Goal: Information Seeking & Learning: Learn about a topic

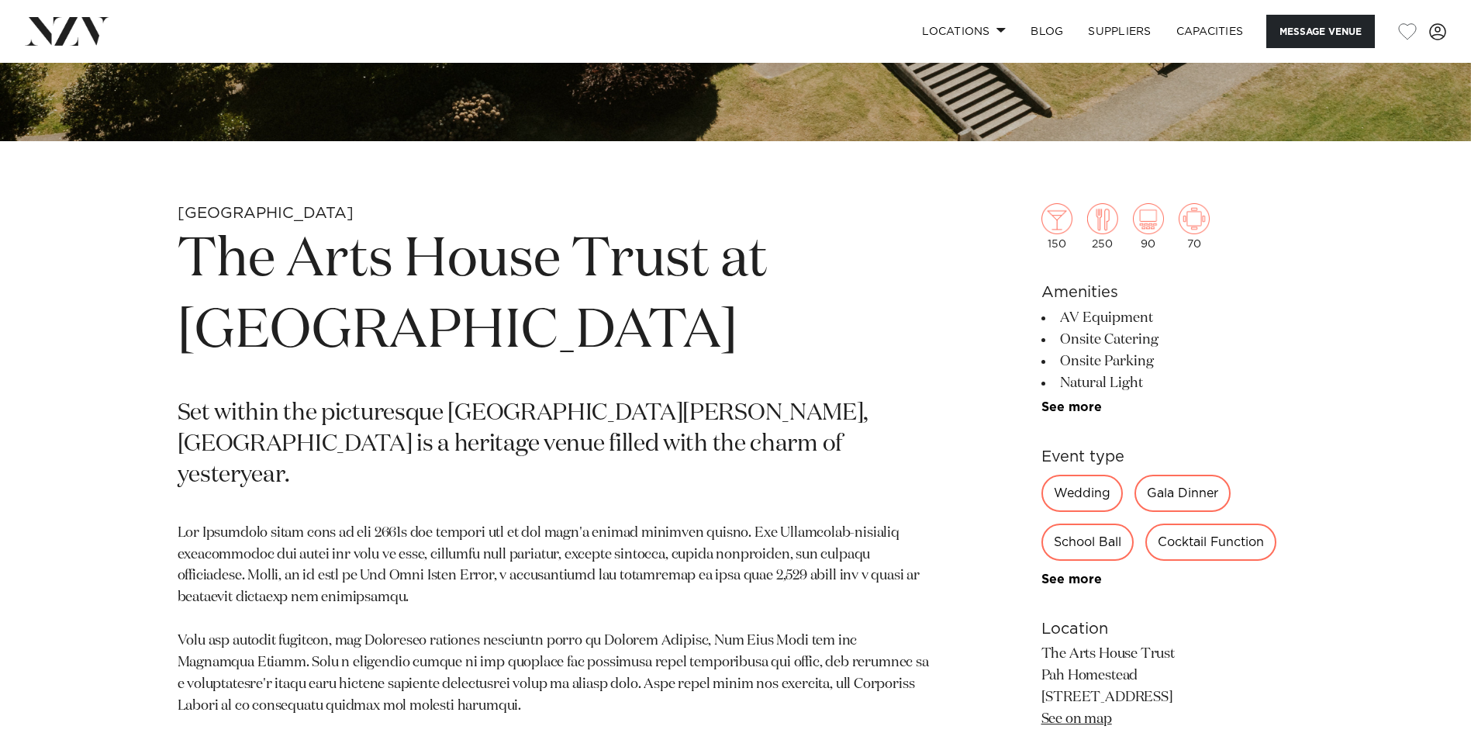
scroll to position [68, 0]
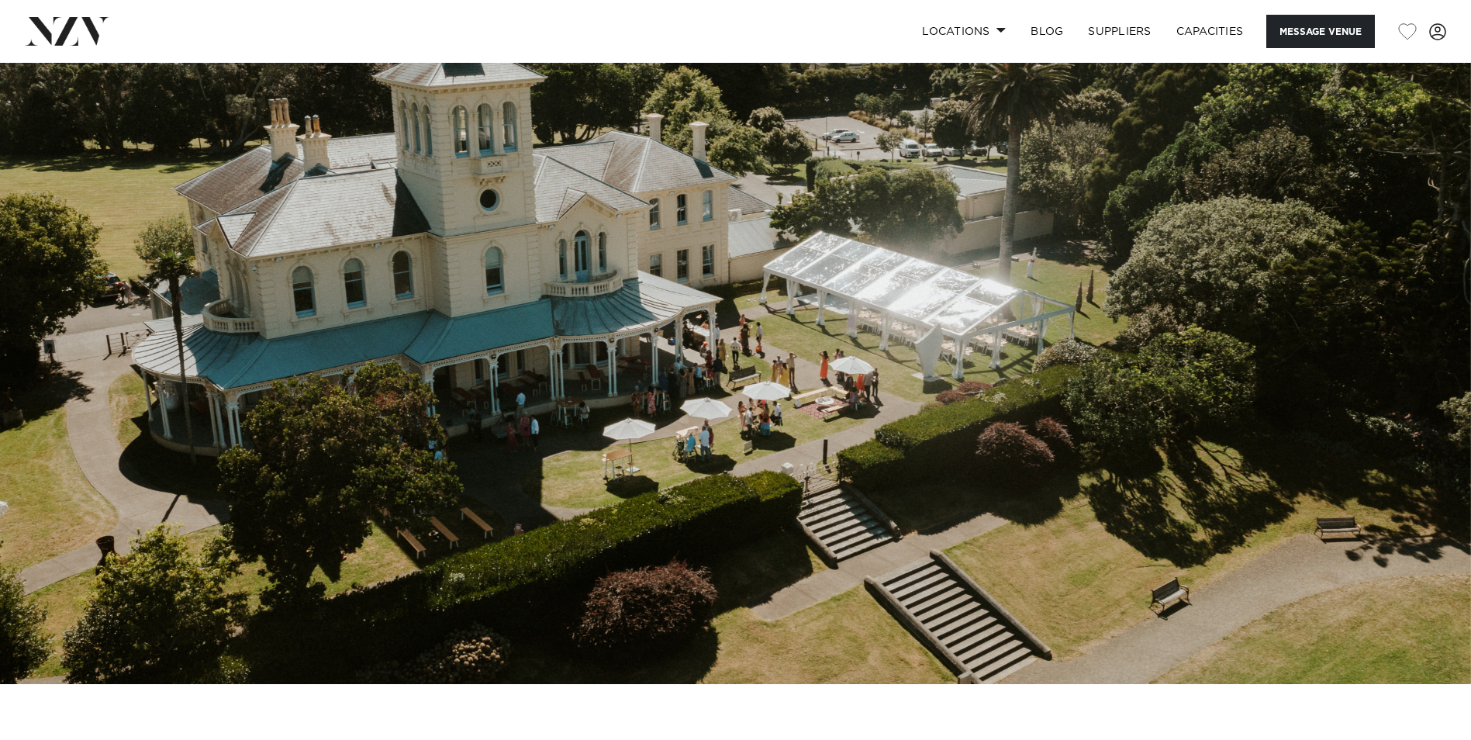
drag, startPoint x: 831, startPoint y: 450, endPoint x: 650, endPoint y: 385, distance: 192.1
click at [650, 385] on img at bounding box center [735, 339] width 1471 height 689
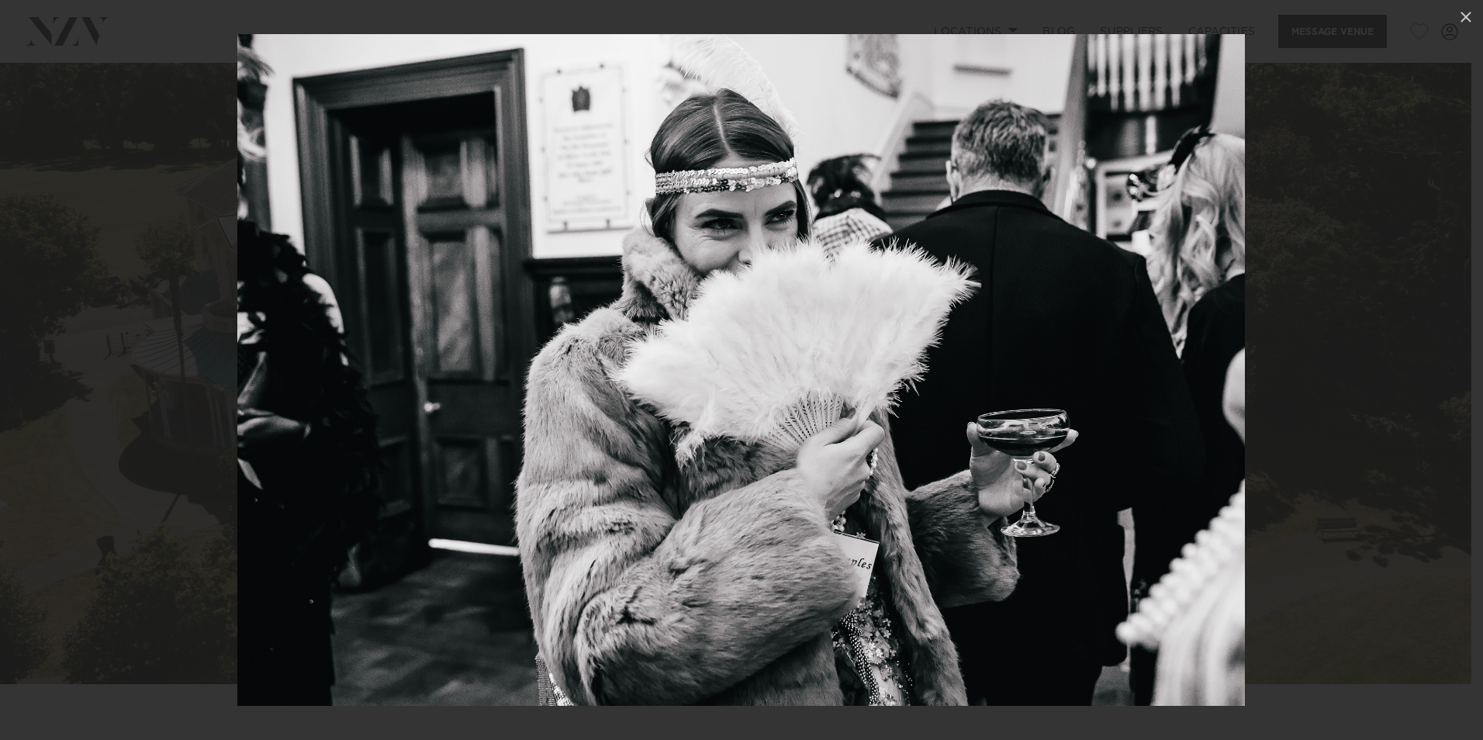
click at [945, 257] on img at bounding box center [740, 370] width 1007 height 672
click at [1460, 377] on div "Next slide" at bounding box center [1451, 369] width 21 height 29
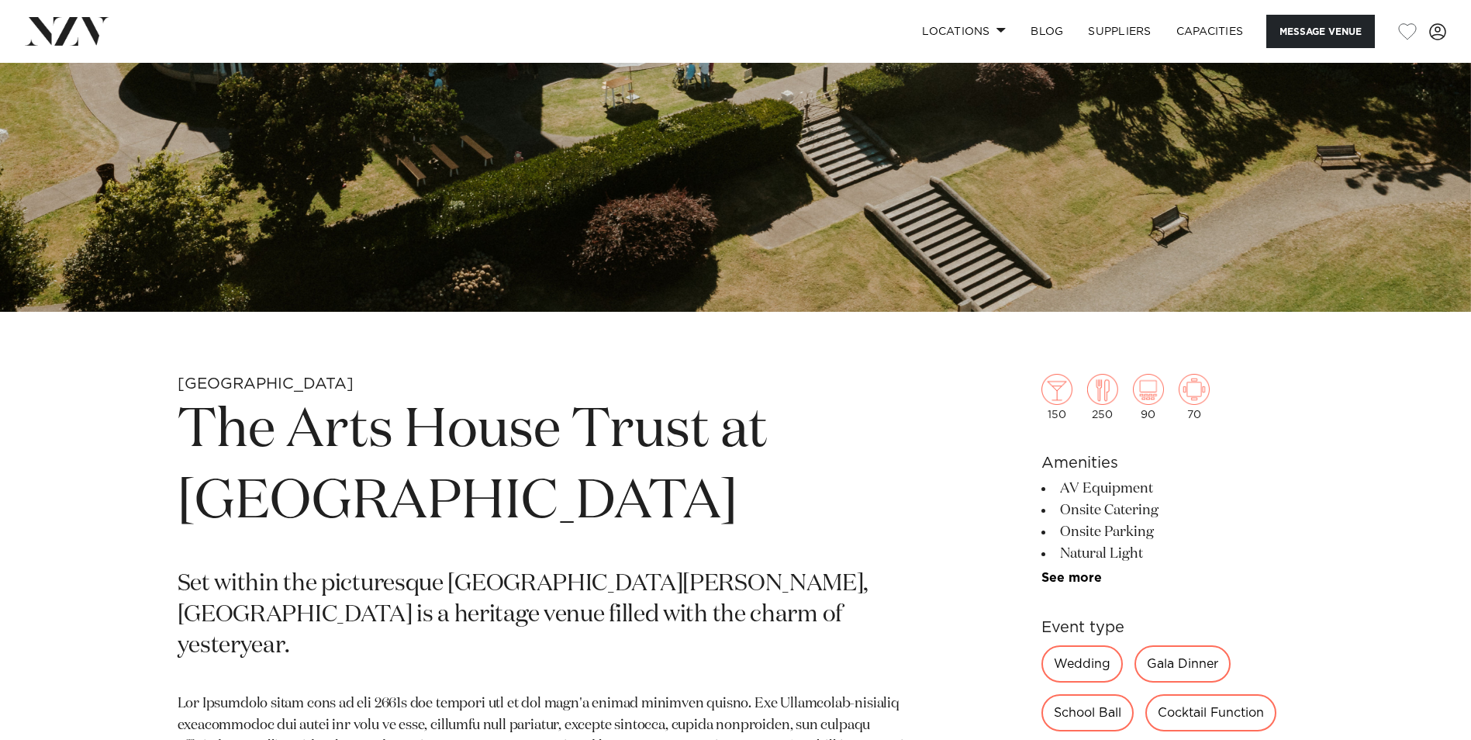
scroll to position [776, 0]
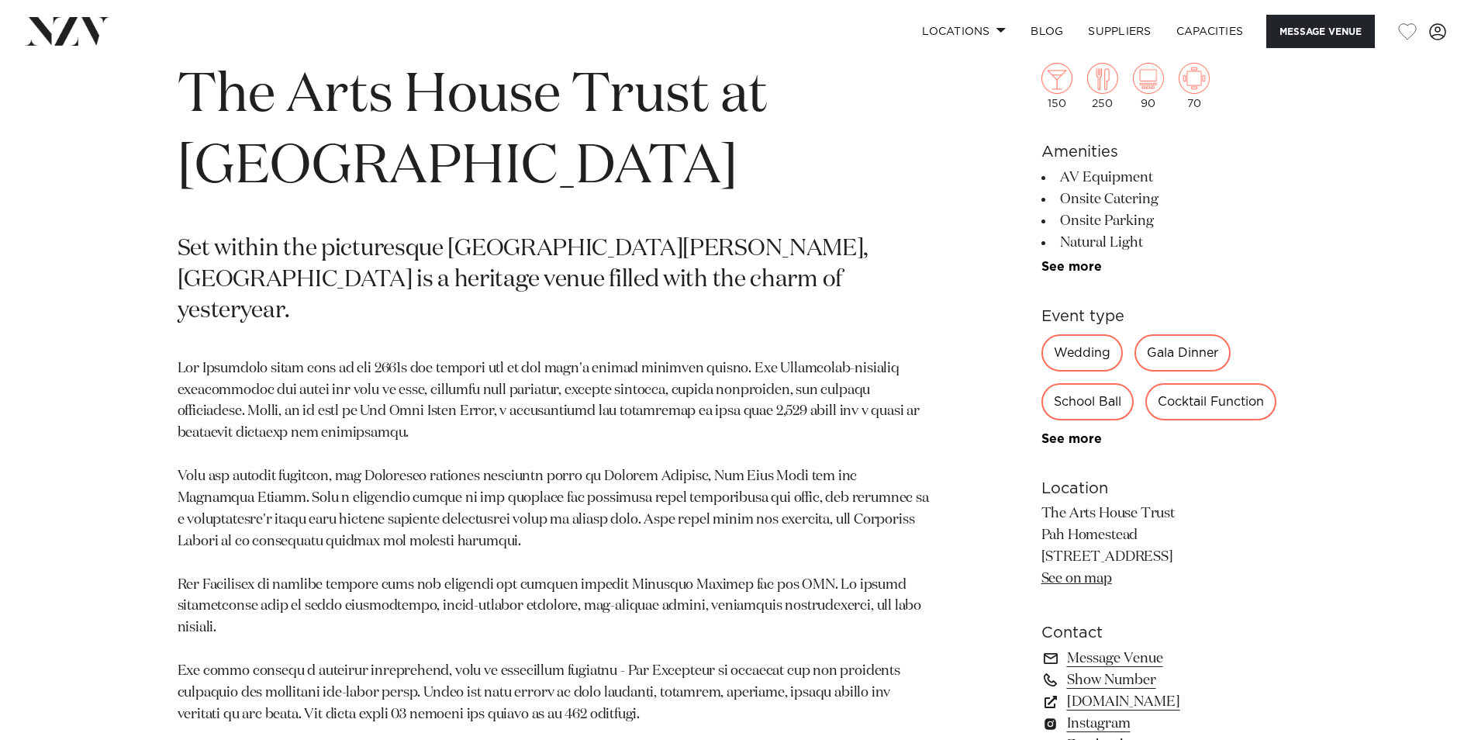
click at [910, 249] on p "Set within the picturesque Monte Cecilia Park, Pah Homestead is a heritage venu…" at bounding box center [555, 280] width 754 height 93
click at [947, 283] on div "Auckland The Arts House Trust at Pah Homestead Set within the picturesque Monte…" at bounding box center [736, 432] width 1320 height 786
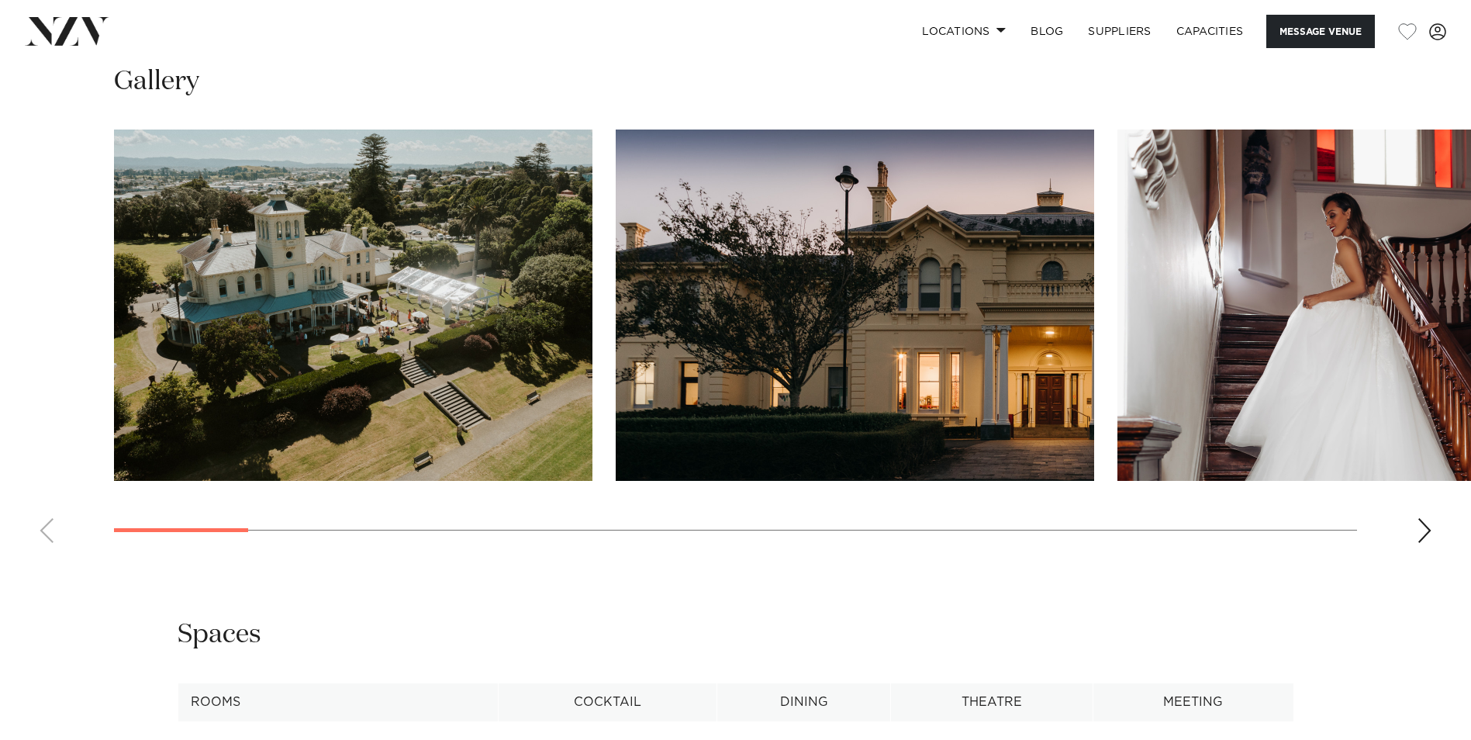
scroll to position [1629, 0]
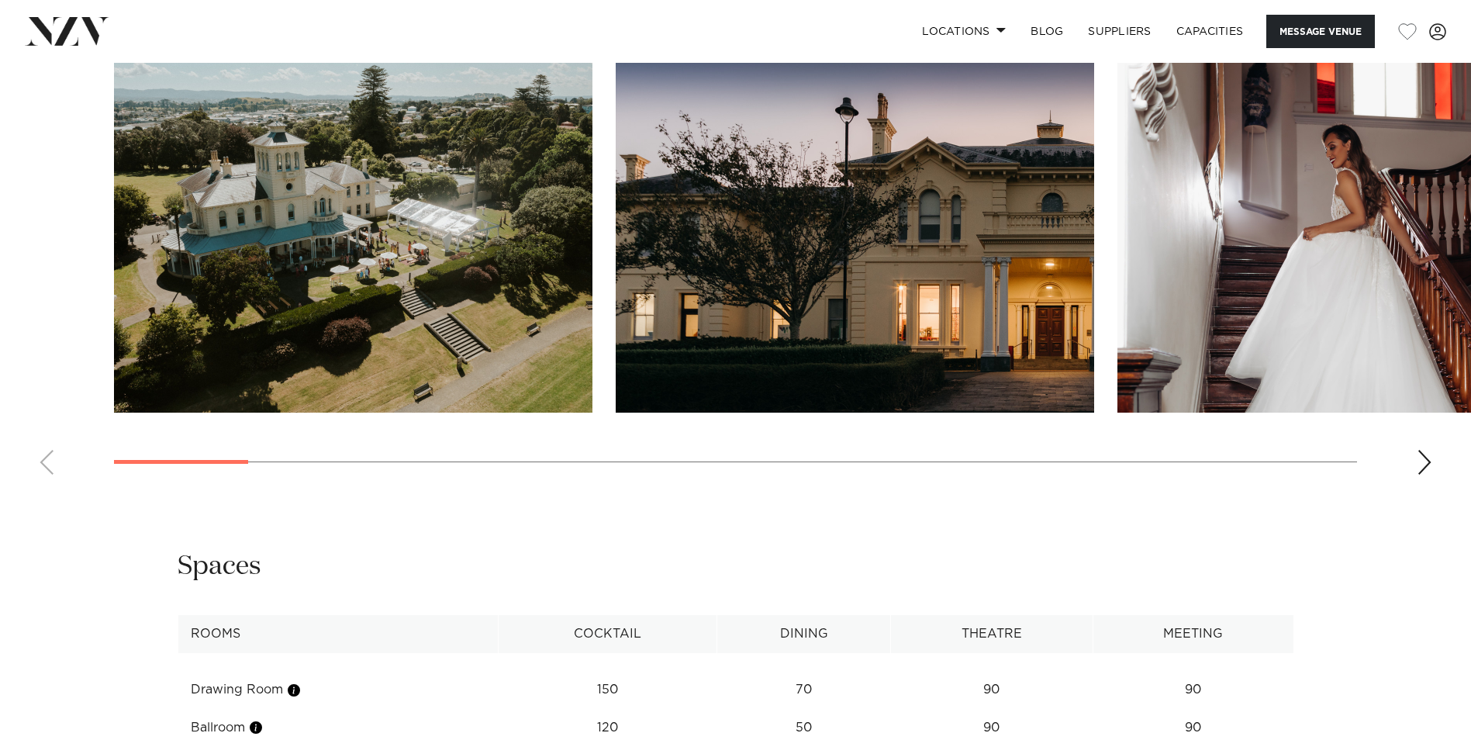
click at [1427, 455] on div "Next slide" at bounding box center [1425, 462] width 16 height 25
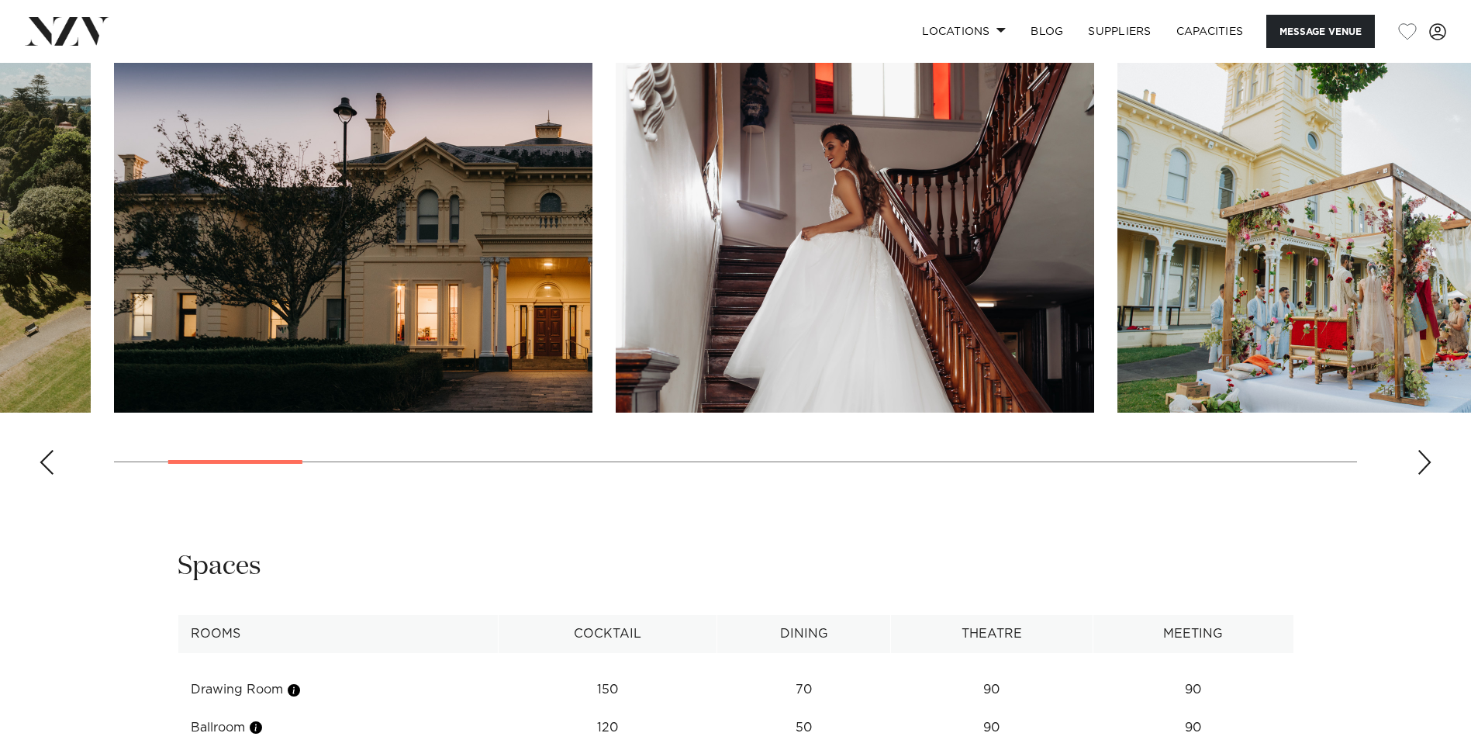
click at [1426, 458] on div "Next slide" at bounding box center [1425, 462] width 16 height 25
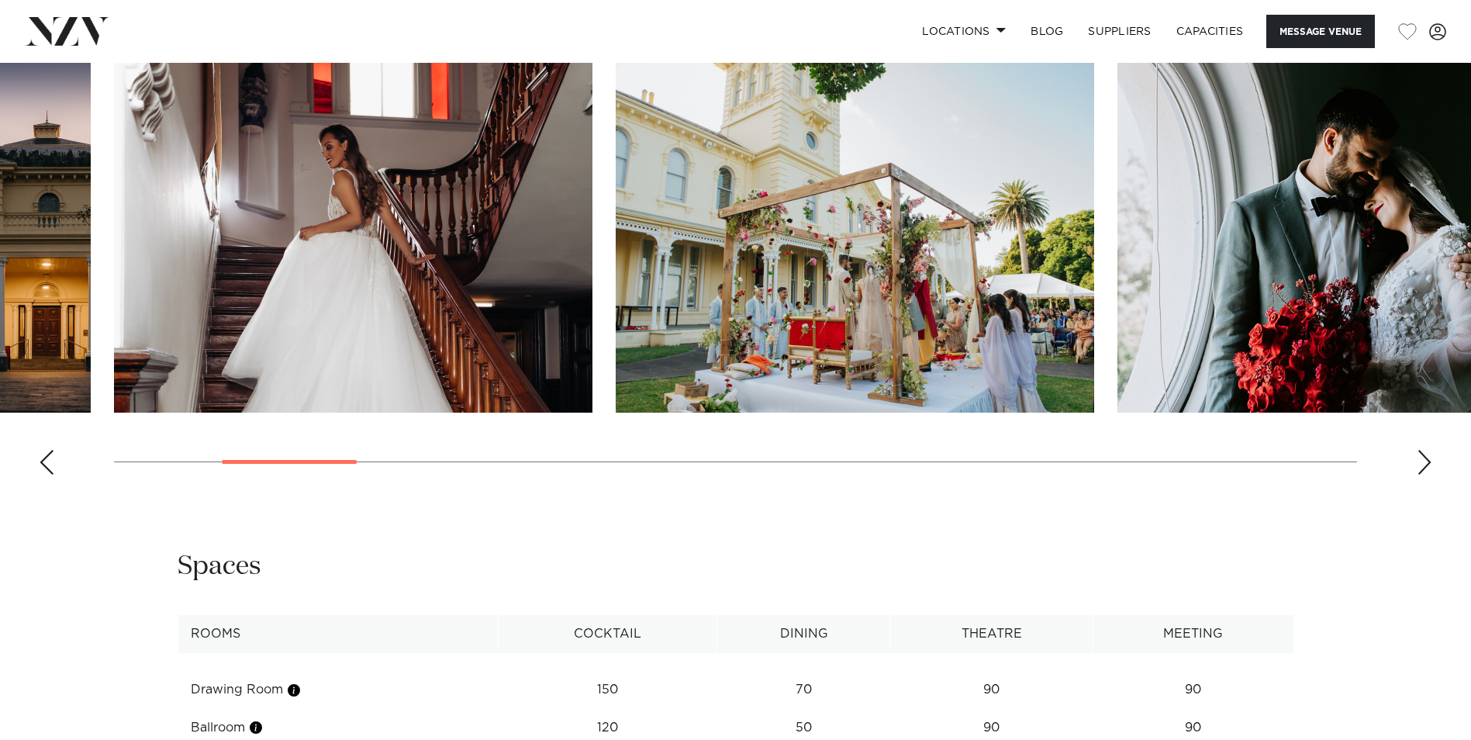
click at [1426, 458] on div "Next slide" at bounding box center [1425, 462] width 16 height 25
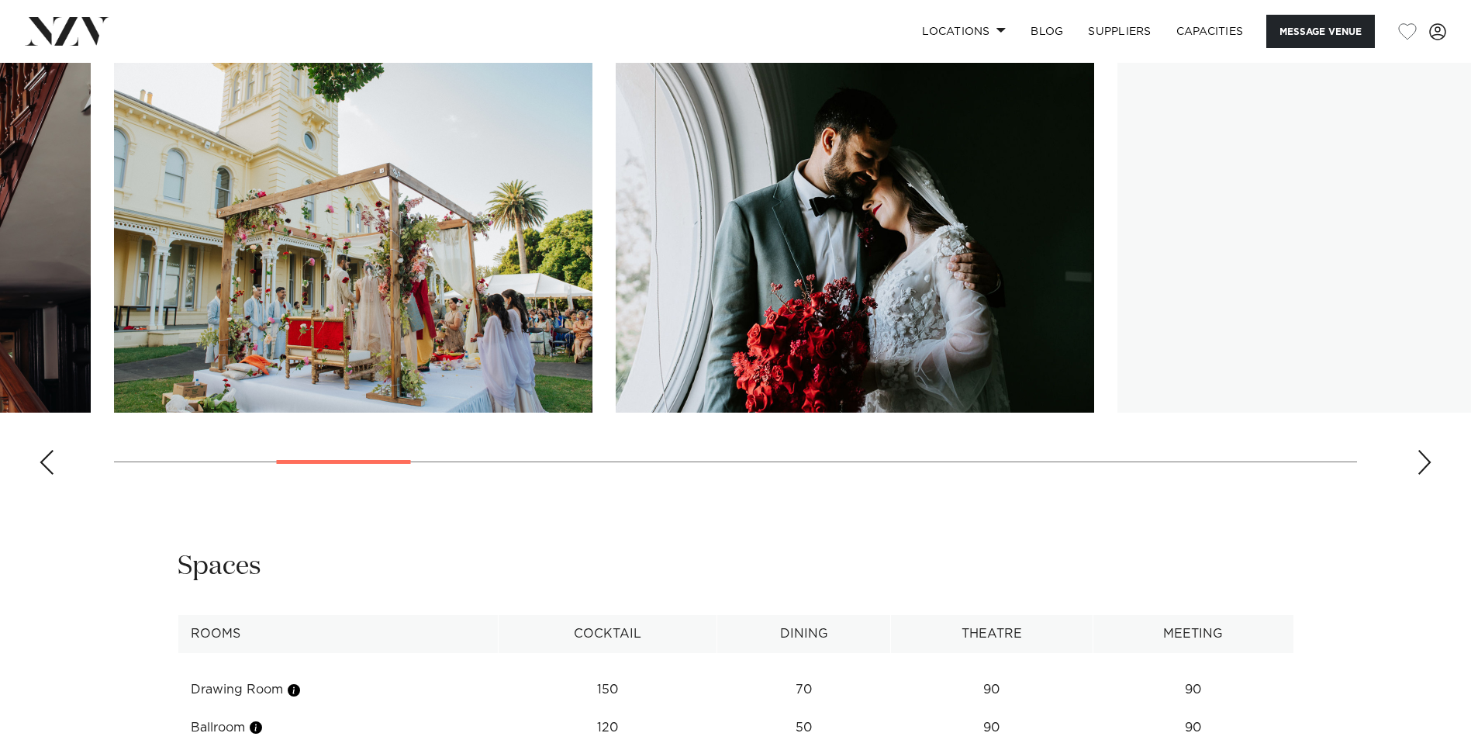
click at [1426, 458] on div "Next slide" at bounding box center [1425, 462] width 16 height 25
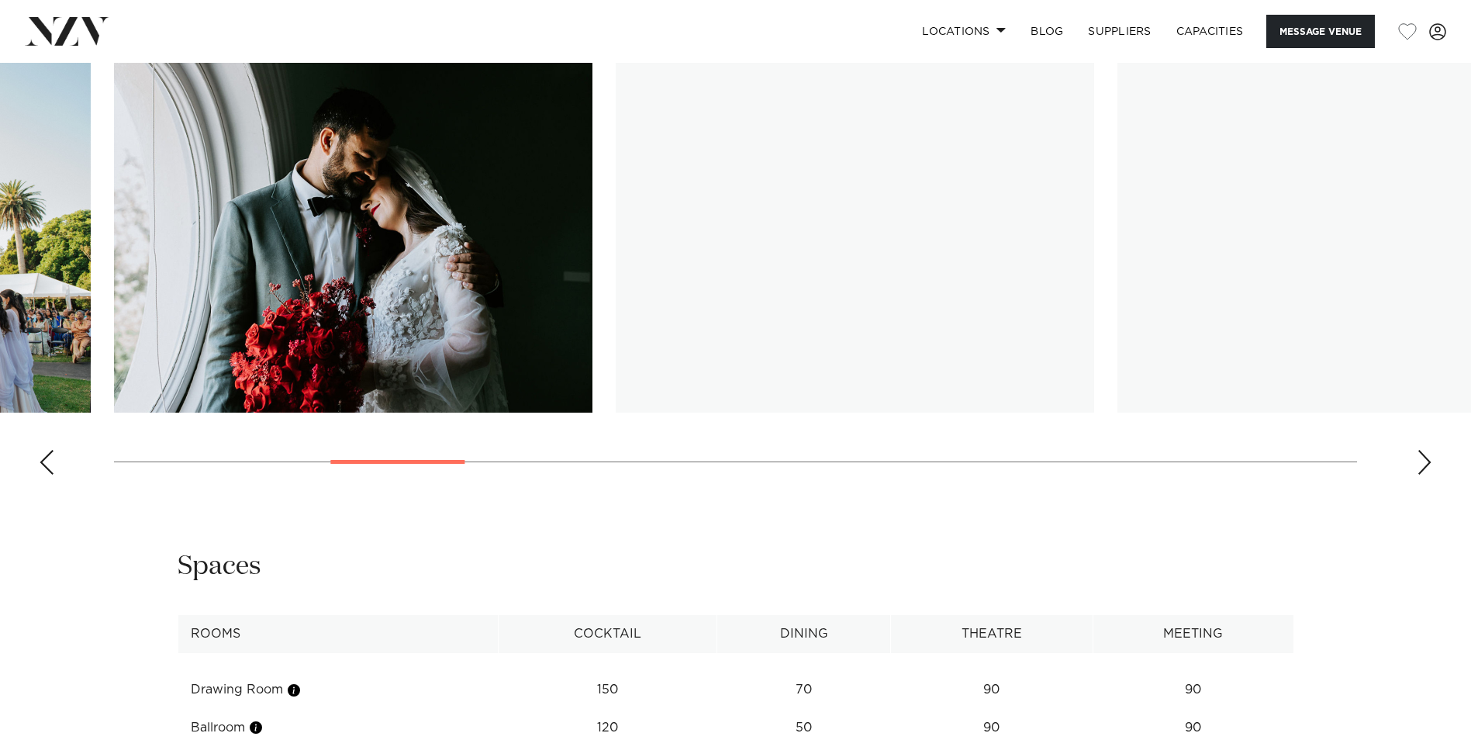
click at [1426, 458] on div "Next slide" at bounding box center [1425, 462] width 16 height 25
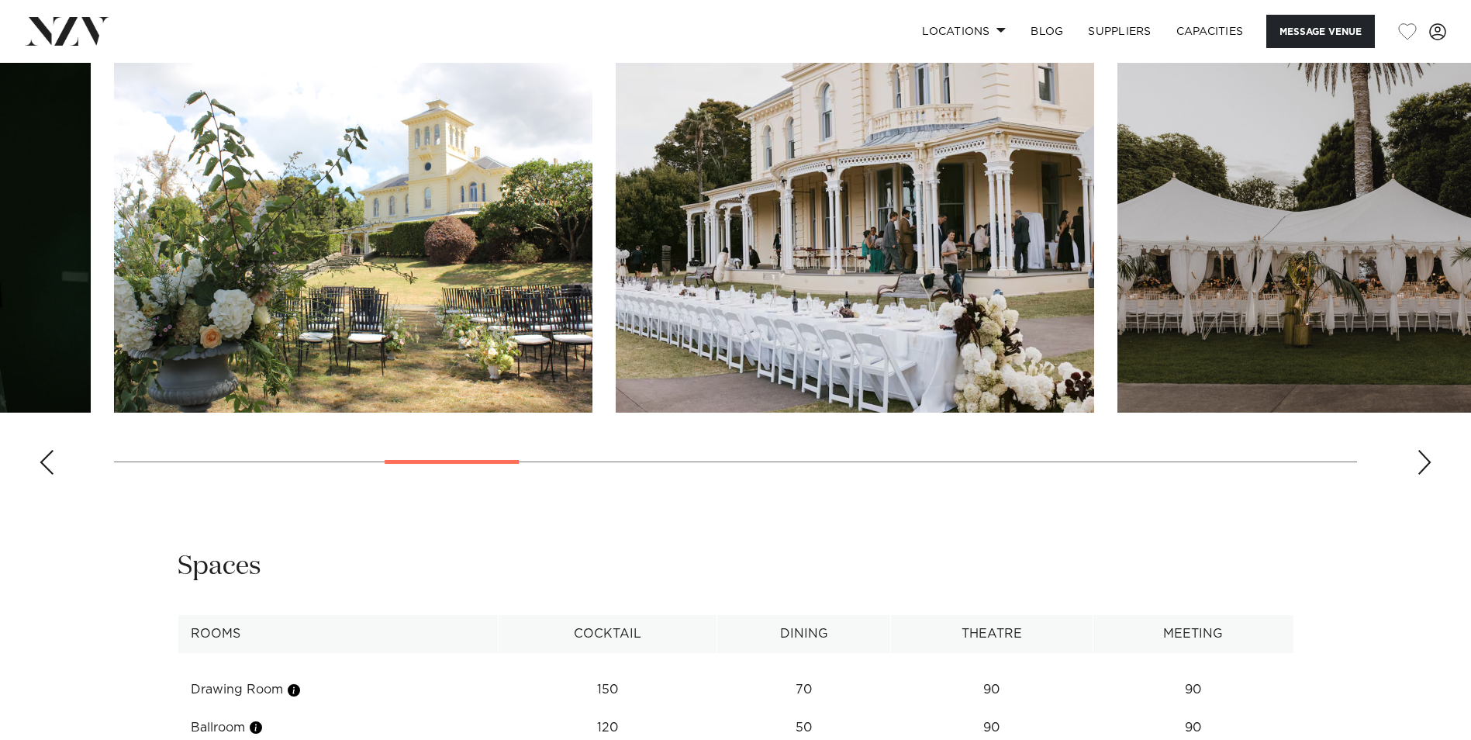
click at [1426, 458] on div "Next slide" at bounding box center [1425, 462] width 16 height 25
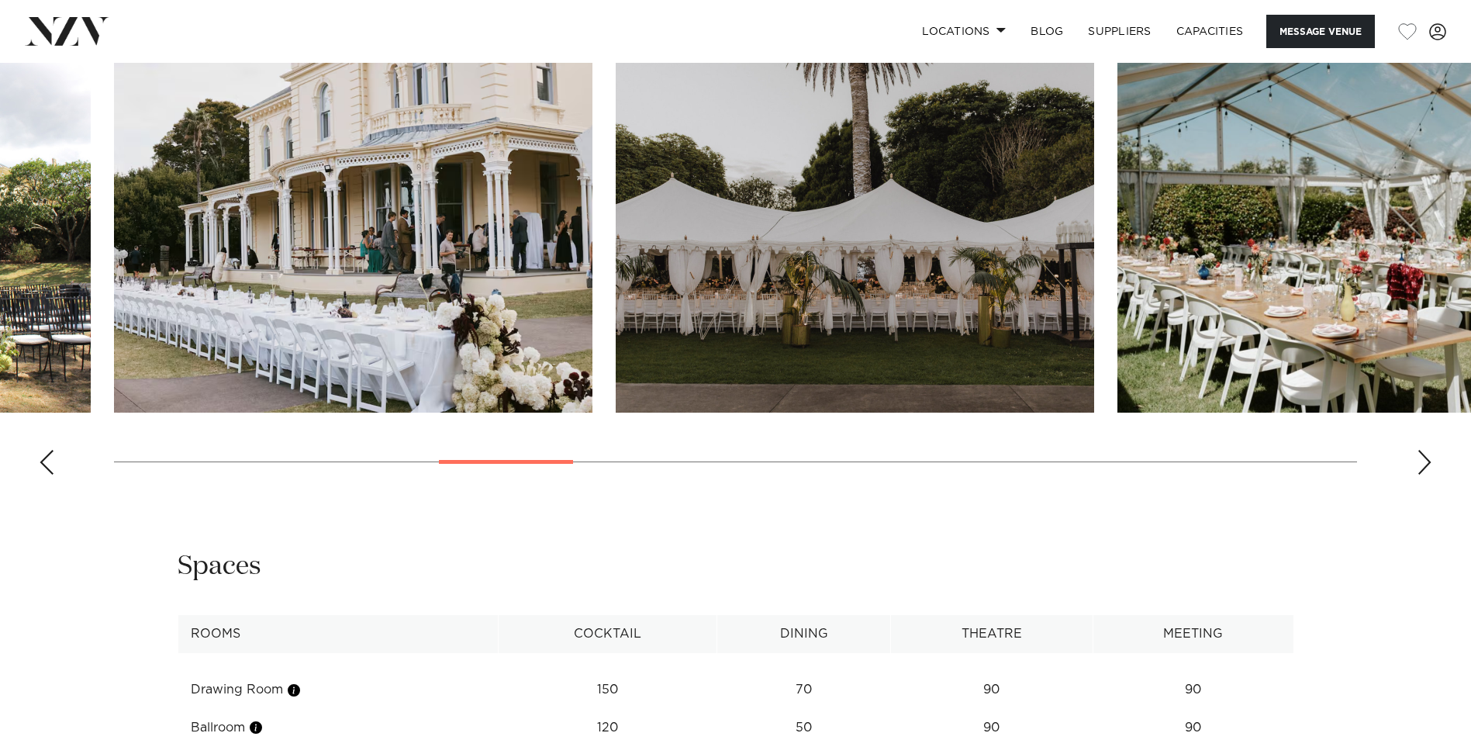
click at [1426, 458] on div "Next slide" at bounding box center [1425, 462] width 16 height 25
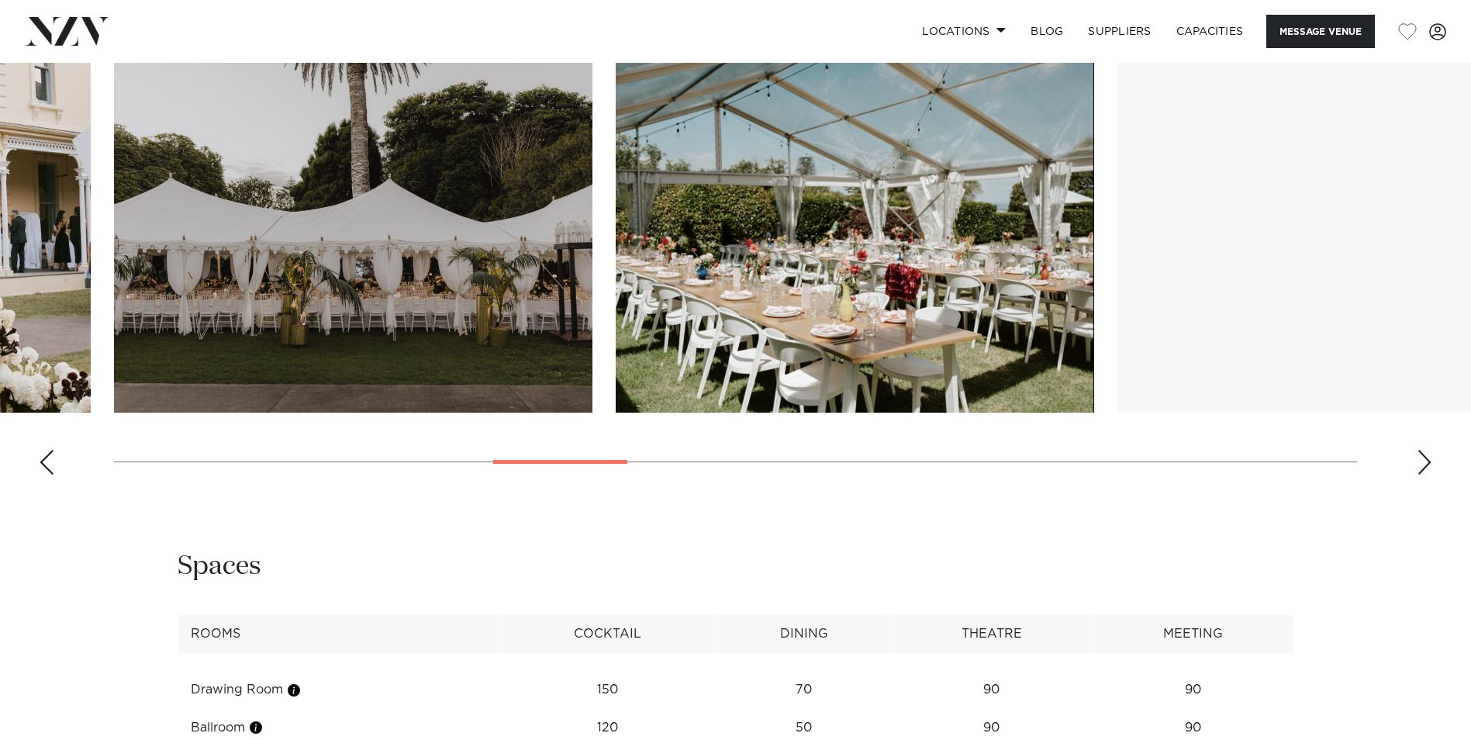
click at [1426, 458] on div "Next slide" at bounding box center [1425, 462] width 16 height 25
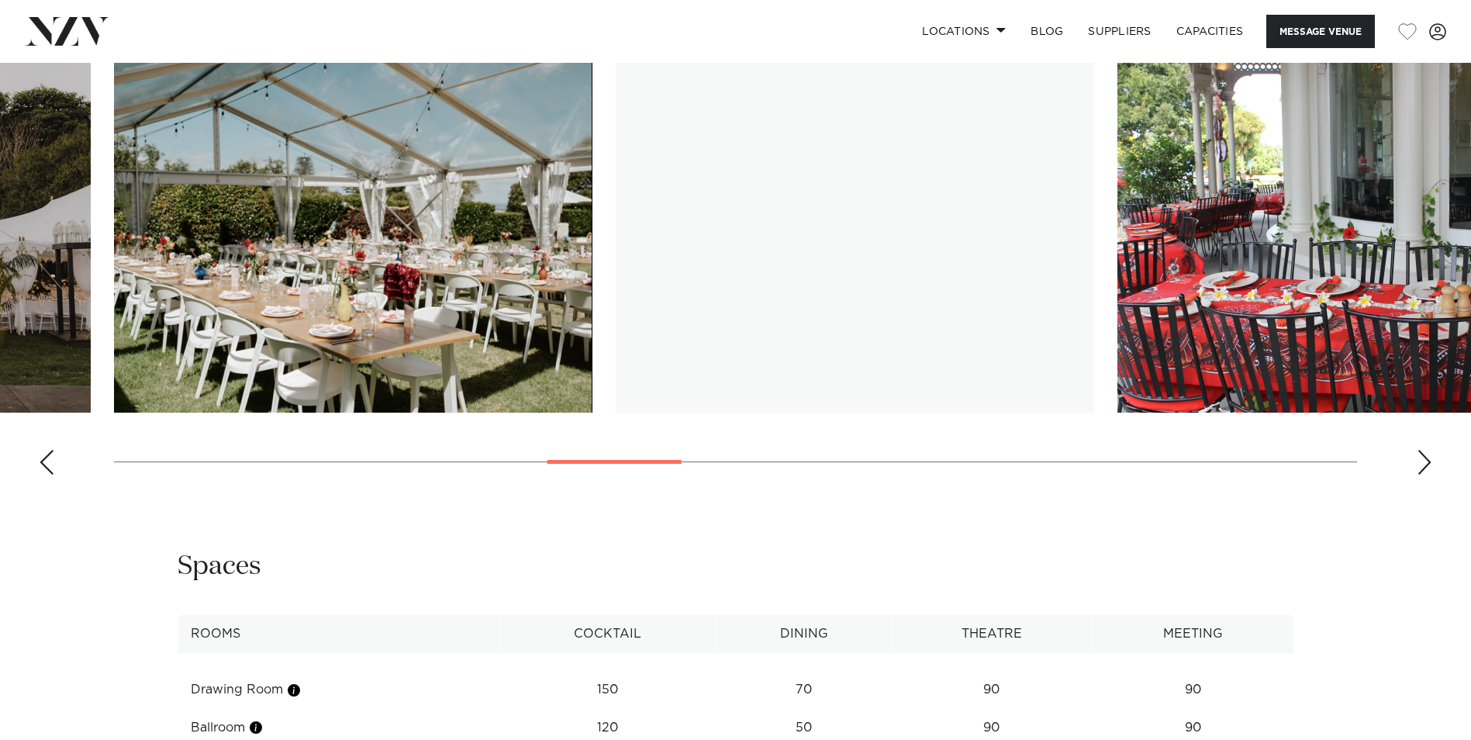
click at [1426, 458] on div "Next slide" at bounding box center [1425, 462] width 16 height 25
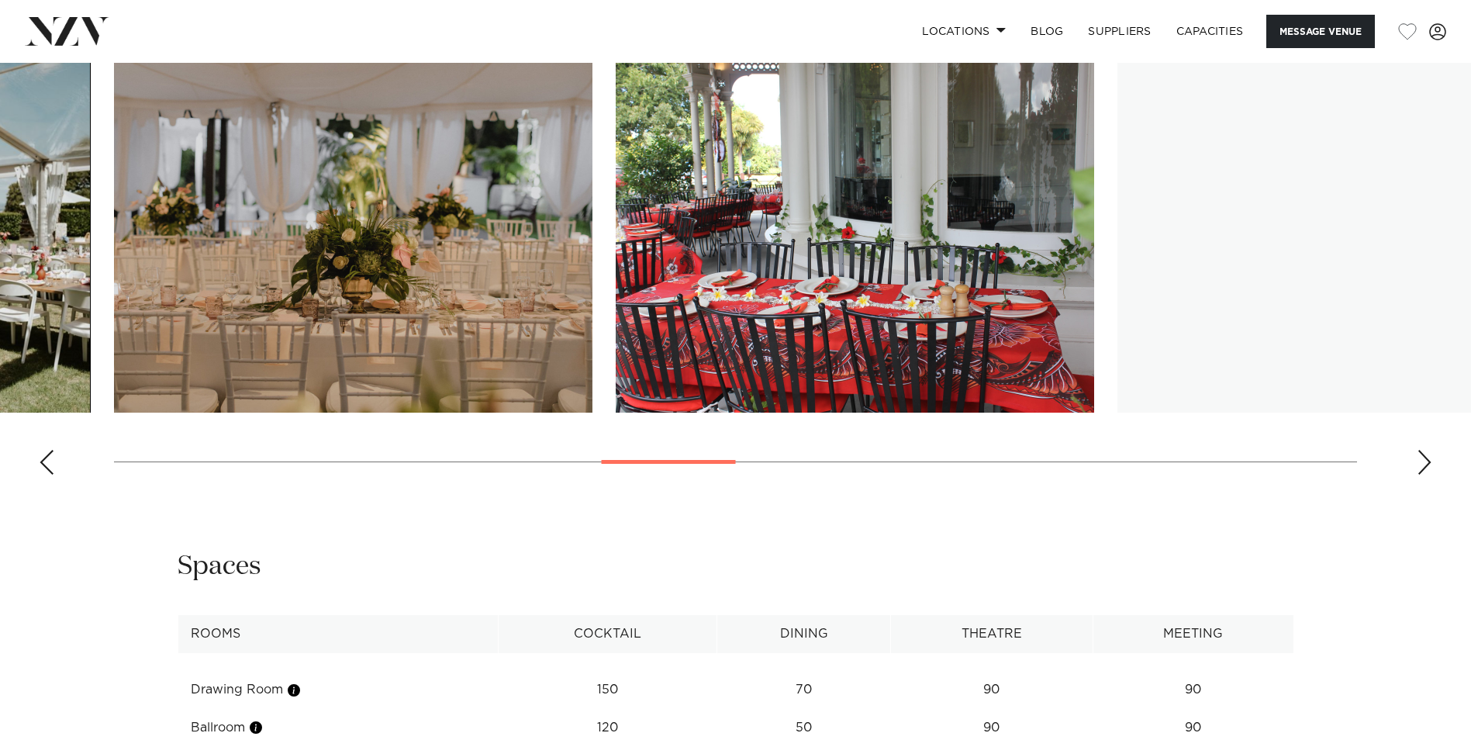
click at [1426, 458] on div "Next slide" at bounding box center [1425, 462] width 16 height 25
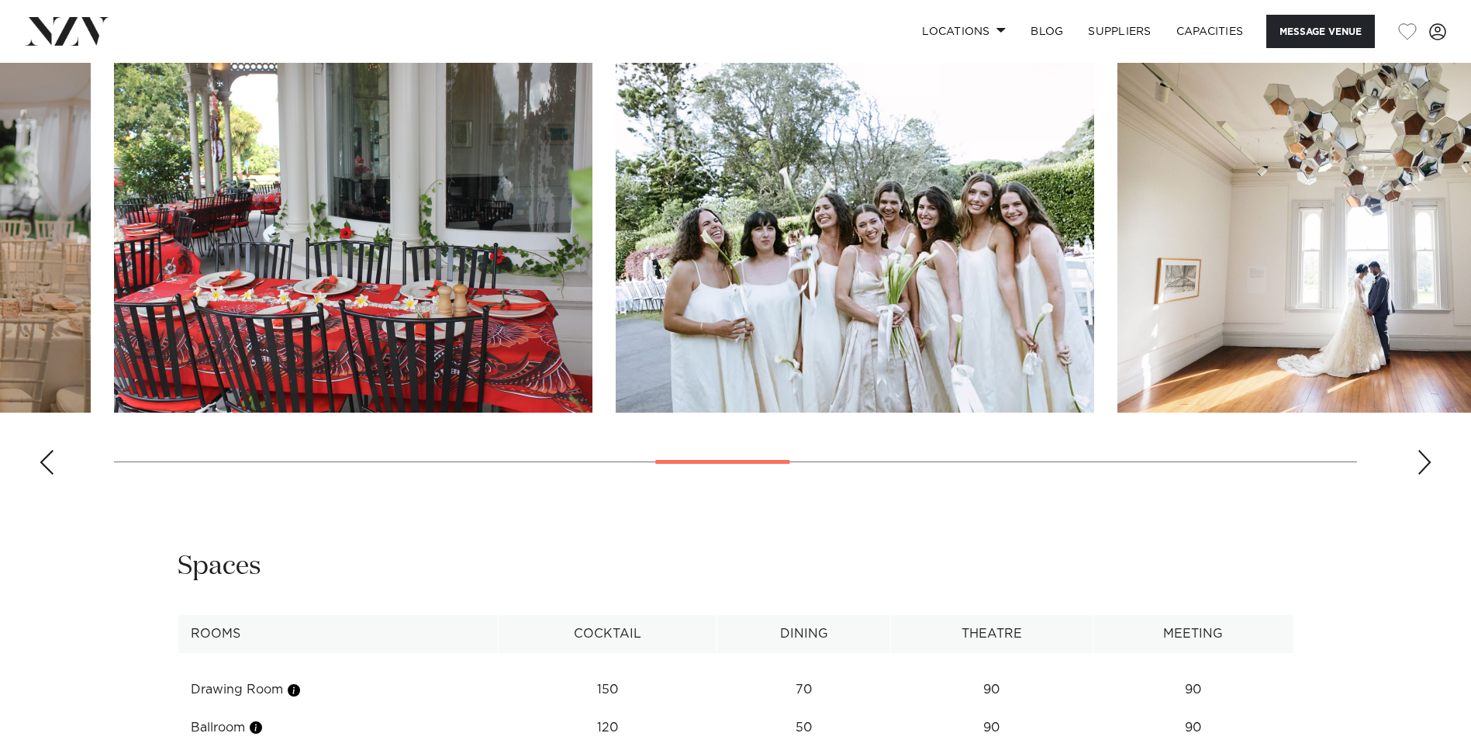
click at [1426, 458] on div "Next slide" at bounding box center [1425, 462] width 16 height 25
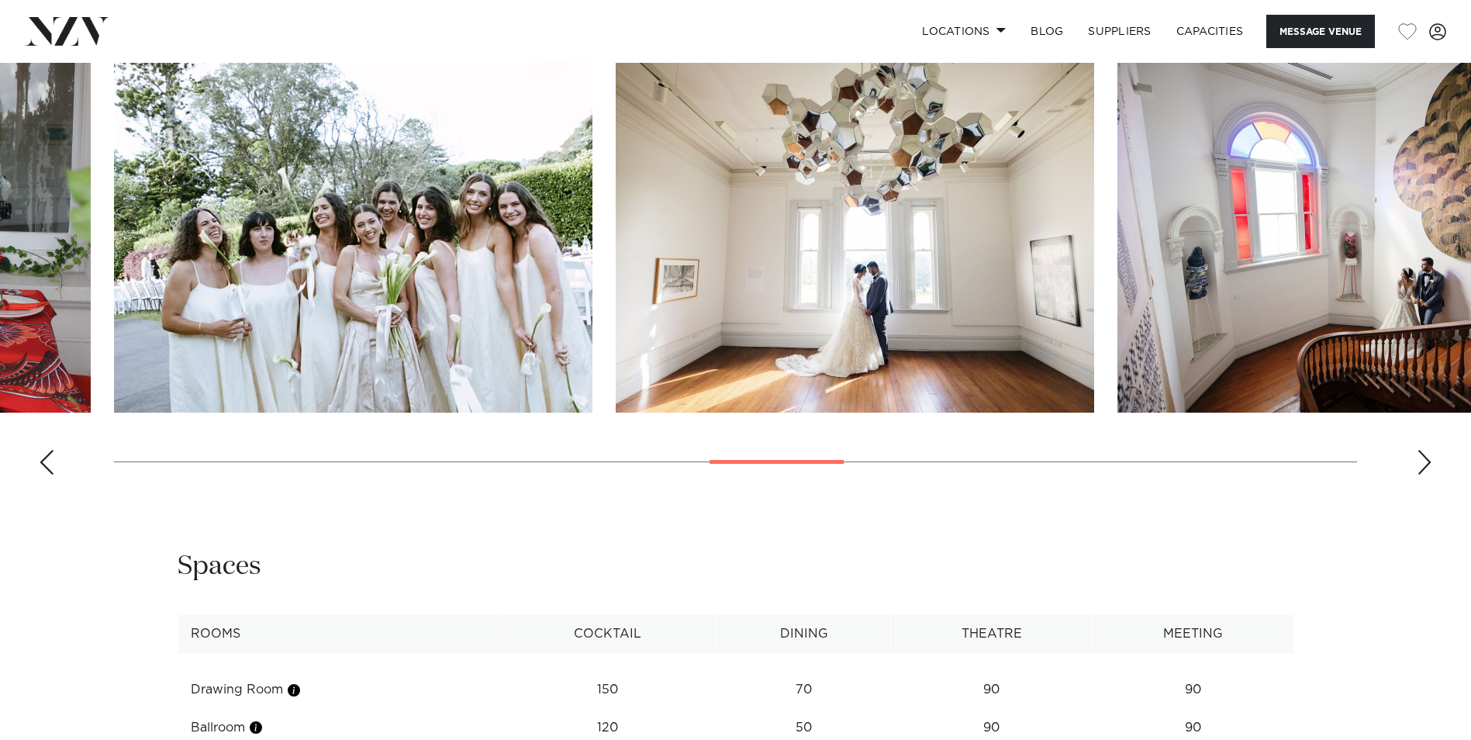
click at [1408, 670] on div "**********" at bounding box center [735, 691] width 1471 height 285
click at [1385, 582] on div "**********" at bounding box center [736, 685] width 1320 height 273
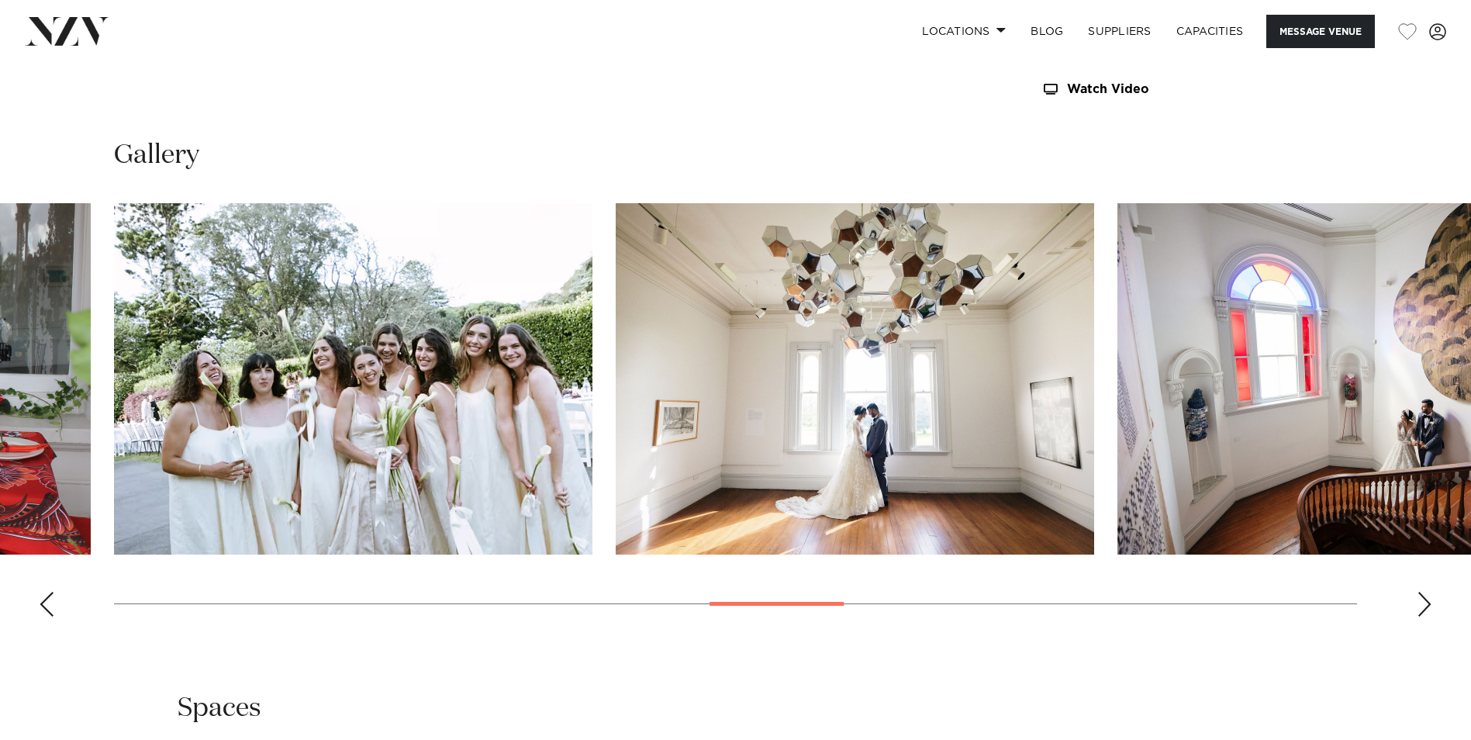
scroll to position [1646, 0]
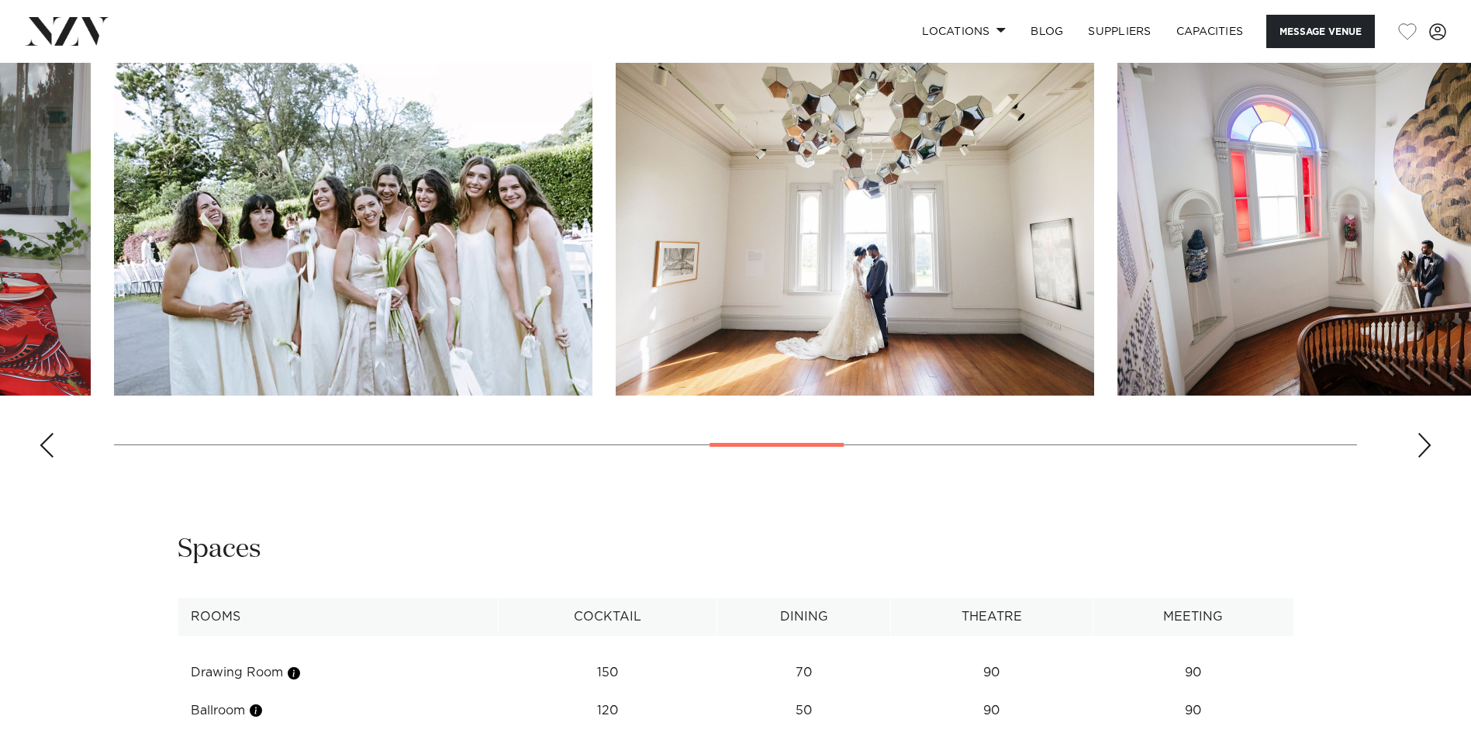
click at [1418, 451] on div "Next slide" at bounding box center [1425, 445] width 16 height 25
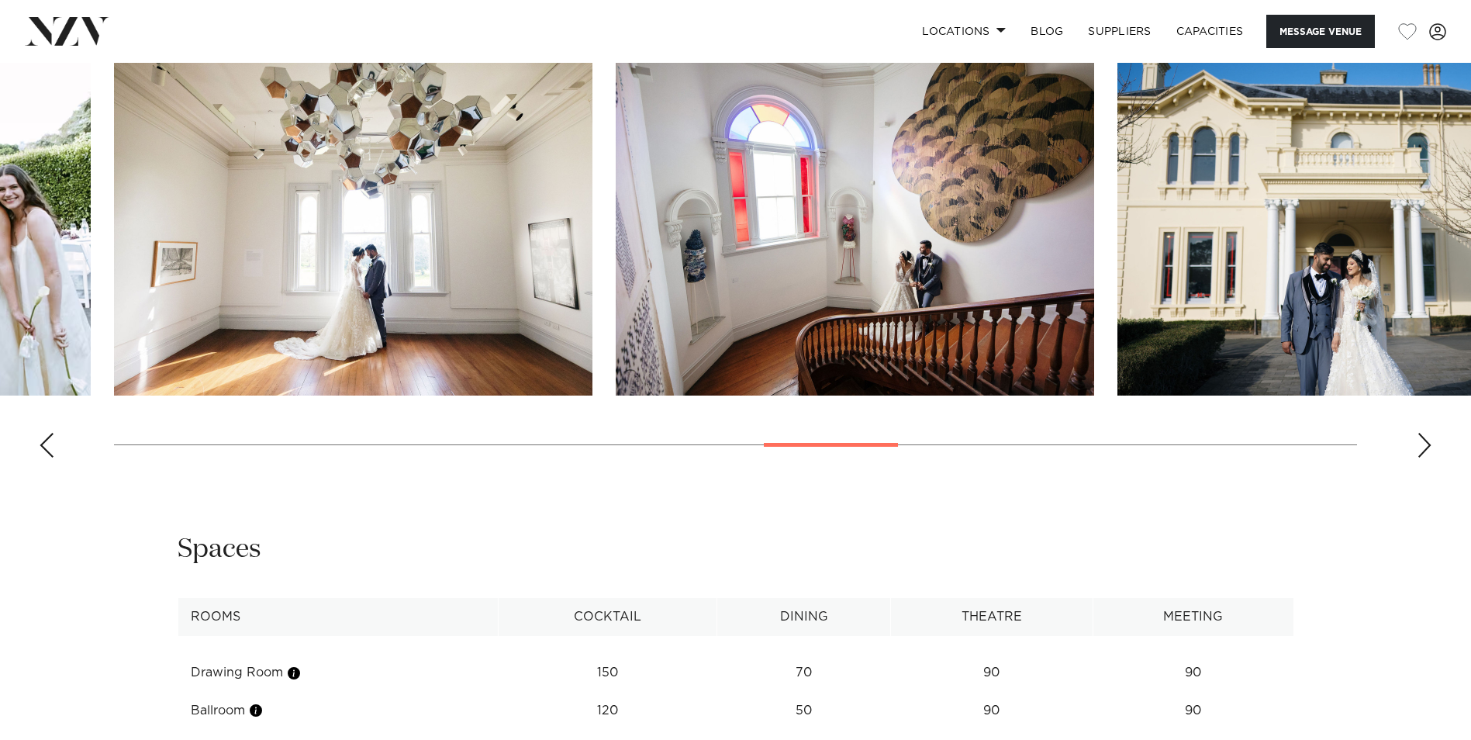
click at [1419, 451] on div "Next slide" at bounding box center [1425, 445] width 16 height 25
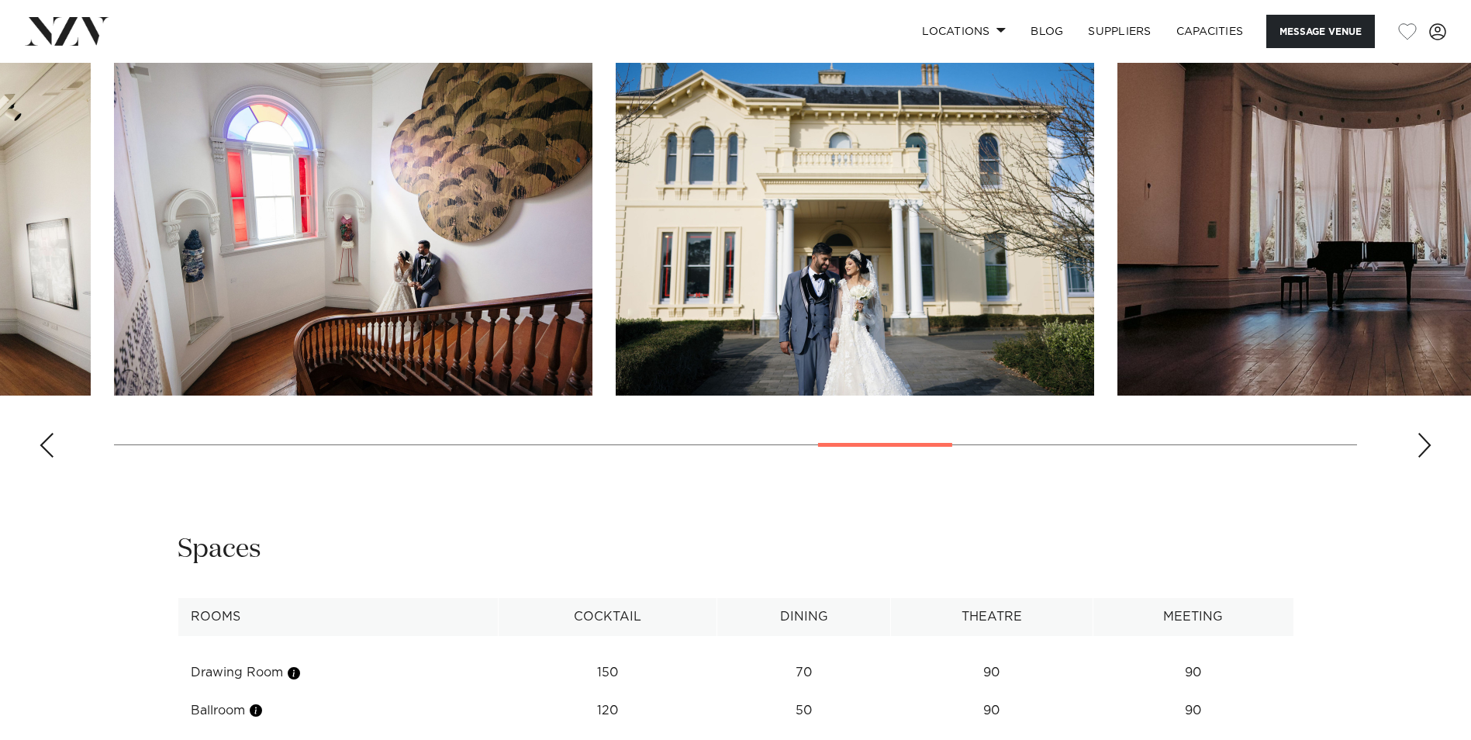
click at [1424, 450] on div "Next slide" at bounding box center [1425, 445] width 16 height 25
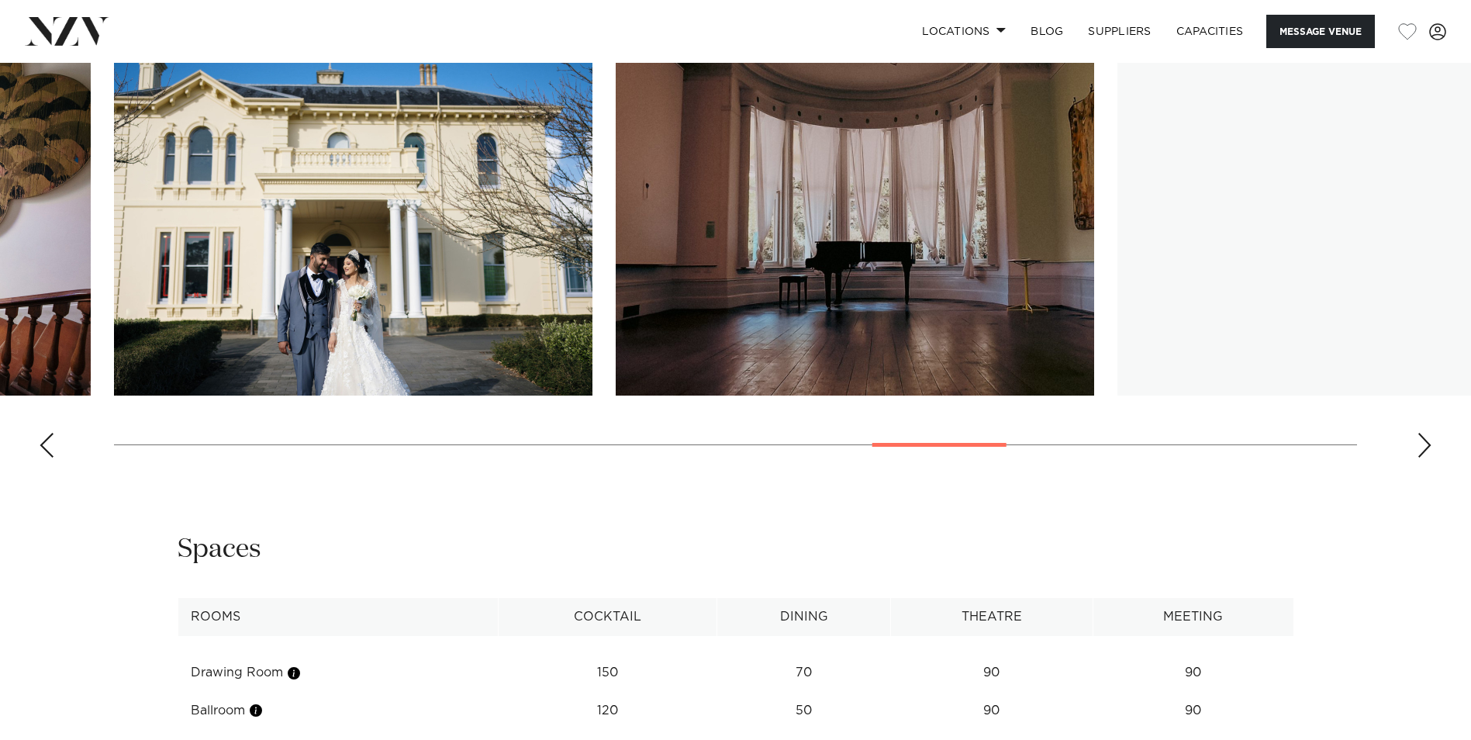
click at [1425, 449] on div "Next slide" at bounding box center [1425, 445] width 16 height 25
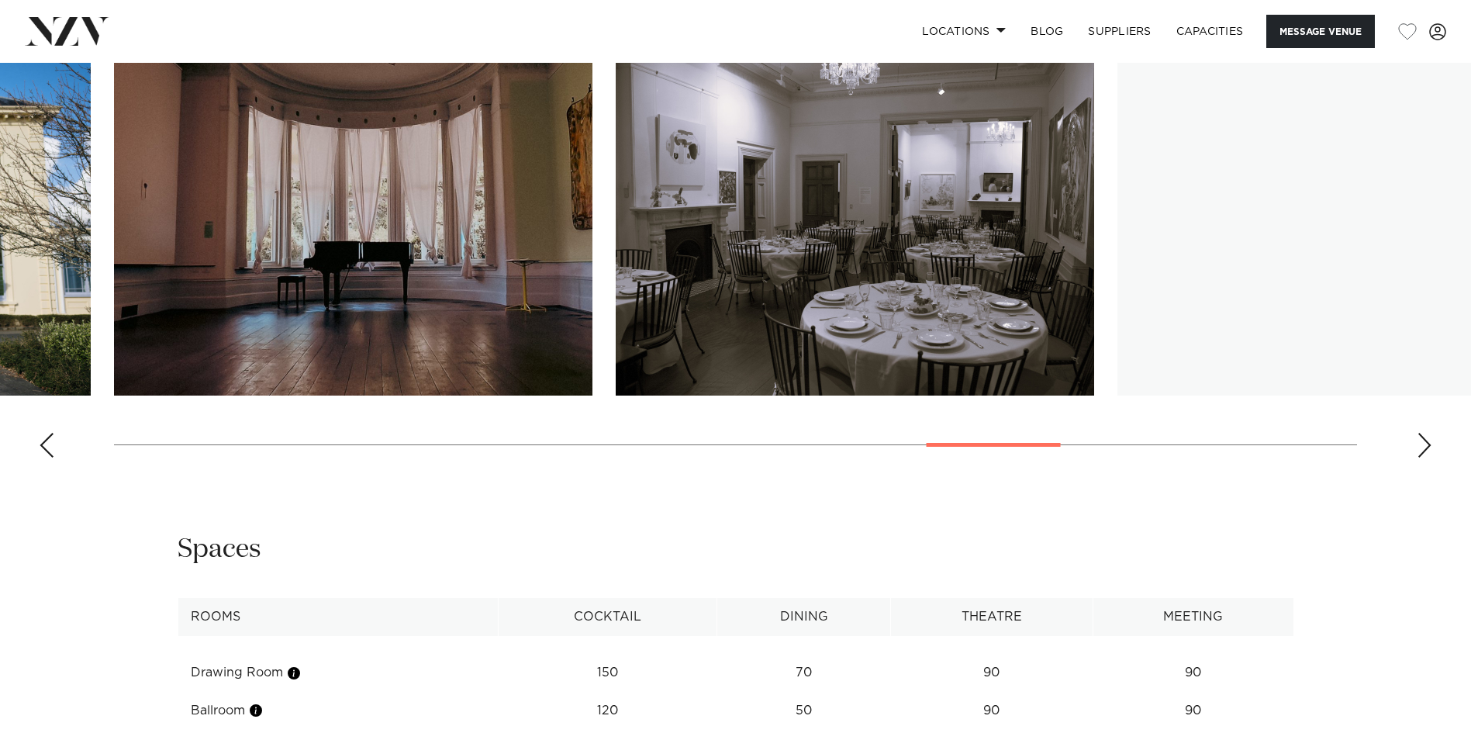
click at [1425, 449] on div "Next slide" at bounding box center [1425, 445] width 16 height 25
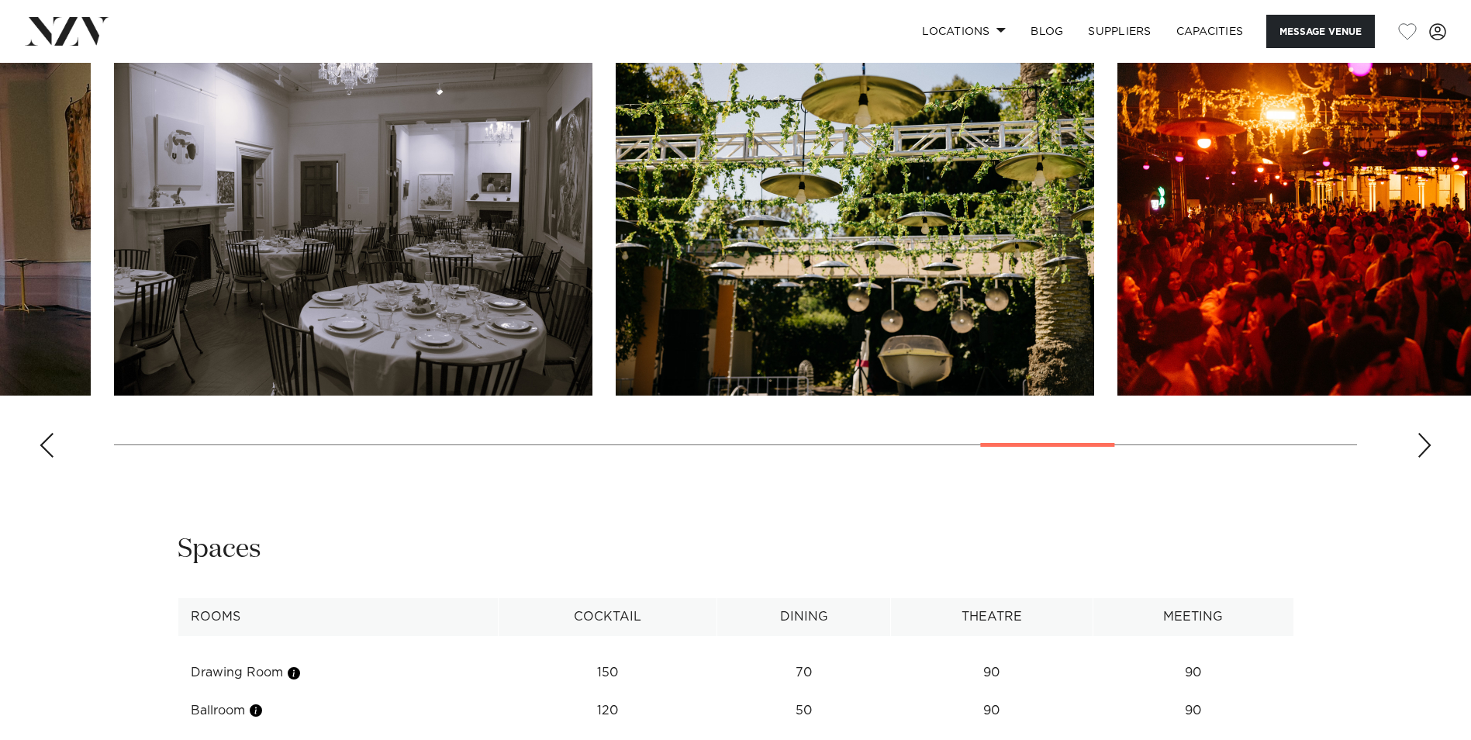
click at [1425, 449] on div "Next slide" at bounding box center [1425, 445] width 16 height 25
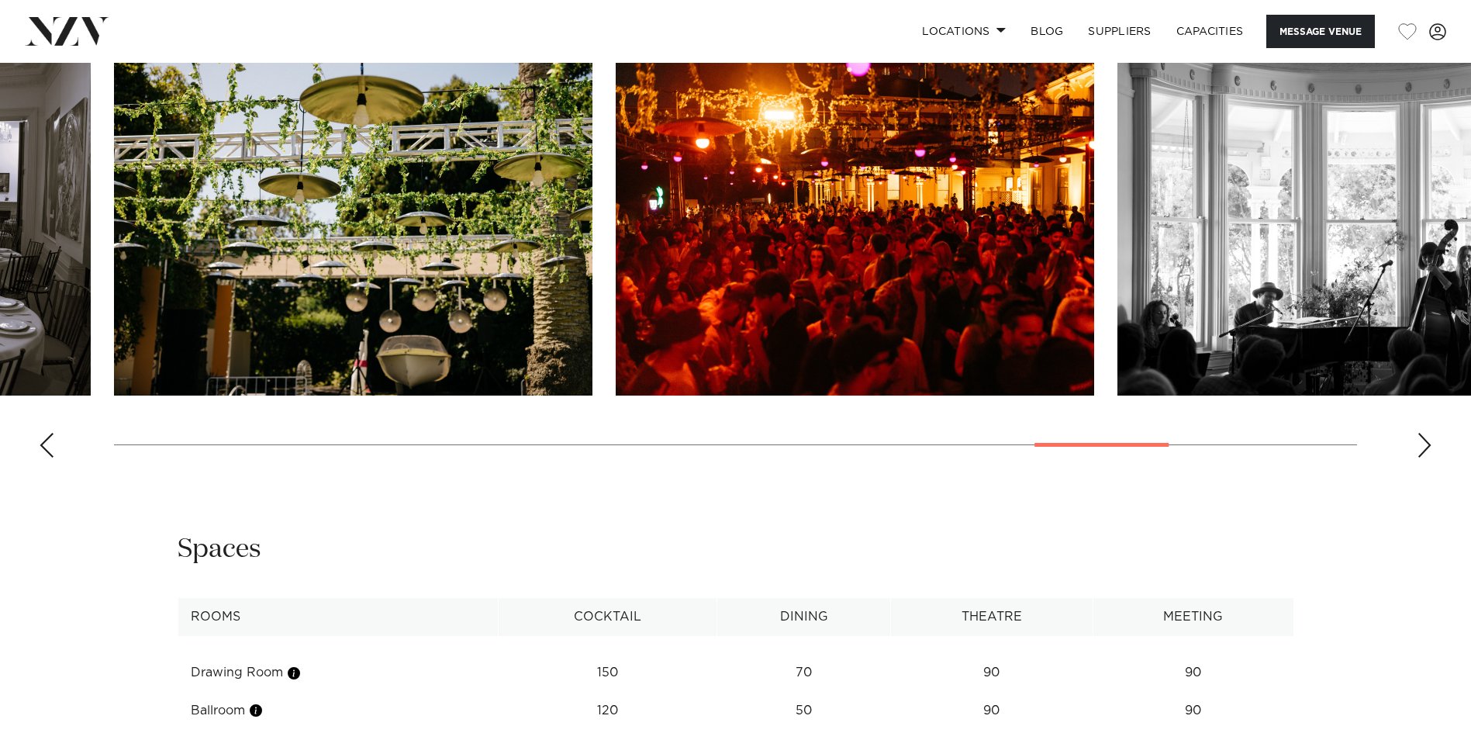
click at [1425, 449] on div "Next slide" at bounding box center [1425, 445] width 16 height 25
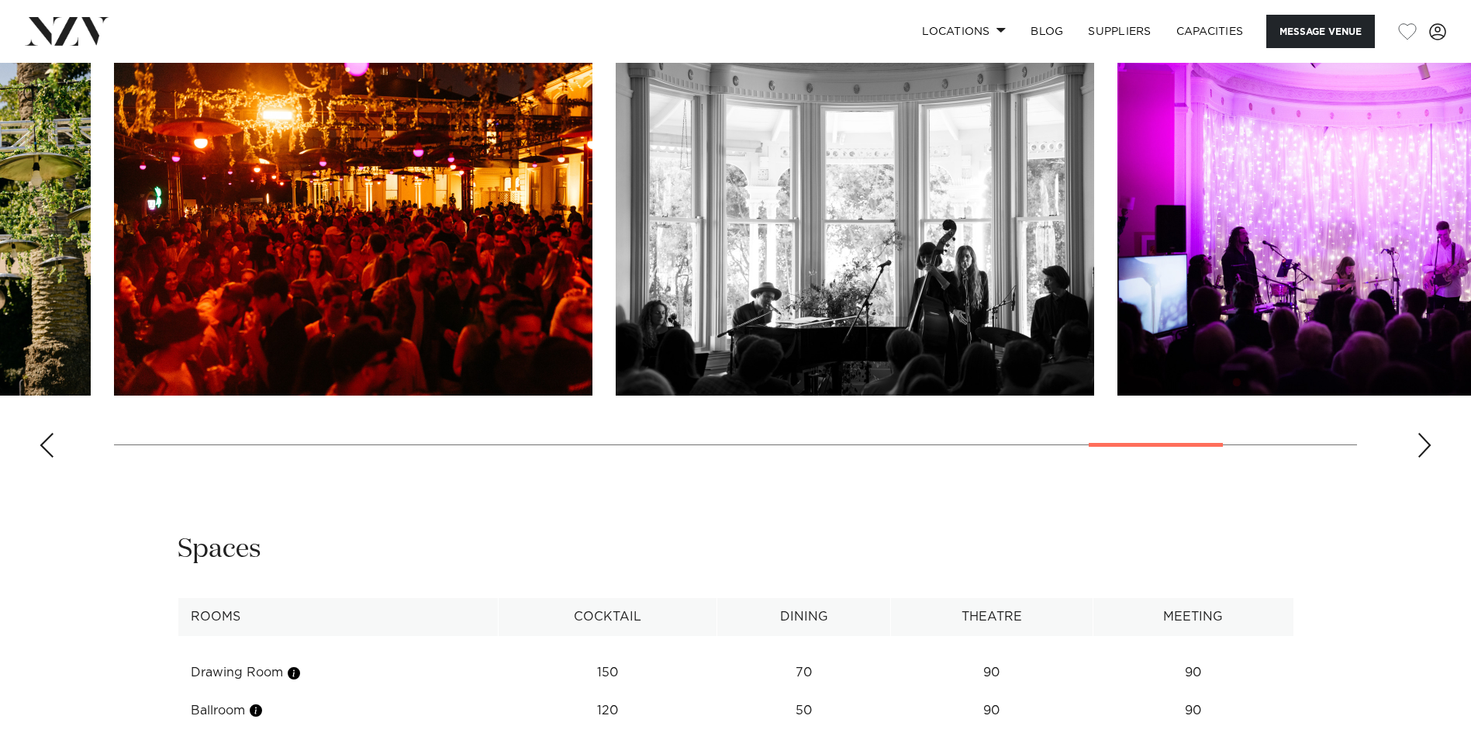
click at [1425, 449] on div "Next slide" at bounding box center [1425, 445] width 16 height 25
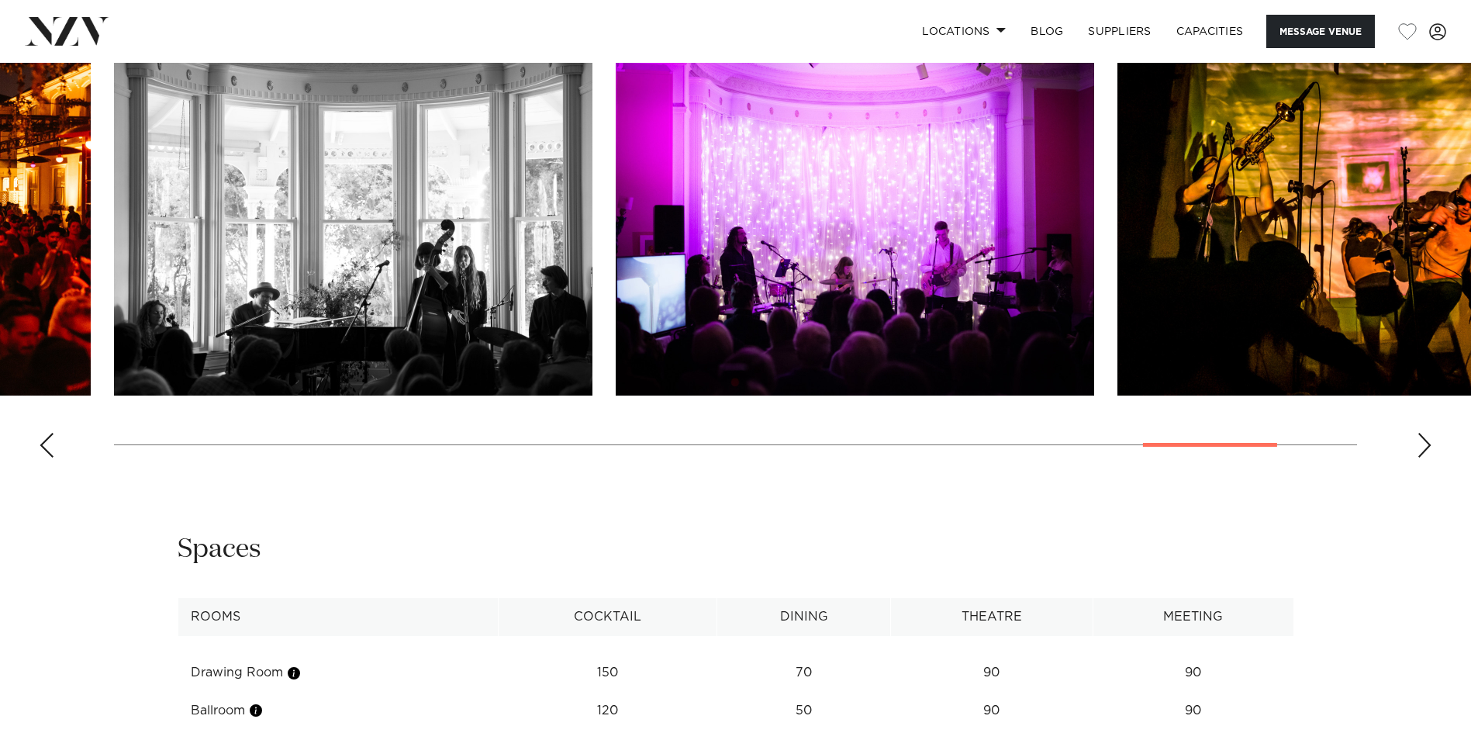
click at [1425, 449] on div "Next slide" at bounding box center [1425, 445] width 16 height 25
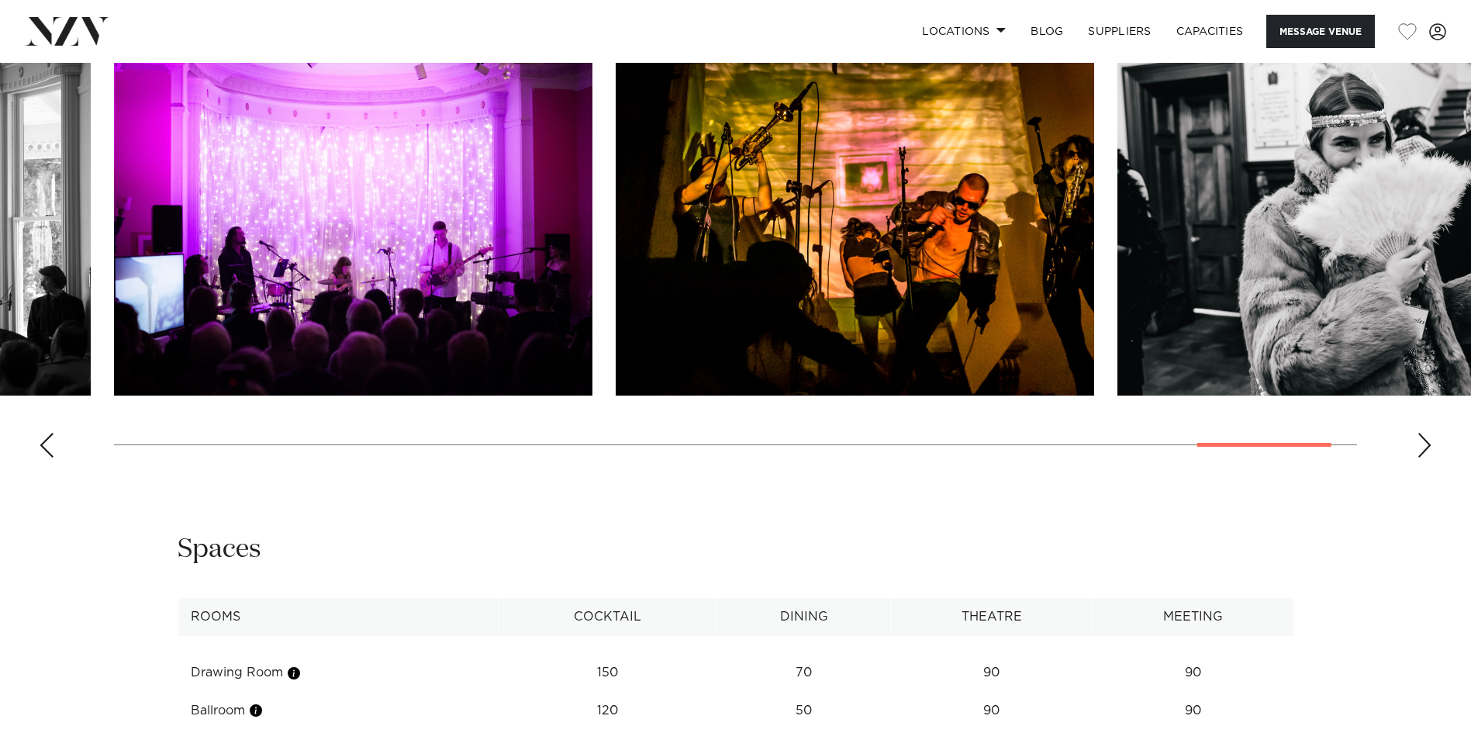
click at [1425, 449] on div "Next slide" at bounding box center [1425, 445] width 16 height 25
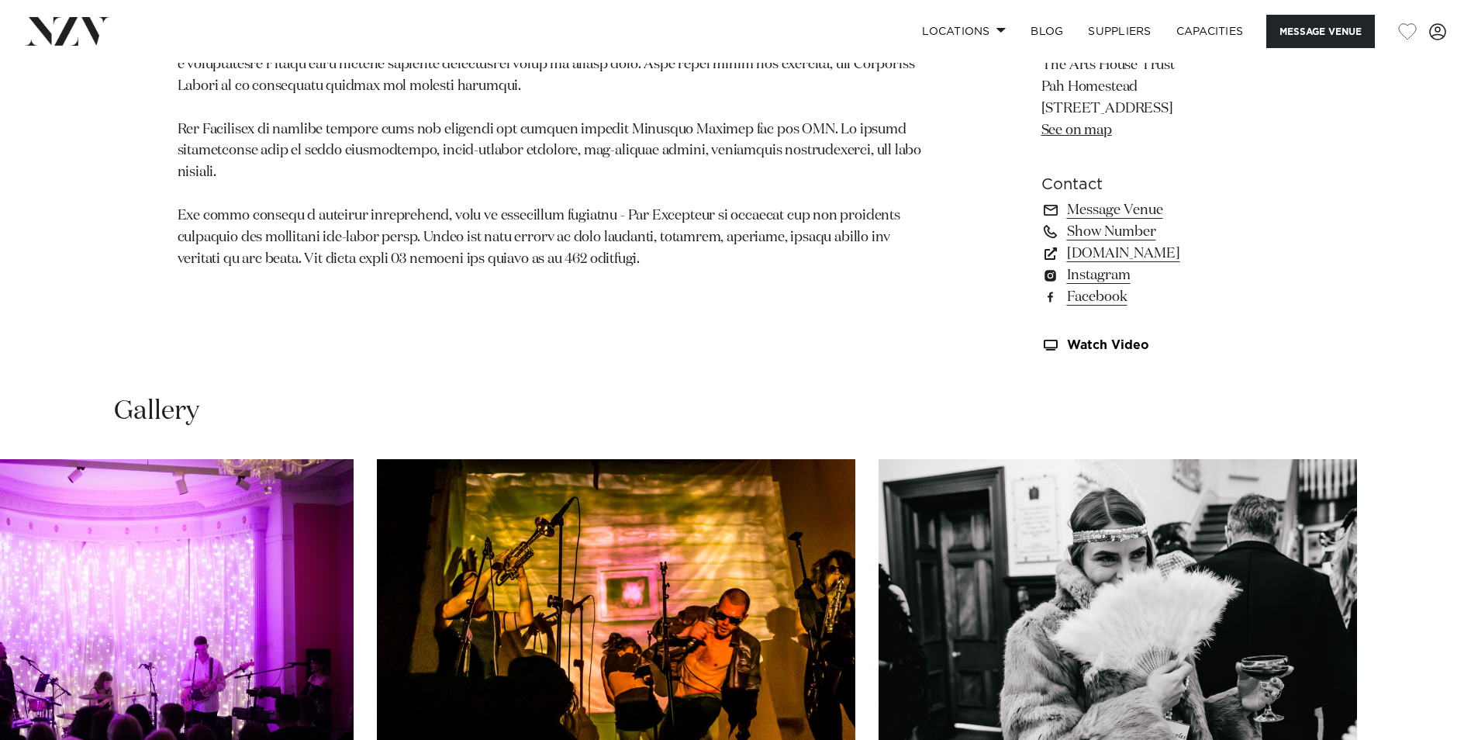
scroll to position [1103, 0]
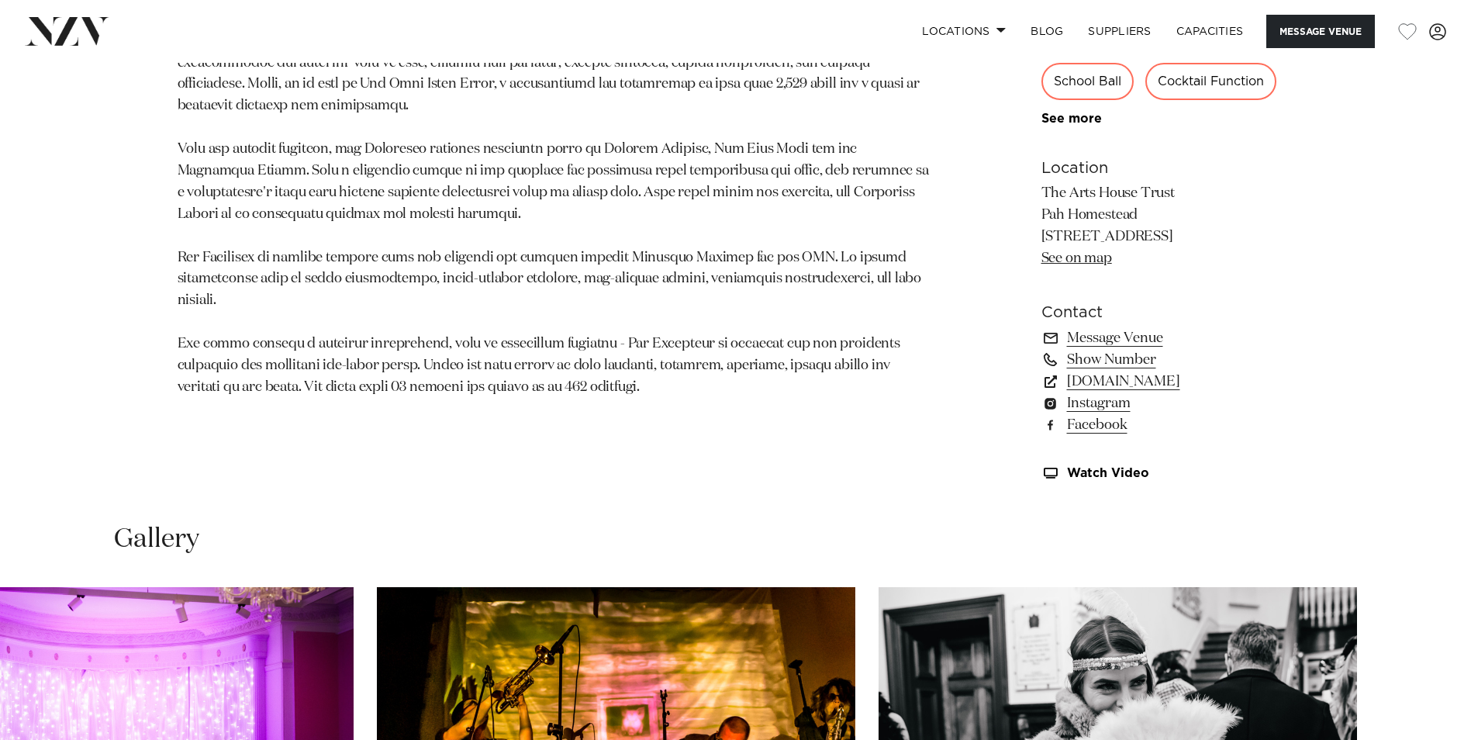
click at [1425, 447] on div "Auckland The Arts House Trust at Pah Homestead Set within the picturesque Monte…" at bounding box center [735, 104] width 1471 height 786
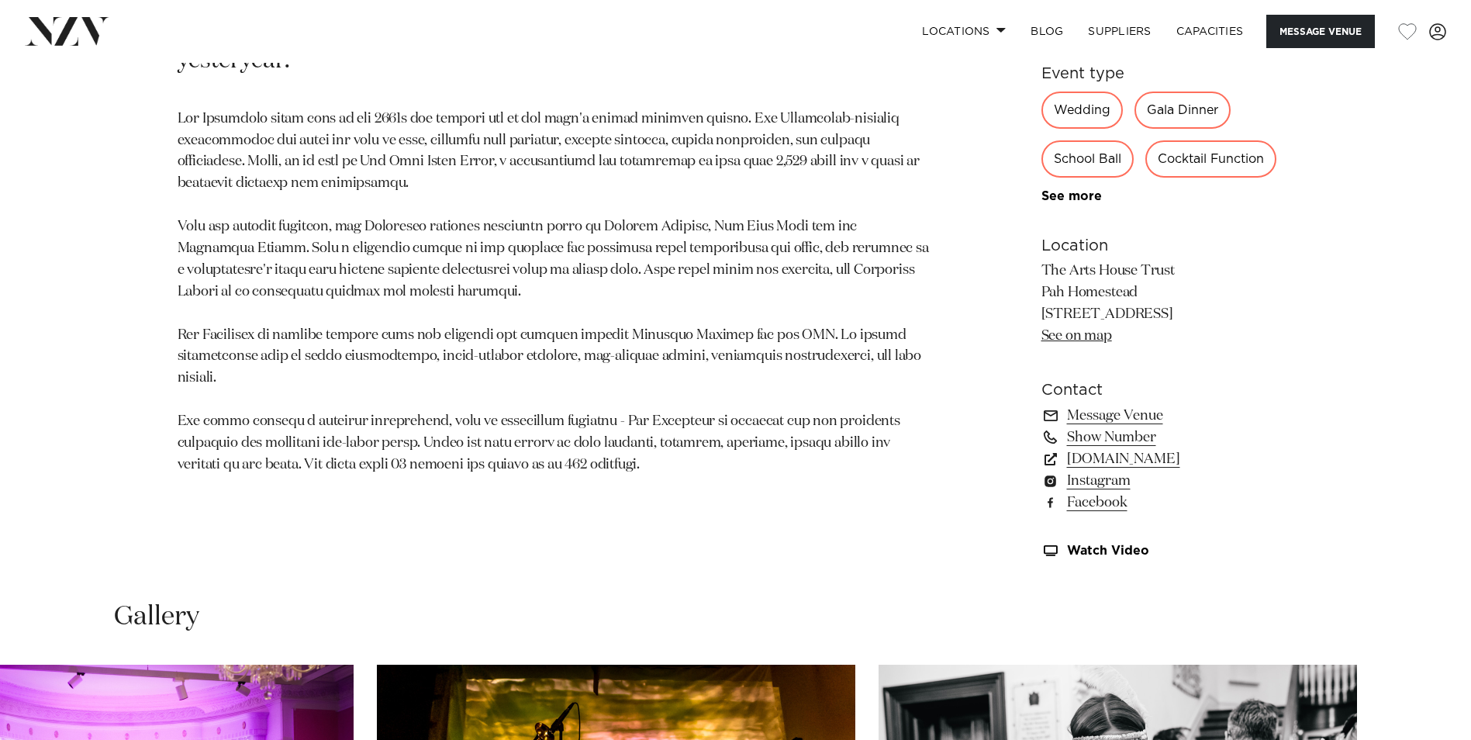
click at [1426, 446] on div "Auckland The Arts House Trust at Pah Homestead Set within the picturesque Monte…" at bounding box center [735, 182] width 1471 height 786
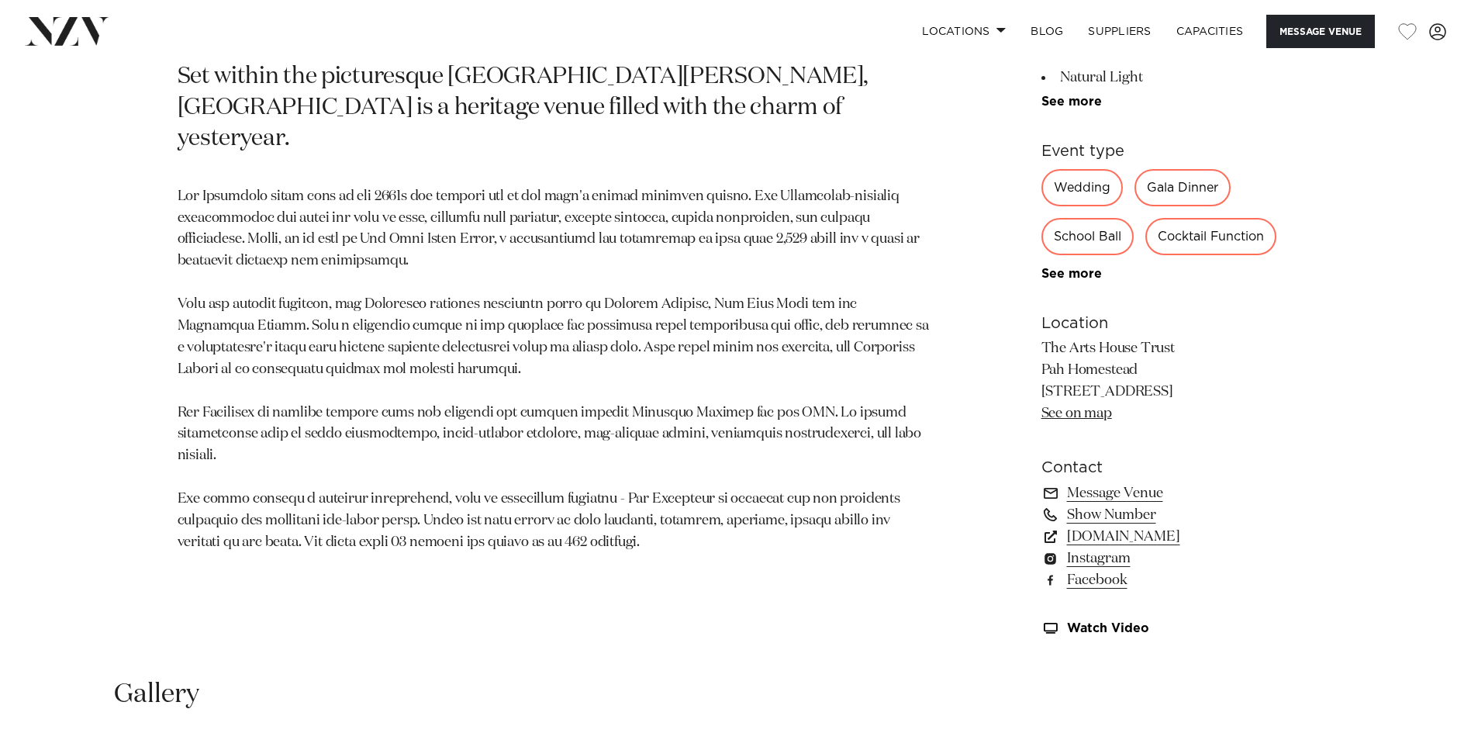
click at [1426, 446] on div "Auckland The Arts House Trust at Pah Homestead Set within the picturesque Monte…" at bounding box center [735, 260] width 1471 height 786
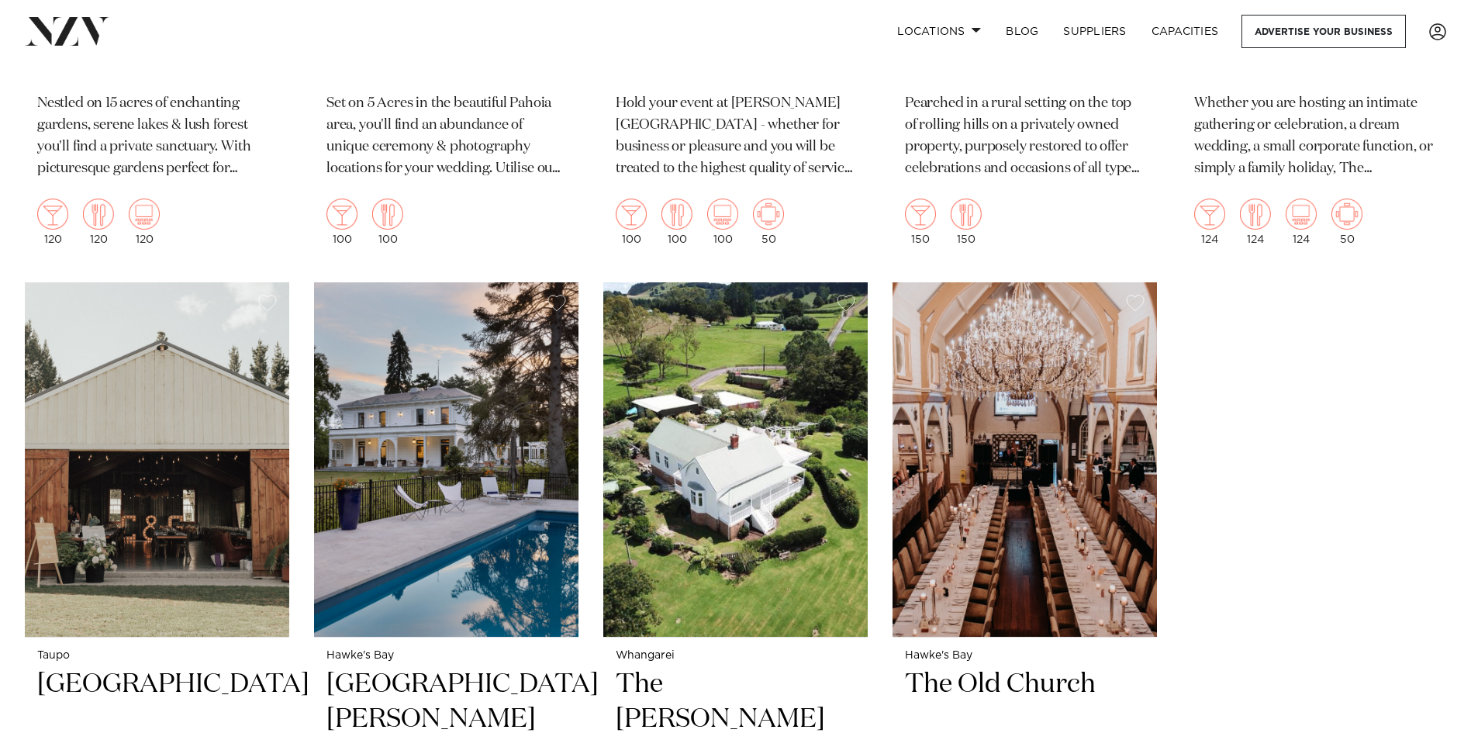
scroll to position [5114, 0]
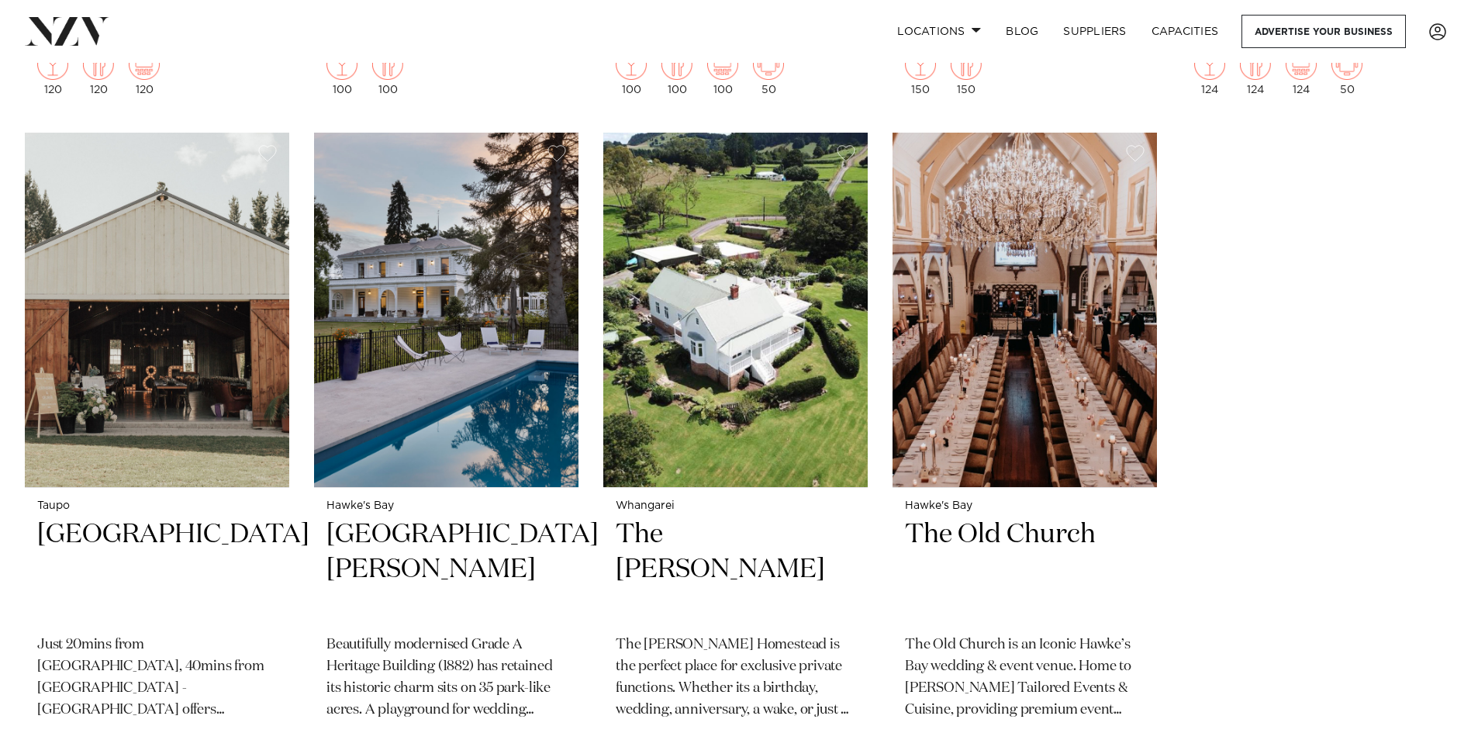
scroll to position [5192, 0]
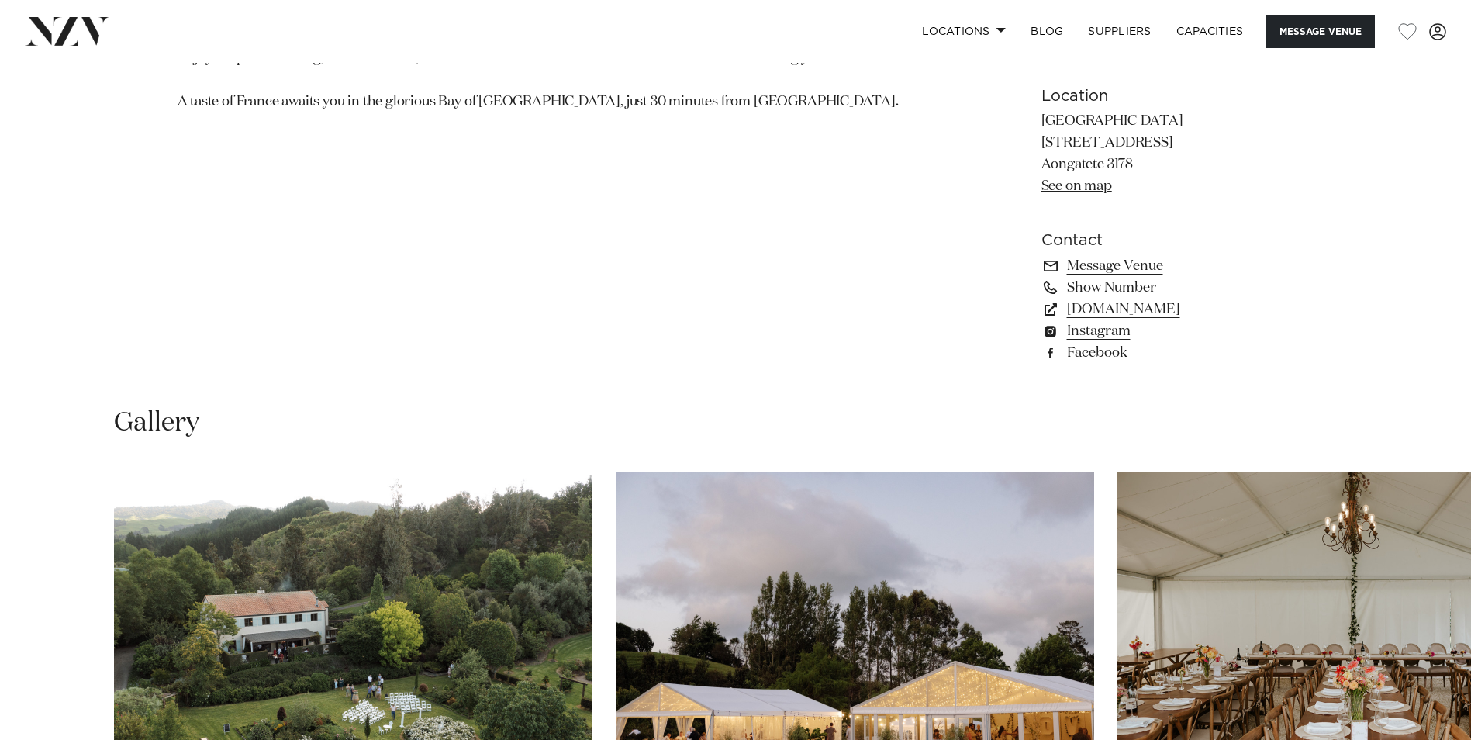
scroll to position [1396, 0]
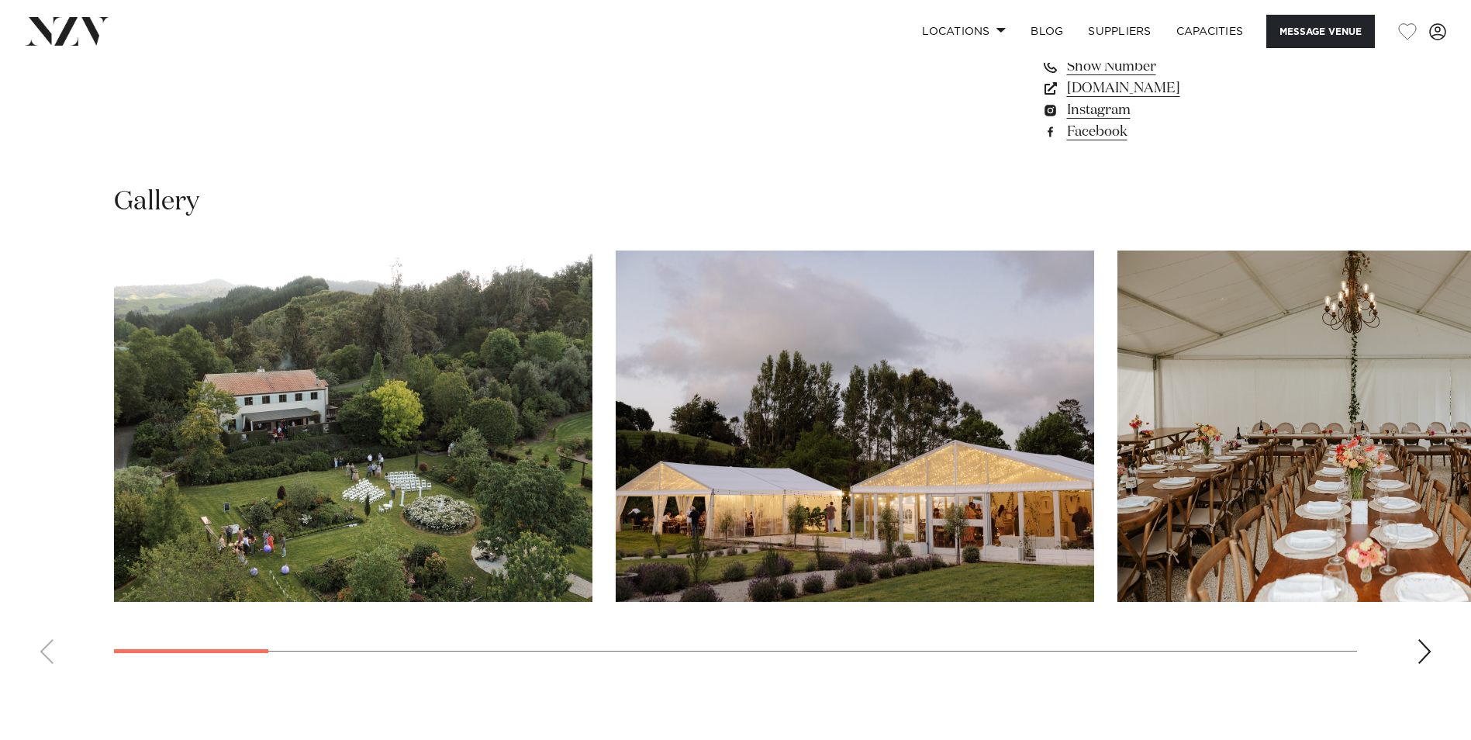
click at [1425, 661] on div "Next slide" at bounding box center [1425, 651] width 16 height 25
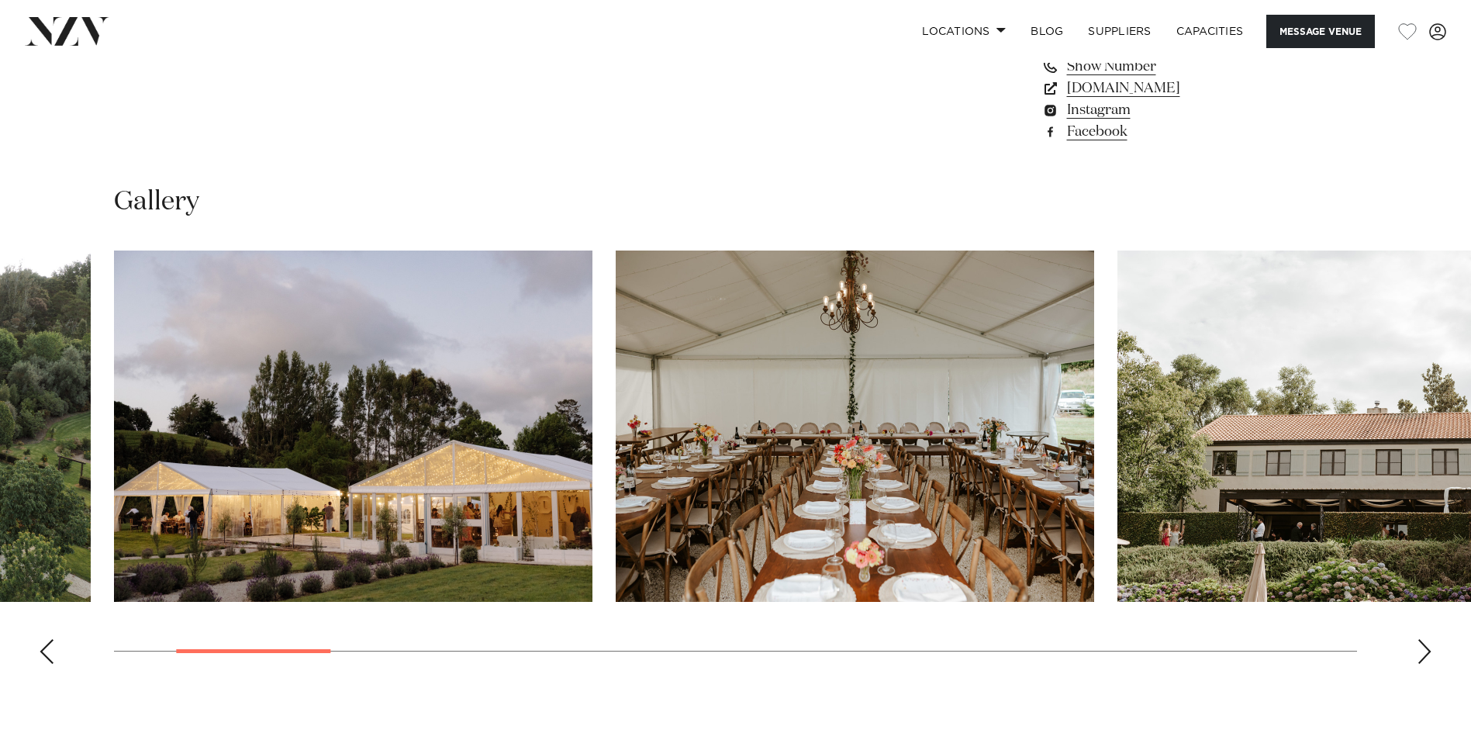
click at [1425, 661] on div "Next slide" at bounding box center [1425, 651] width 16 height 25
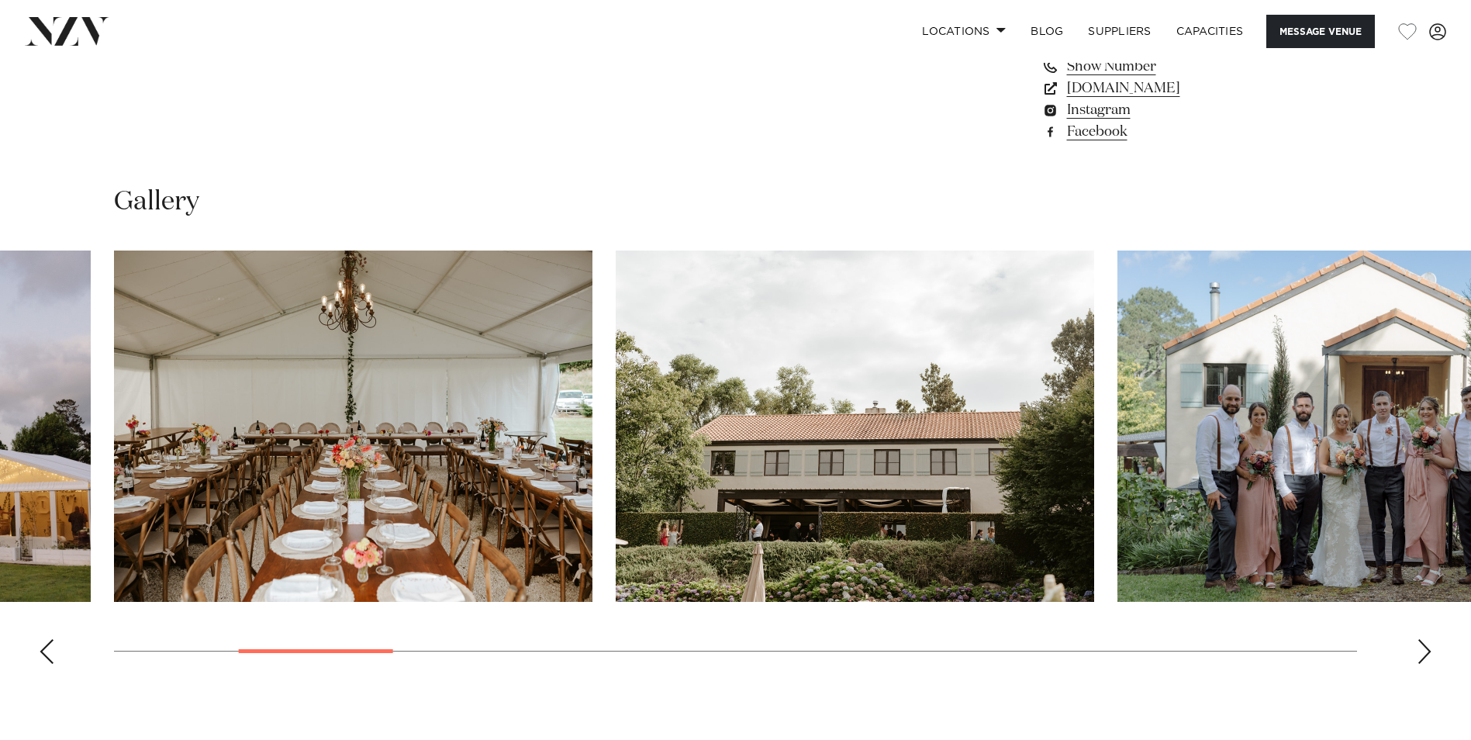
click at [1425, 661] on div "Next slide" at bounding box center [1425, 651] width 16 height 25
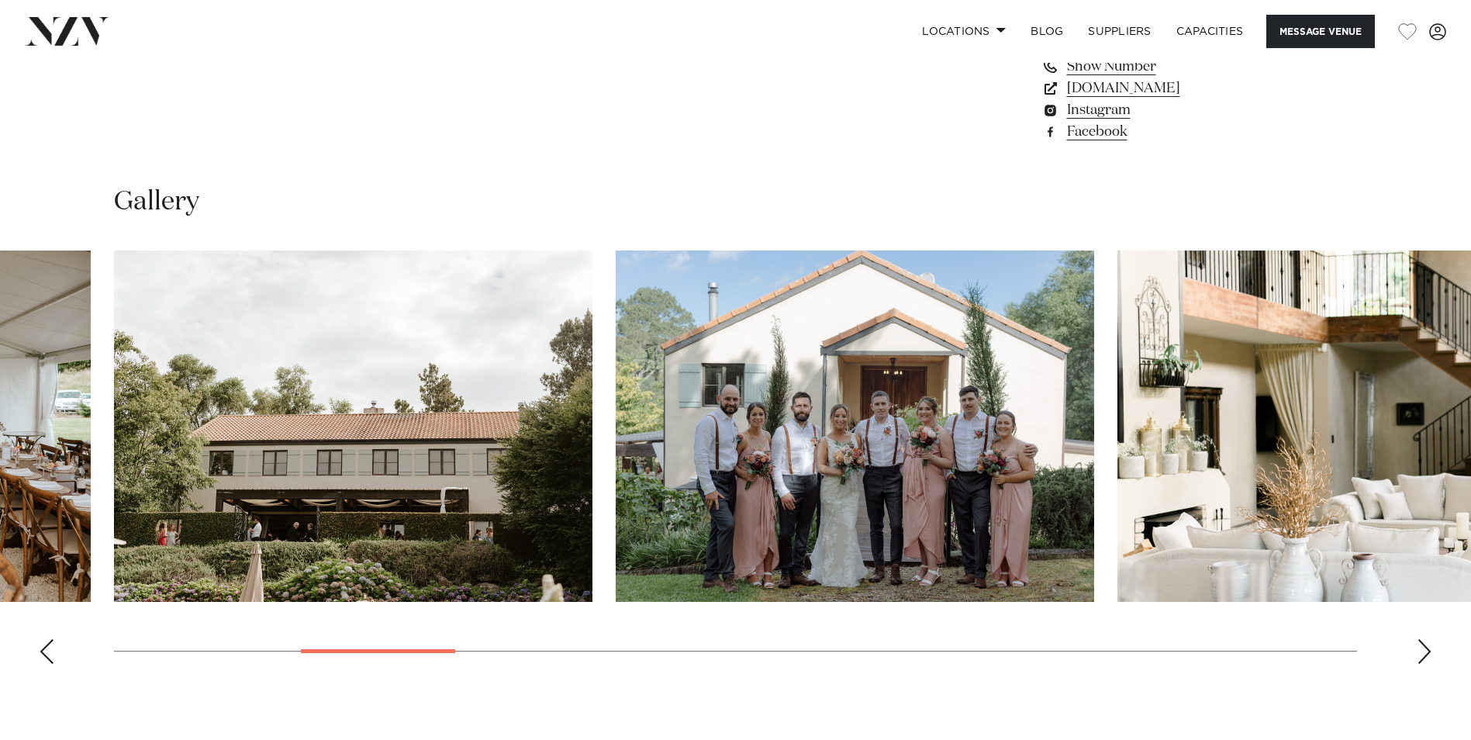
click at [1425, 661] on div "Next slide" at bounding box center [1425, 651] width 16 height 25
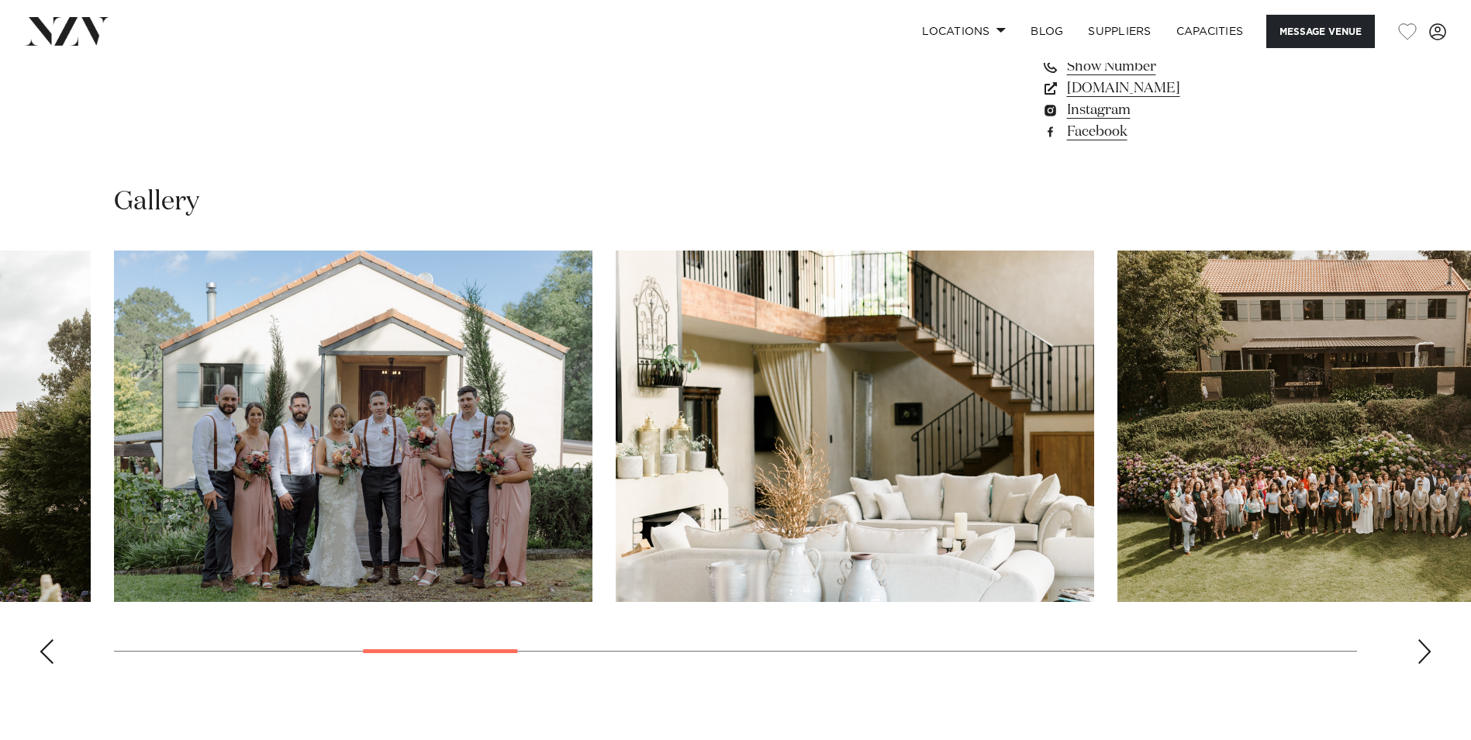
click at [1425, 661] on div "Next slide" at bounding box center [1425, 651] width 16 height 25
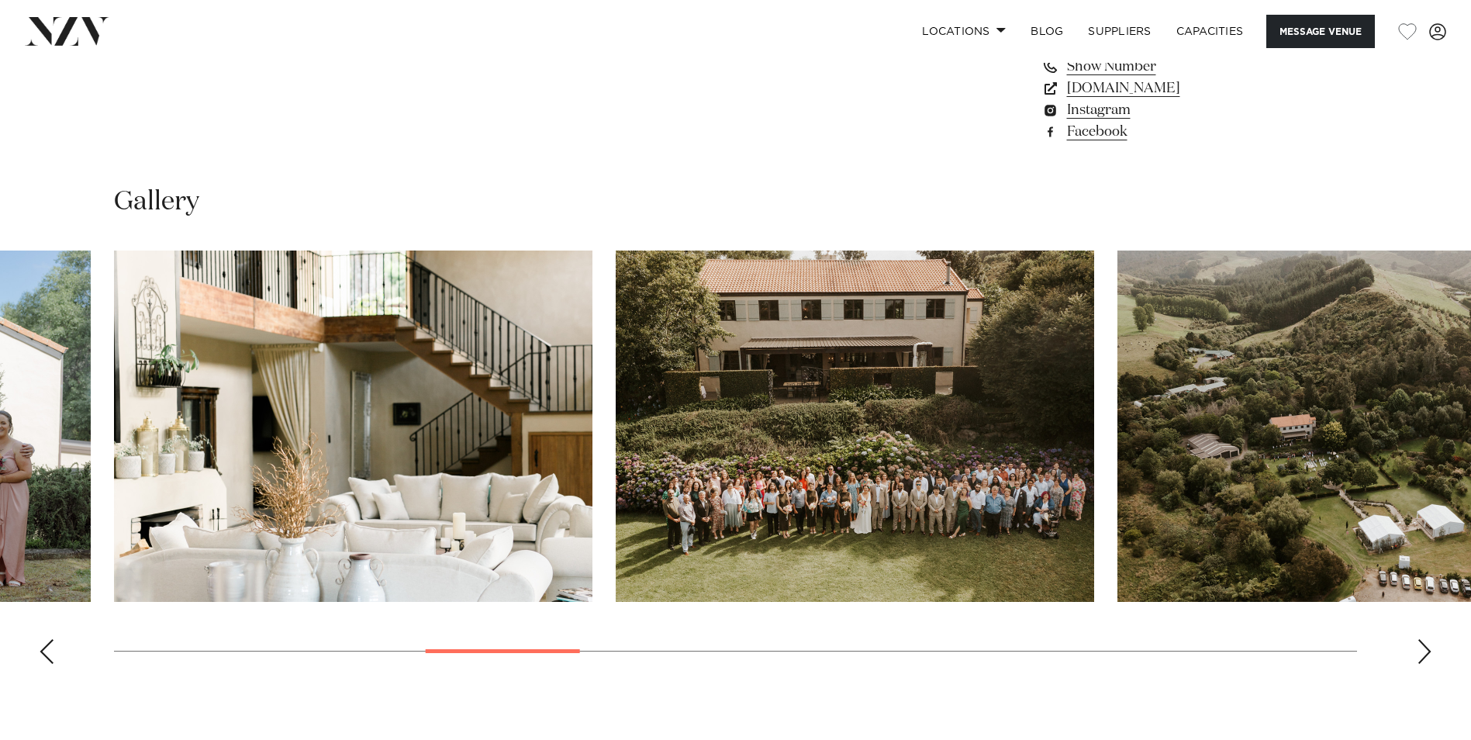
click at [1425, 661] on div "Next slide" at bounding box center [1425, 651] width 16 height 25
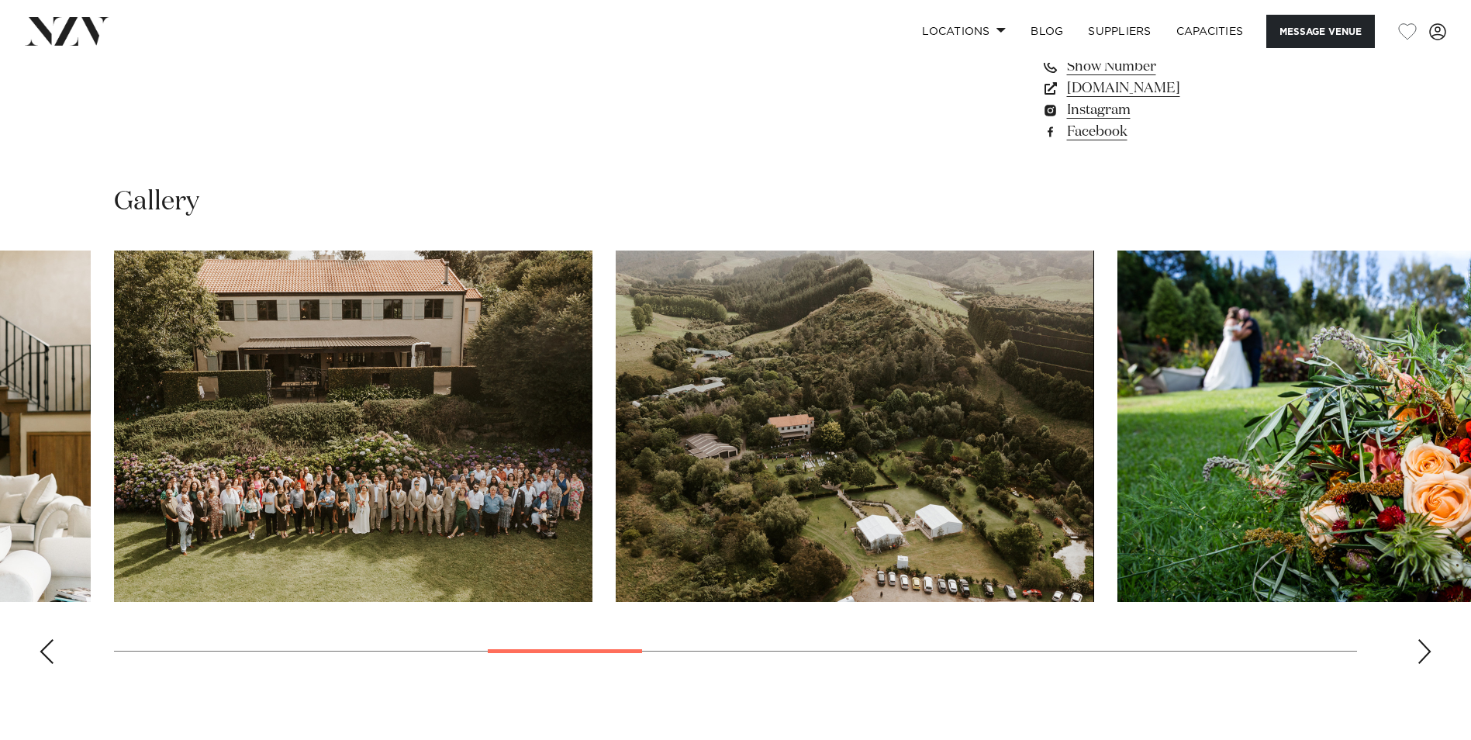
click at [1425, 661] on div "Next slide" at bounding box center [1425, 651] width 16 height 25
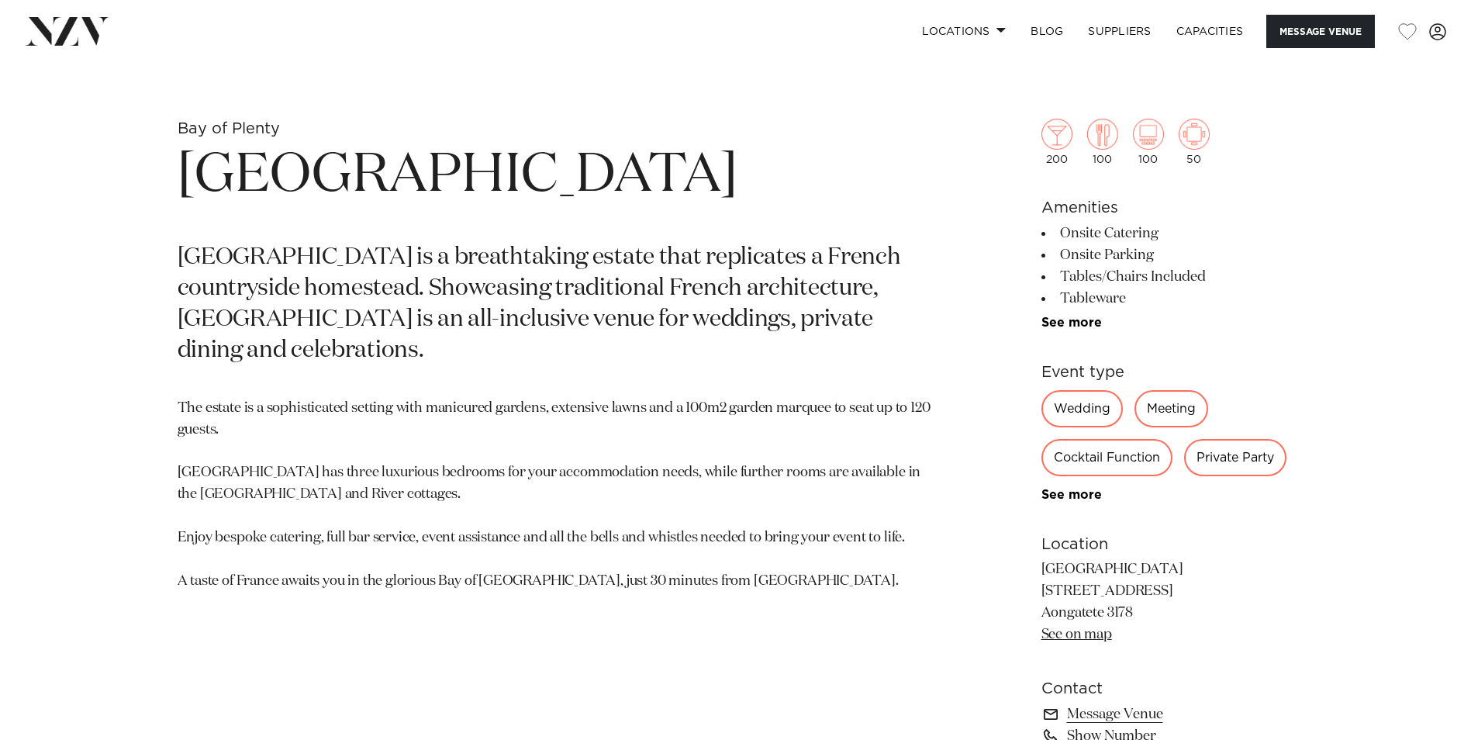
scroll to position [776, 0]
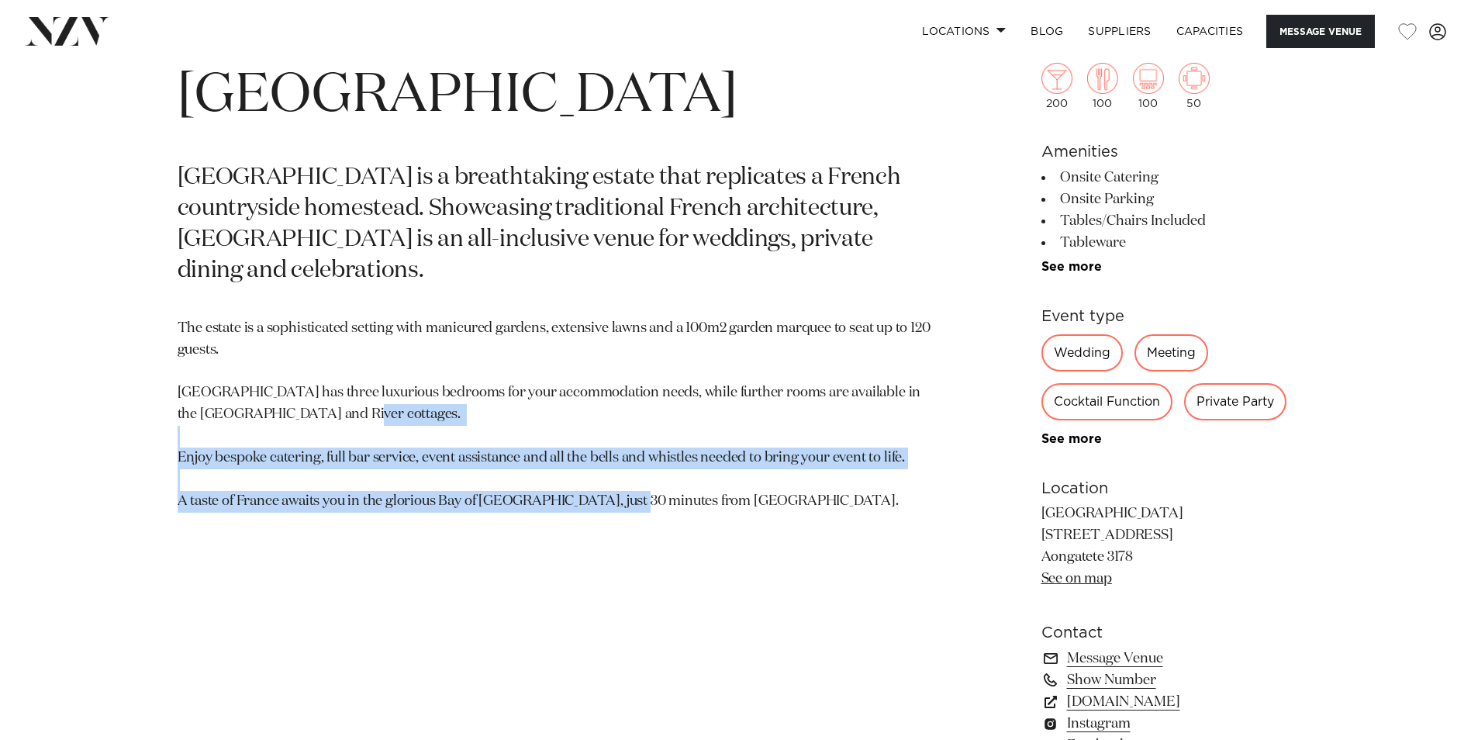
drag, startPoint x: 730, startPoint y: 396, endPoint x: 786, endPoint y: 506, distance: 124.5
click at [786, 506] on section "Bay of Plenty Villa Vie Villa Vie is a breathtaking estate that replicates a Fr…" at bounding box center [555, 410] width 754 height 743
drag, startPoint x: 786, startPoint y: 506, endPoint x: 749, endPoint y: 571, distance: 74.4
click at [749, 571] on section "Bay of Plenty Villa Vie Villa Vie is a breathtaking estate that replicates a Fr…" at bounding box center [555, 410] width 754 height 743
click at [960, 570] on div "Bay of Plenty Villa Vie Villa Vie is a breathtaking estate that replicates a Fr…" at bounding box center [736, 410] width 1320 height 743
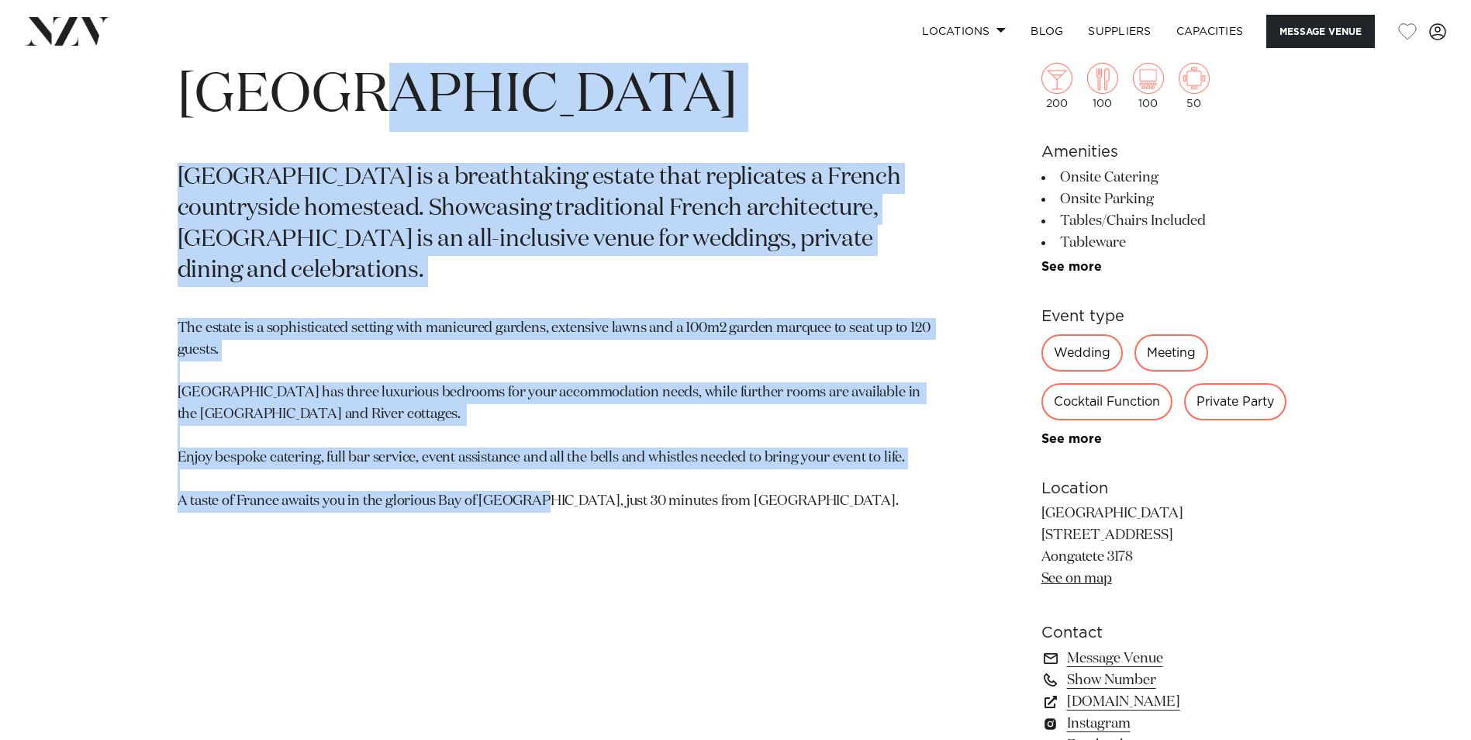
drag, startPoint x: 615, startPoint y: 526, endPoint x: 309, endPoint y: 109, distance: 517.6
click at [309, 109] on section "Bay of Plenty Villa Vie Villa Vie is a breathtaking estate that replicates a Fr…" at bounding box center [555, 410] width 754 height 743
drag, startPoint x: 309, startPoint y: 109, endPoint x: 603, endPoint y: 331, distance: 369.3
click at [603, 330] on p "The estate is a sophisticated setting with manicured gardens, extensive lawns a…" at bounding box center [555, 415] width 754 height 195
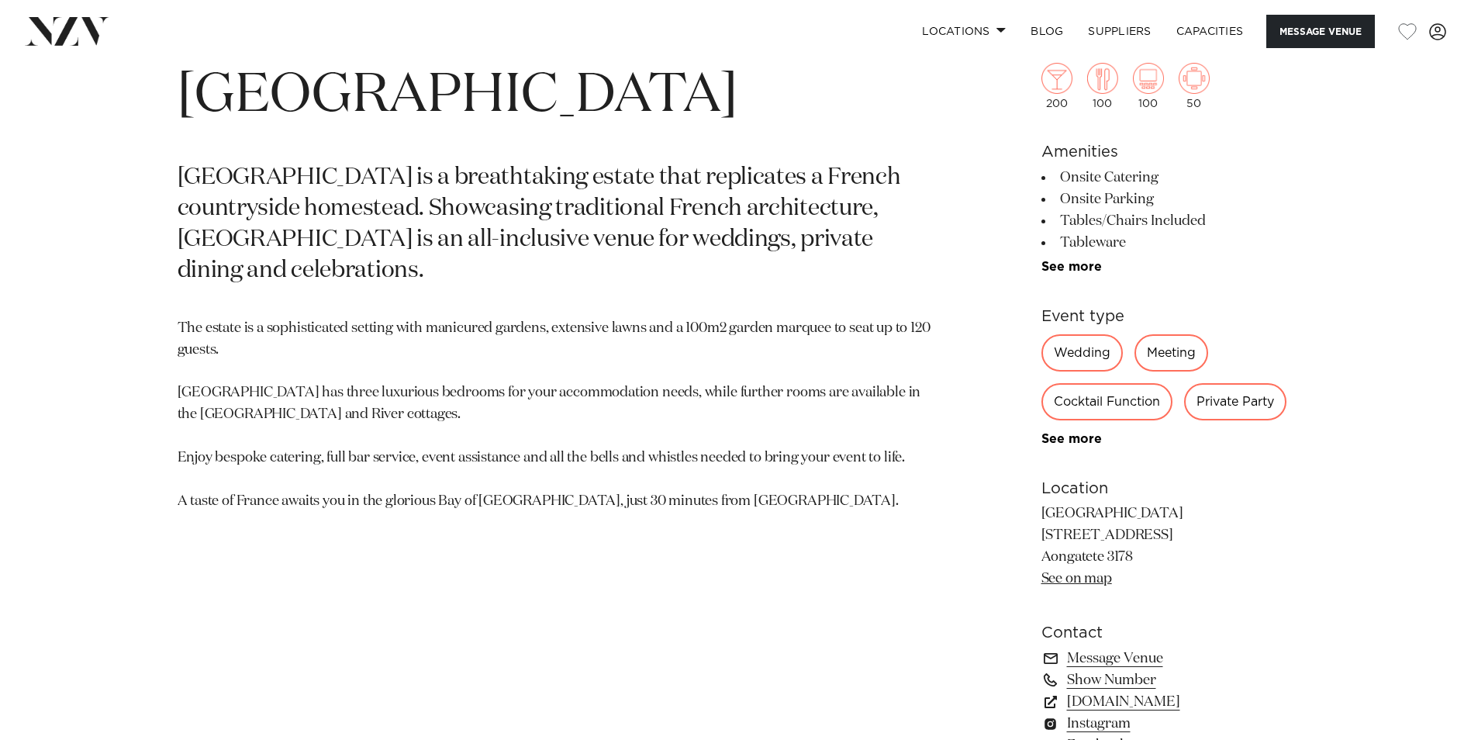
click at [740, 477] on p "The estate is a sophisticated setting with manicured gardens, extensive lawns a…" at bounding box center [555, 415] width 754 height 195
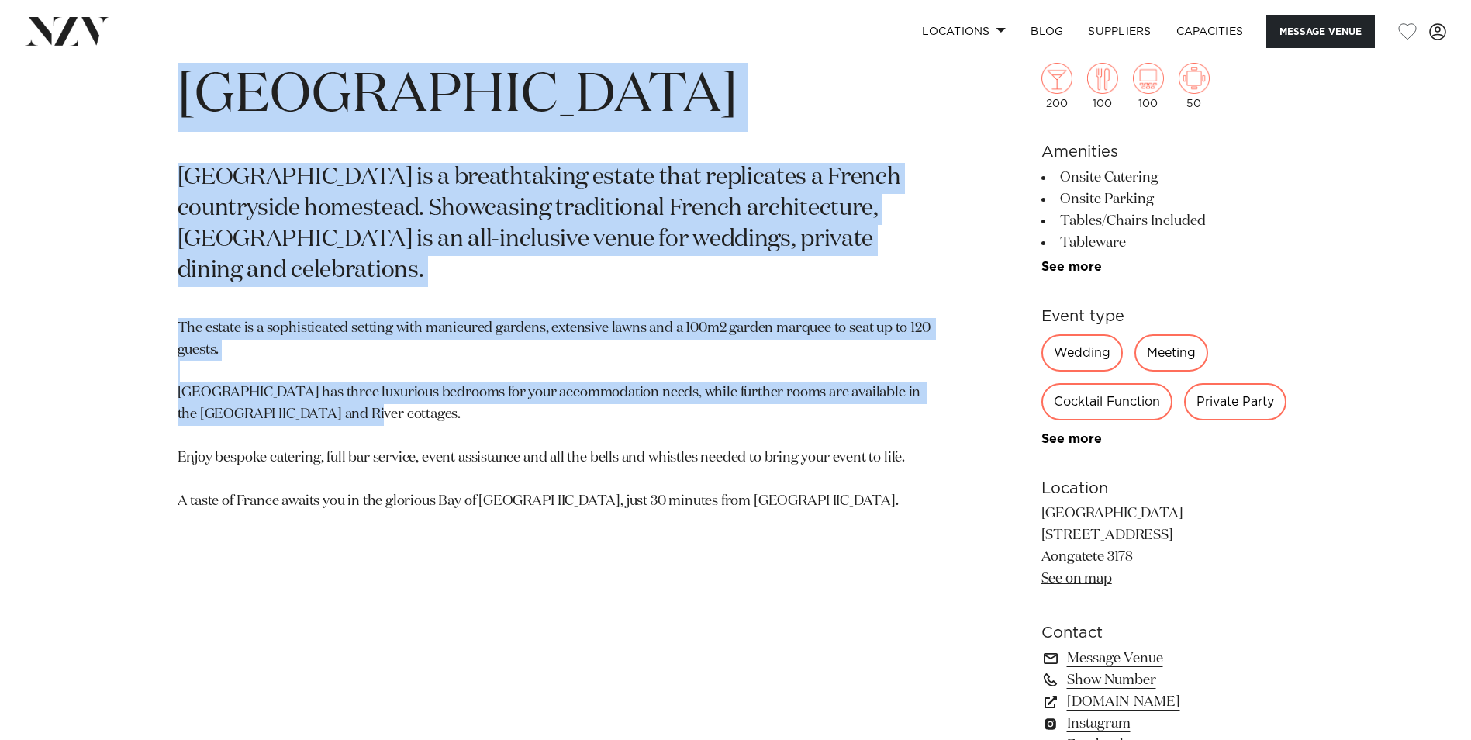
drag, startPoint x: 353, startPoint y: 401, endPoint x: 159, endPoint y: 104, distance: 354.7
click at [159, 104] on div "Bay of Plenty Villa Vie Villa Vie is a breathtaking estate that replicates a Fr…" at bounding box center [736, 410] width 1320 height 743
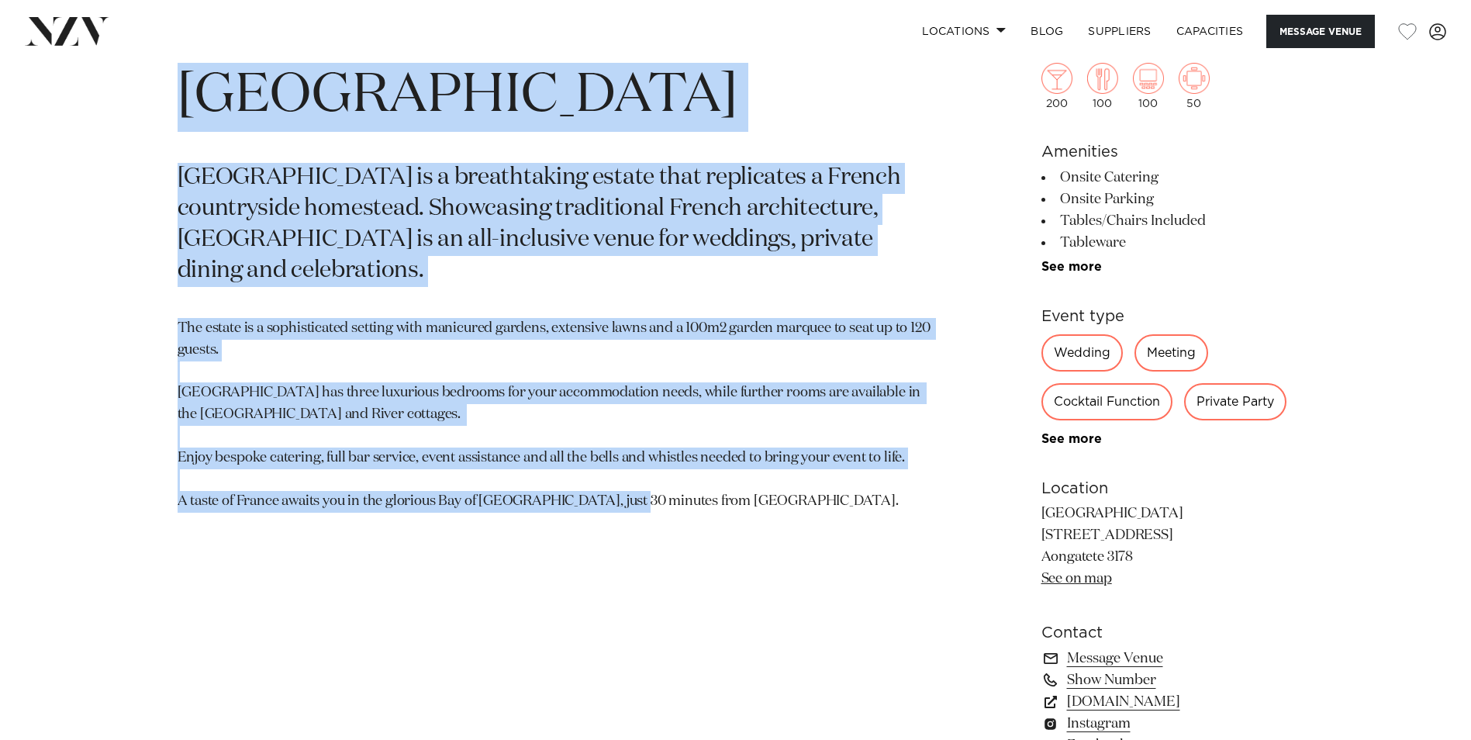
drag, startPoint x: 754, startPoint y: 586, endPoint x: 104, endPoint y: 92, distance: 816.4
click at [104, 92] on div "Bay of Plenty Villa Vie Villa Vie is a breathtaking estate that replicates a Fr…" at bounding box center [736, 410] width 1320 height 743
drag, startPoint x: 104, startPoint y: 92, endPoint x: 607, endPoint y: 423, distance: 602.9
click at [607, 423] on p "The estate is a sophisticated setting with manicured gardens, extensive lawns a…" at bounding box center [555, 415] width 754 height 195
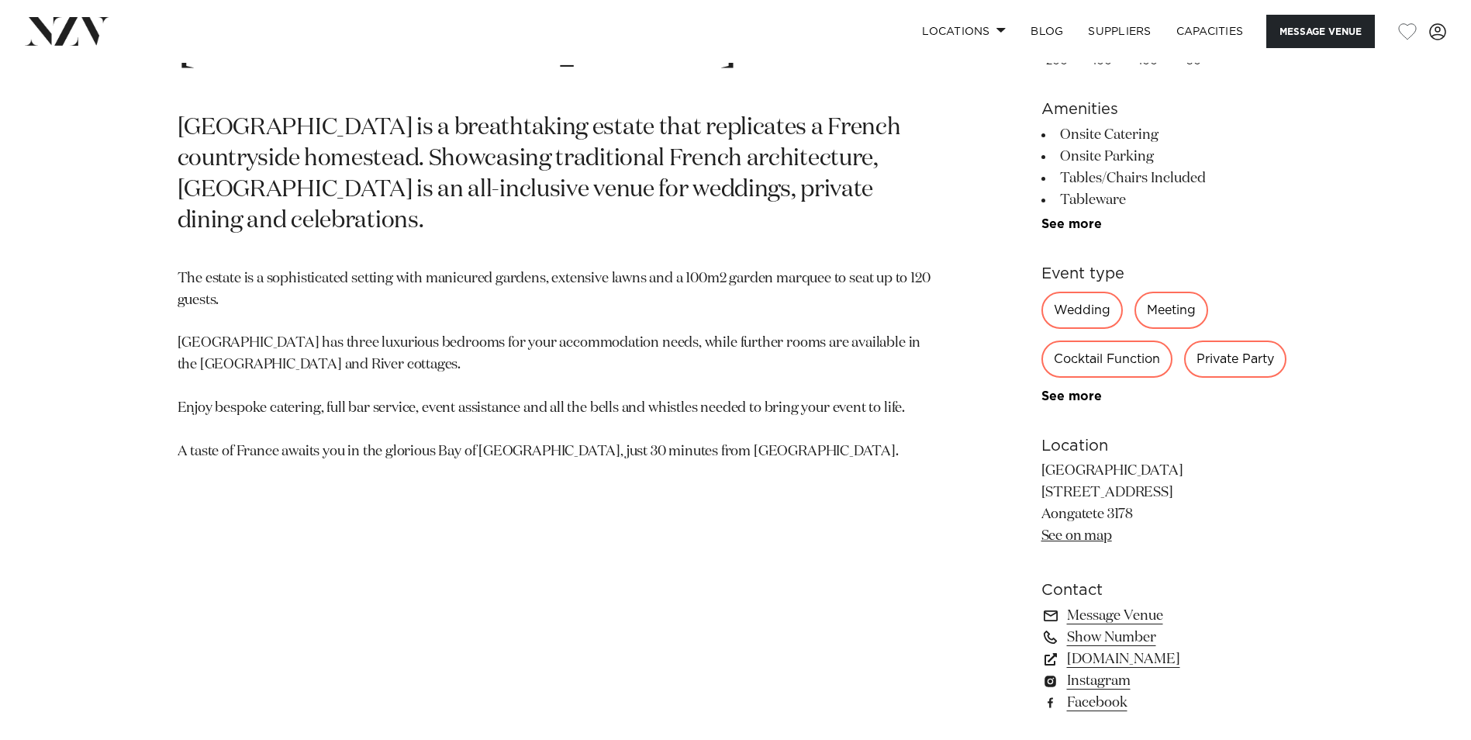
scroll to position [853, 0]
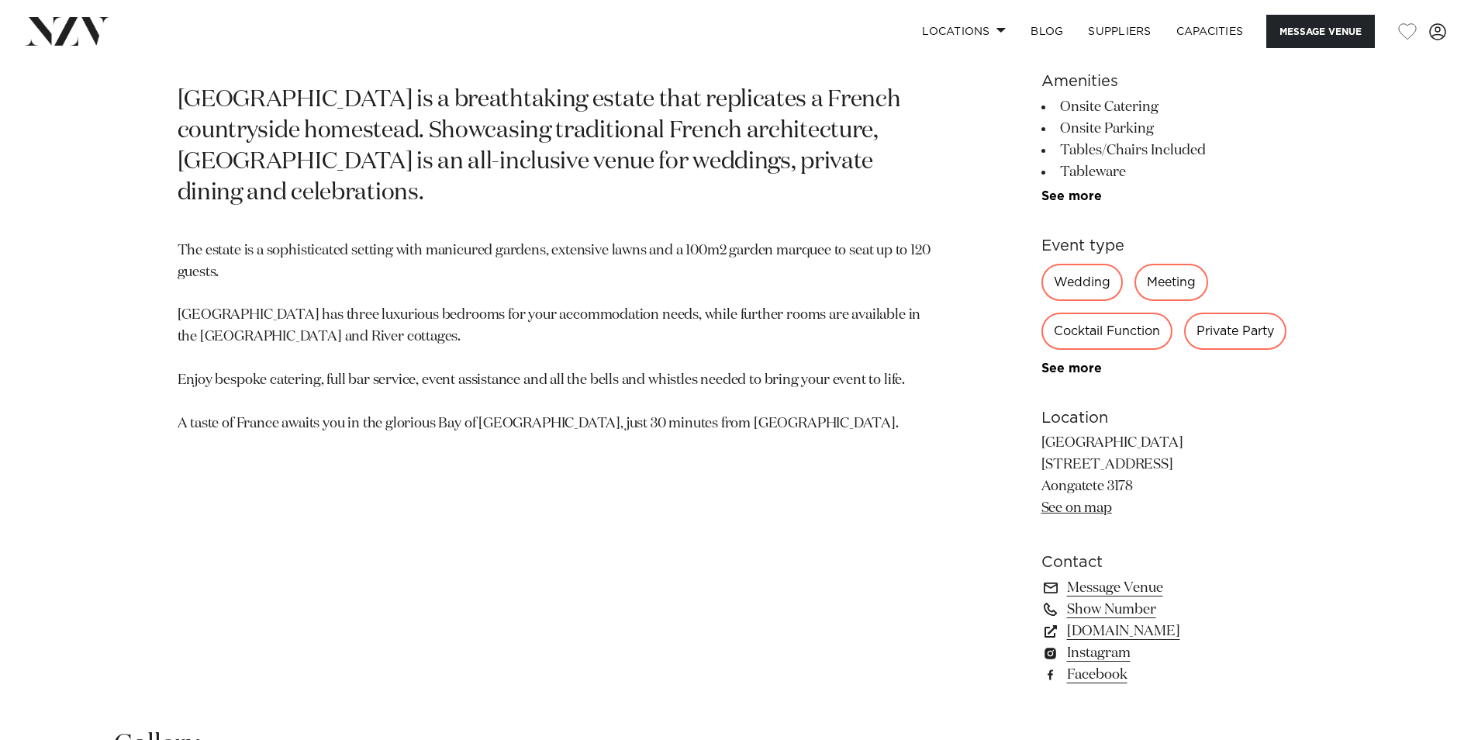
click at [1453, 370] on div "Bay of Plenty Villa Vie Villa Vie is a breathtaking estate that replicates a Fr…" at bounding box center [735, 332] width 1471 height 743
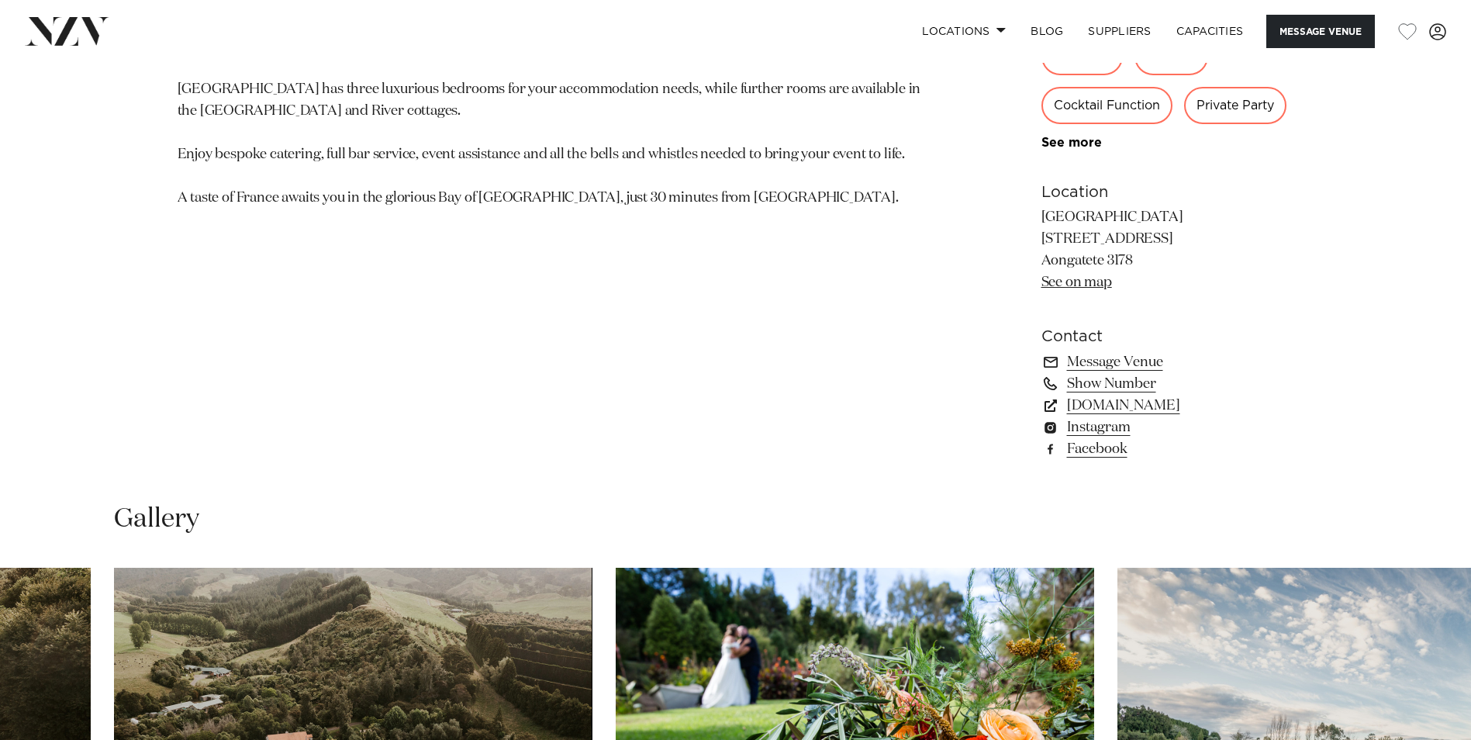
scroll to position [1396, 0]
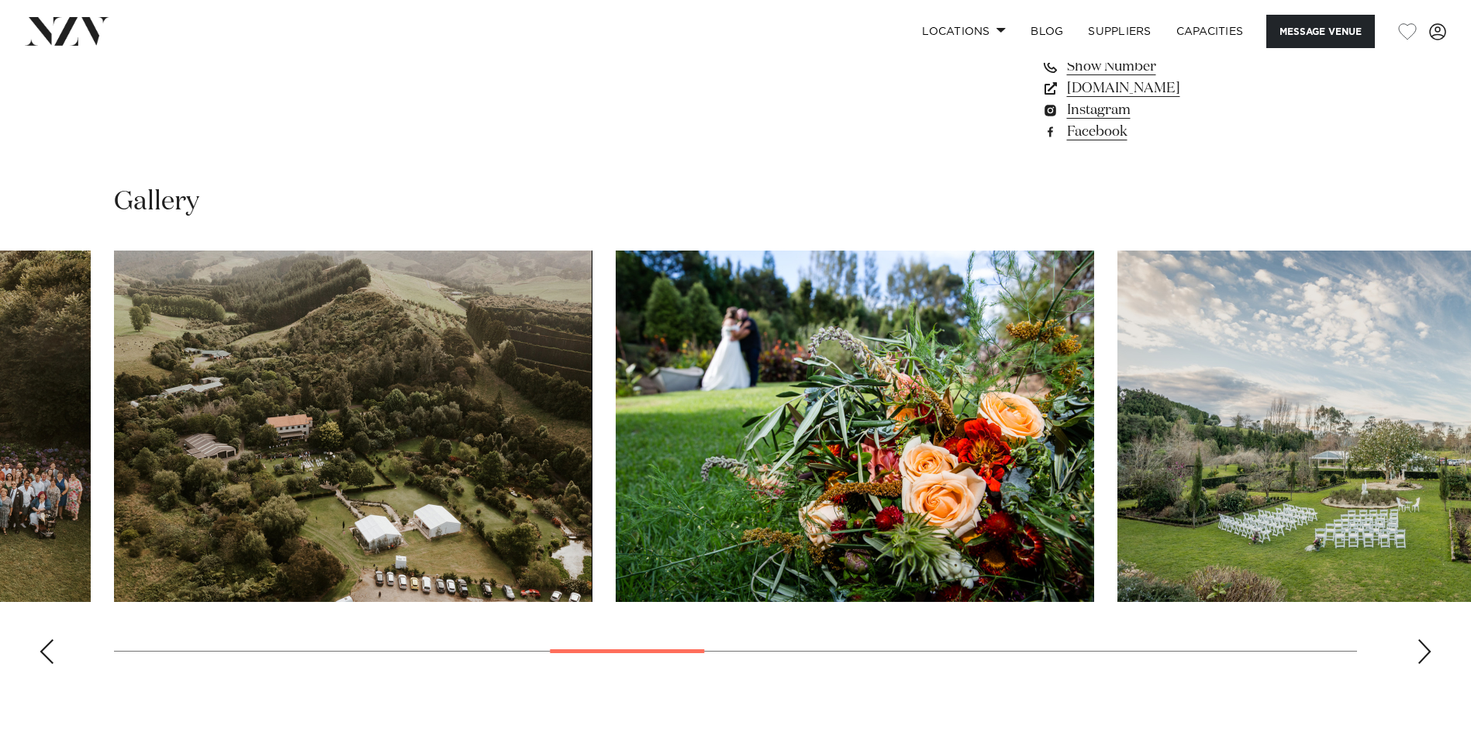
click at [1423, 661] on div "Next slide" at bounding box center [1425, 651] width 16 height 25
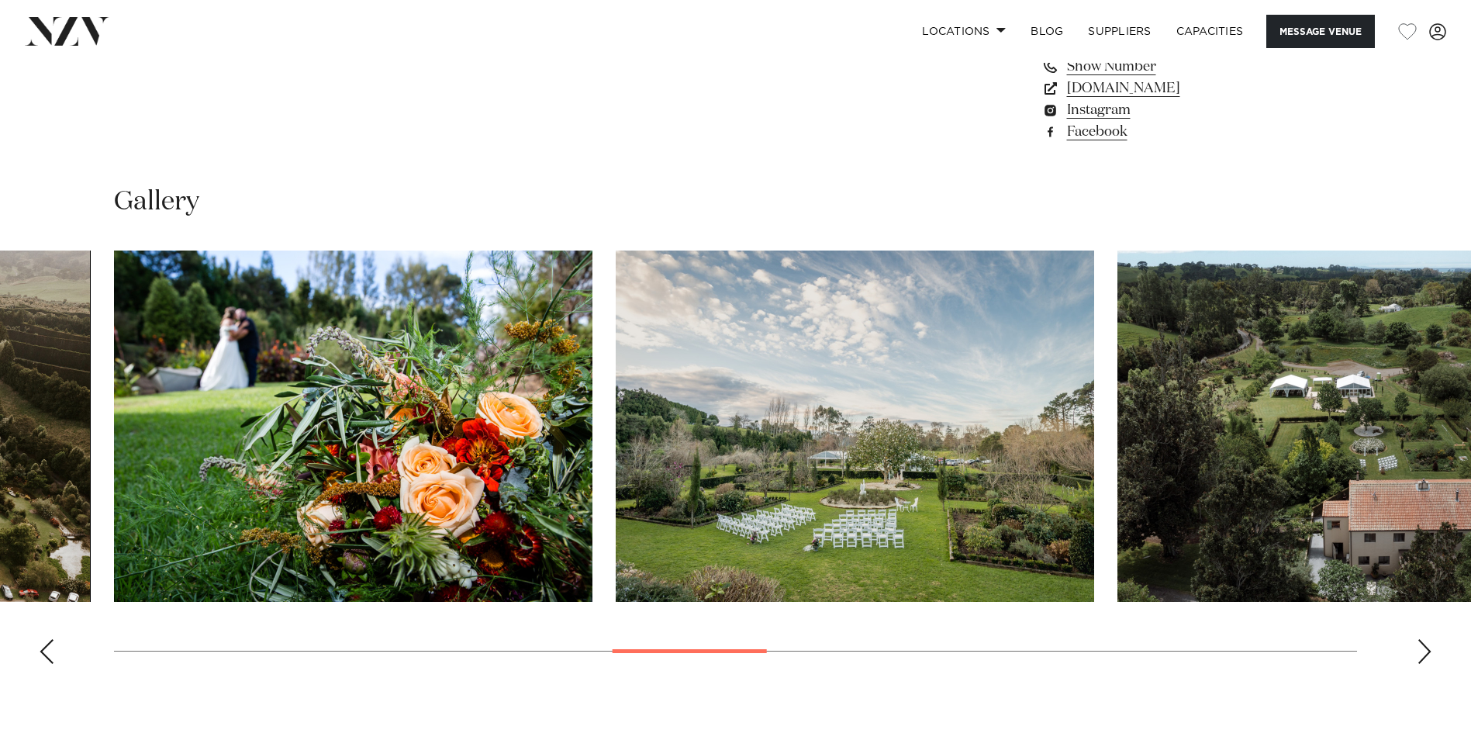
click at [1423, 661] on div "Next slide" at bounding box center [1425, 651] width 16 height 25
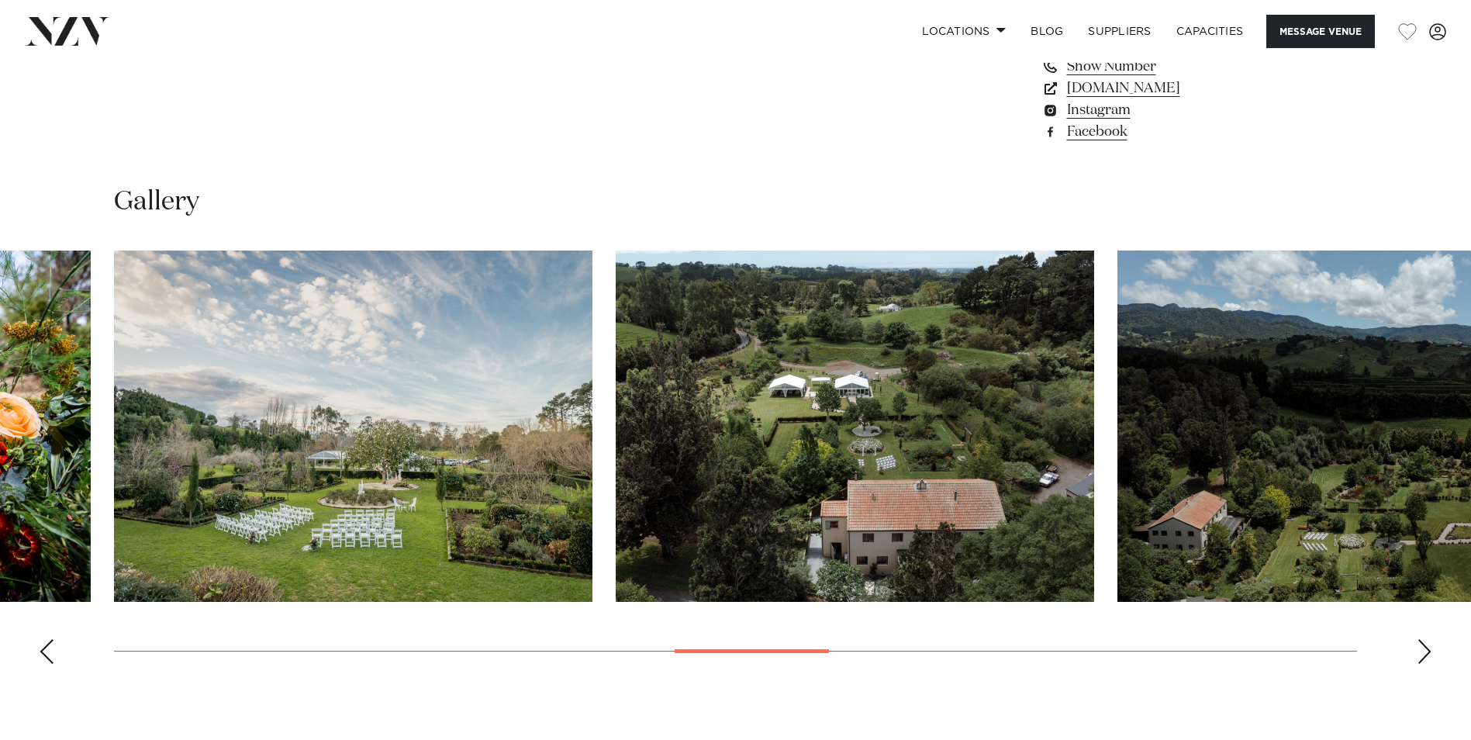
click at [1423, 661] on div "Next slide" at bounding box center [1425, 651] width 16 height 25
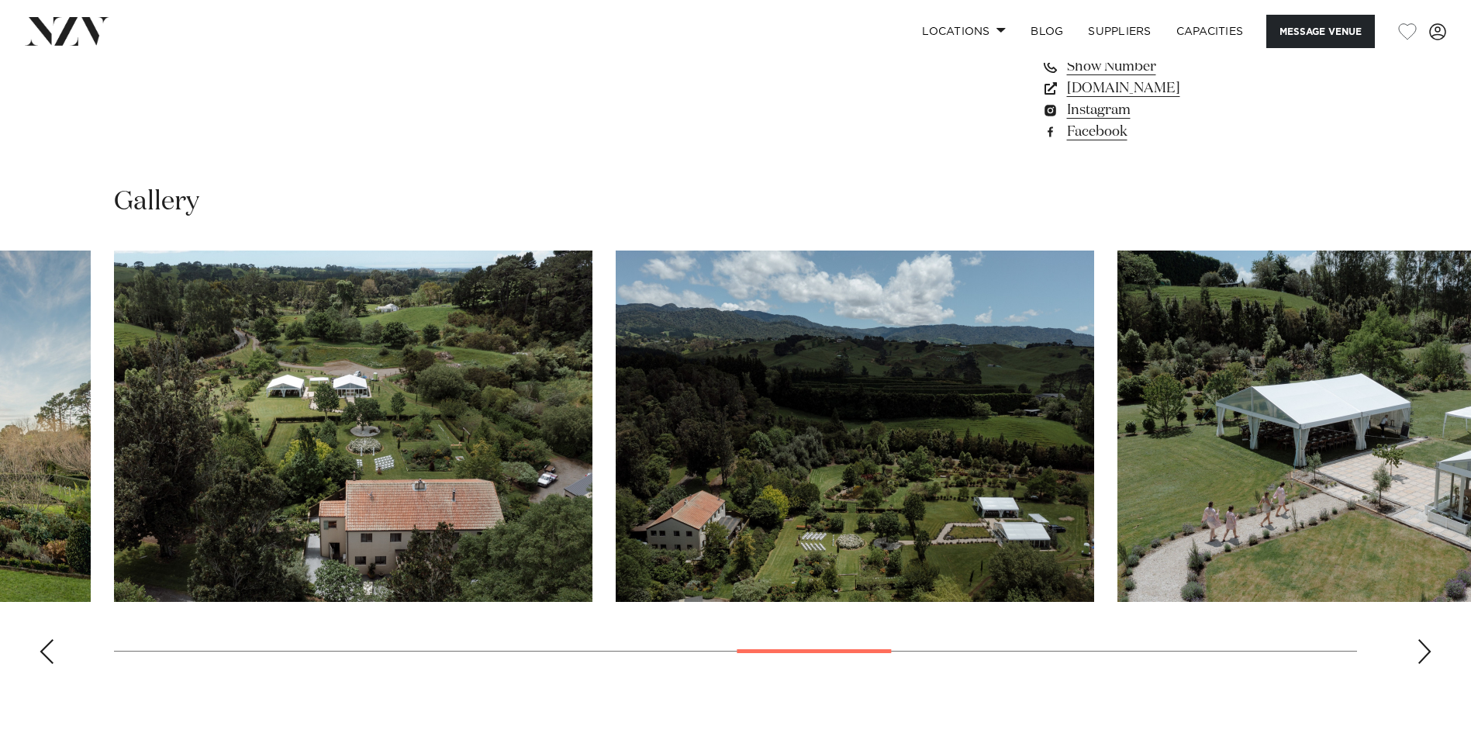
click at [1423, 661] on div "Next slide" at bounding box center [1425, 651] width 16 height 25
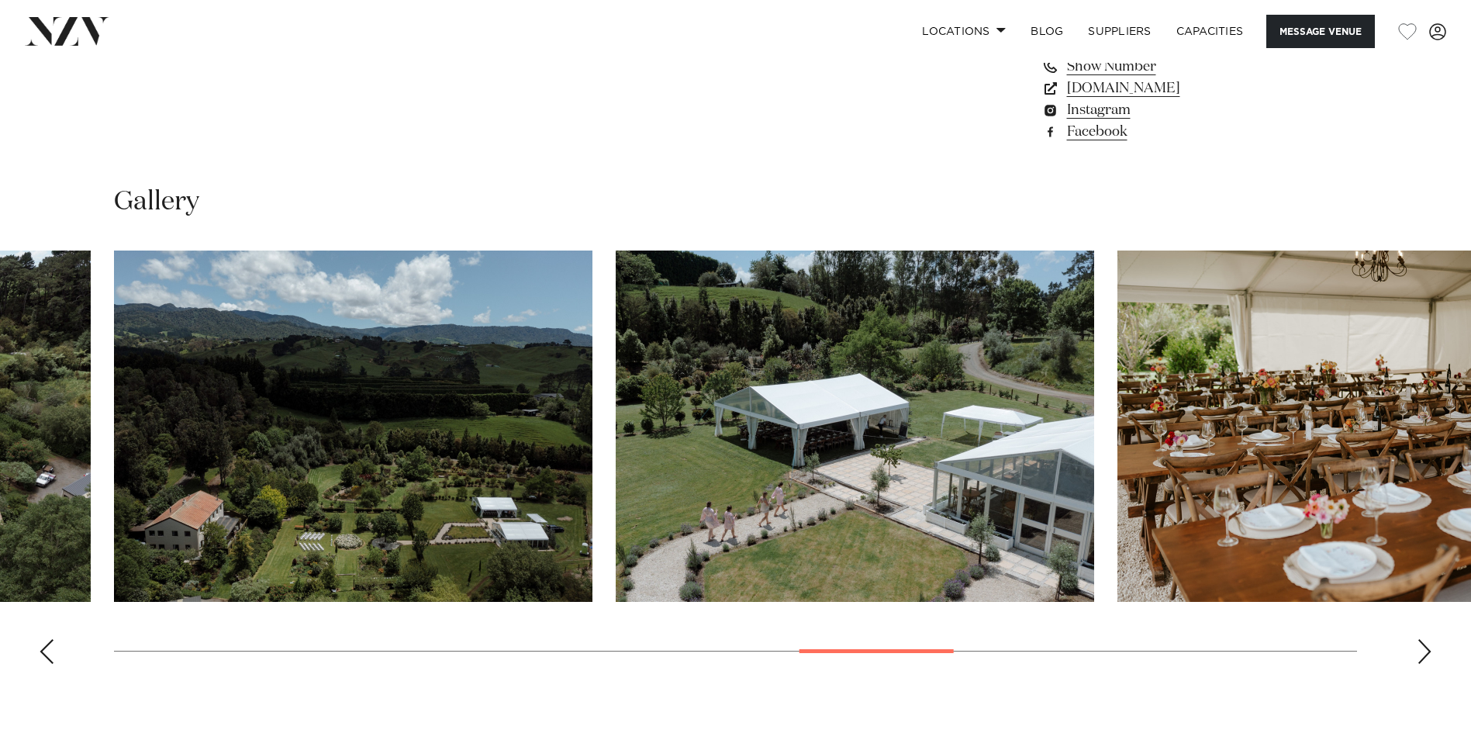
click at [1423, 661] on div "Next slide" at bounding box center [1425, 651] width 16 height 25
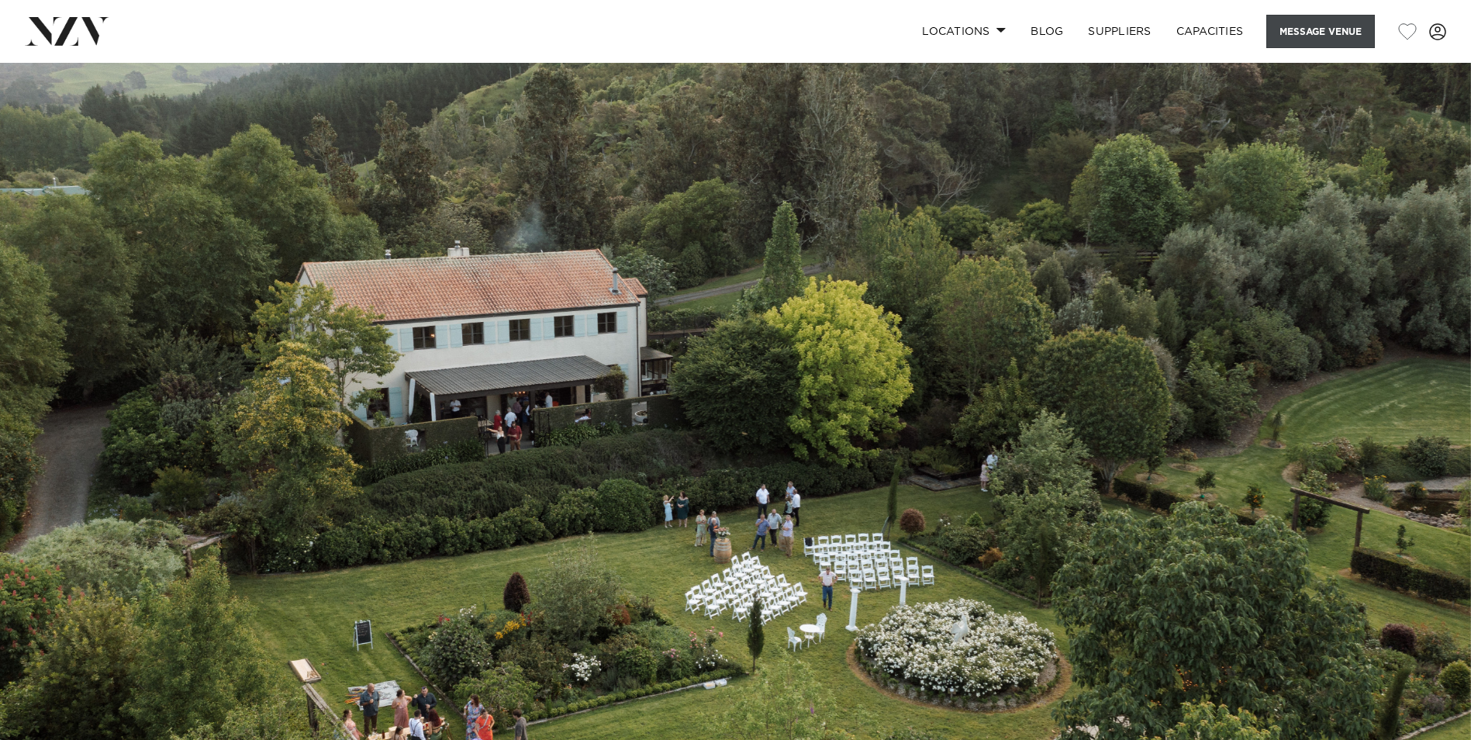
scroll to position [698, 0]
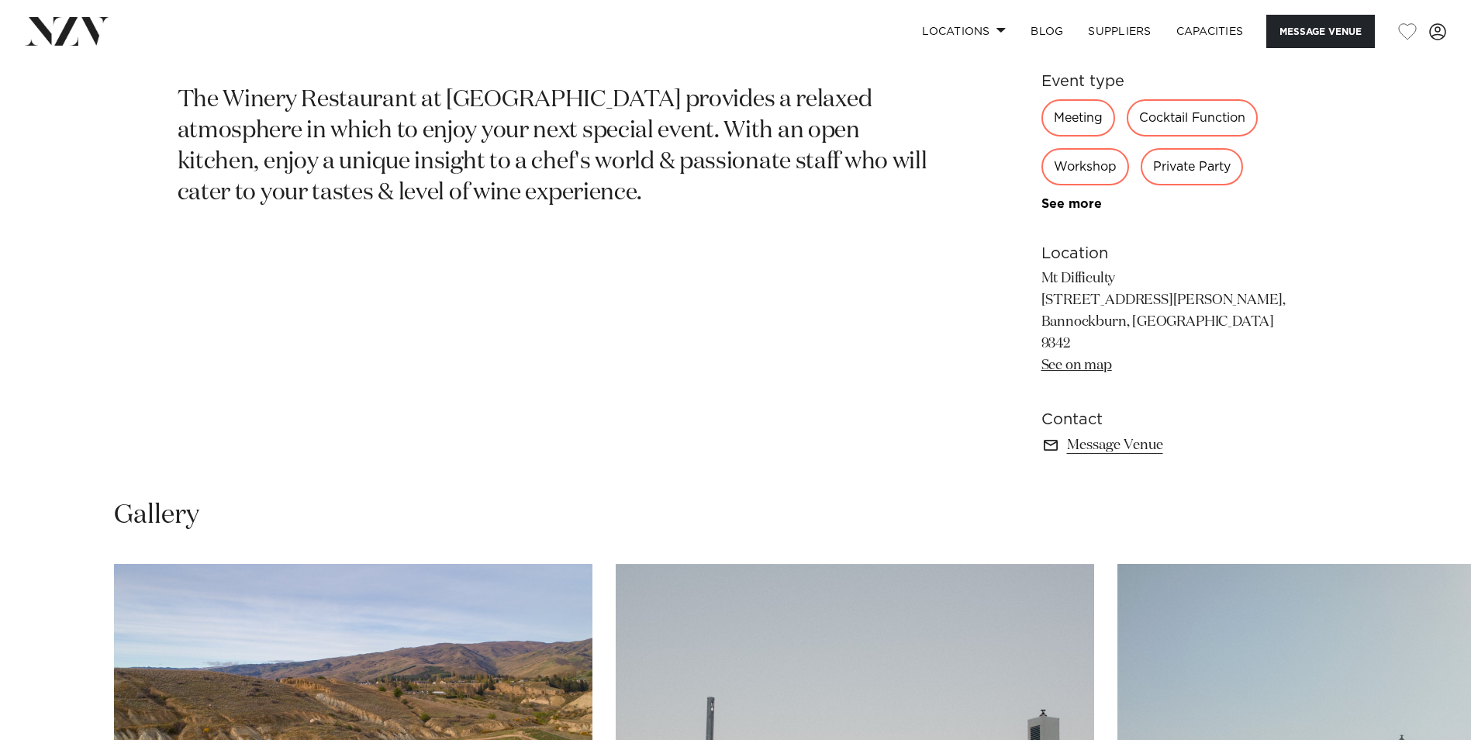
scroll to position [1241, 0]
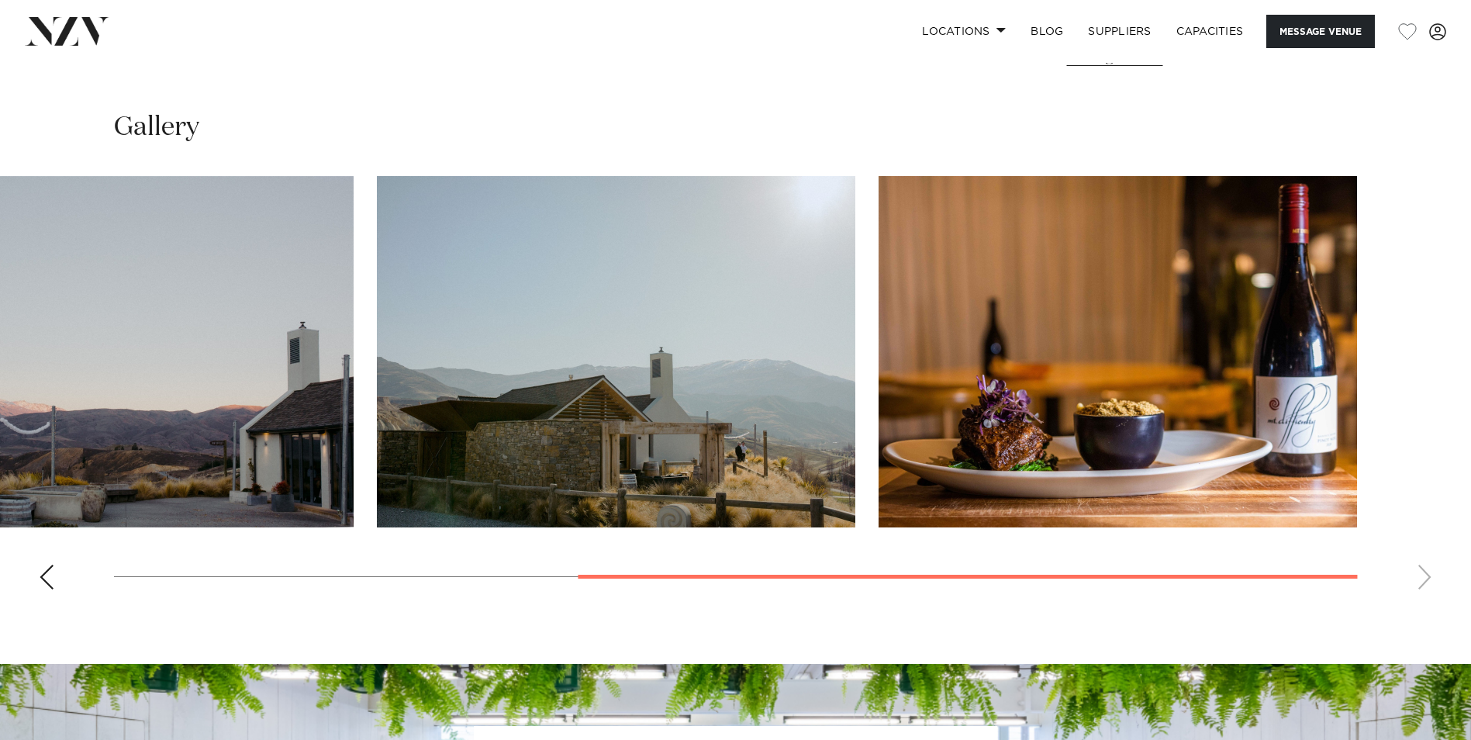
click at [1236, 608] on body "Locations [GEOGRAPHIC_DATA] [GEOGRAPHIC_DATA] [GEOGRAPHIC_DATA] [GEOGRAPHIC_DAT…" at bounding box center [735, 152] width 1471 height 2787
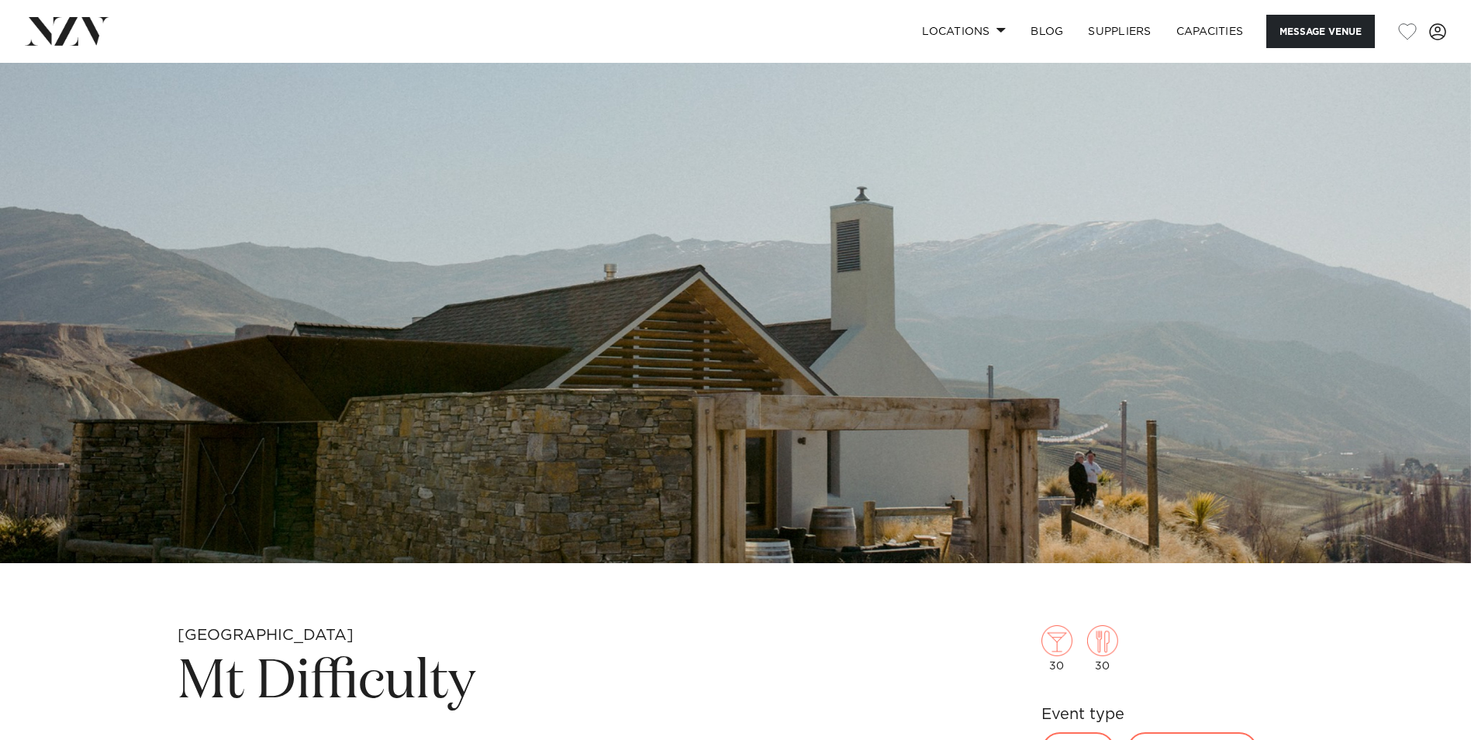
scroll to position [388, 0]
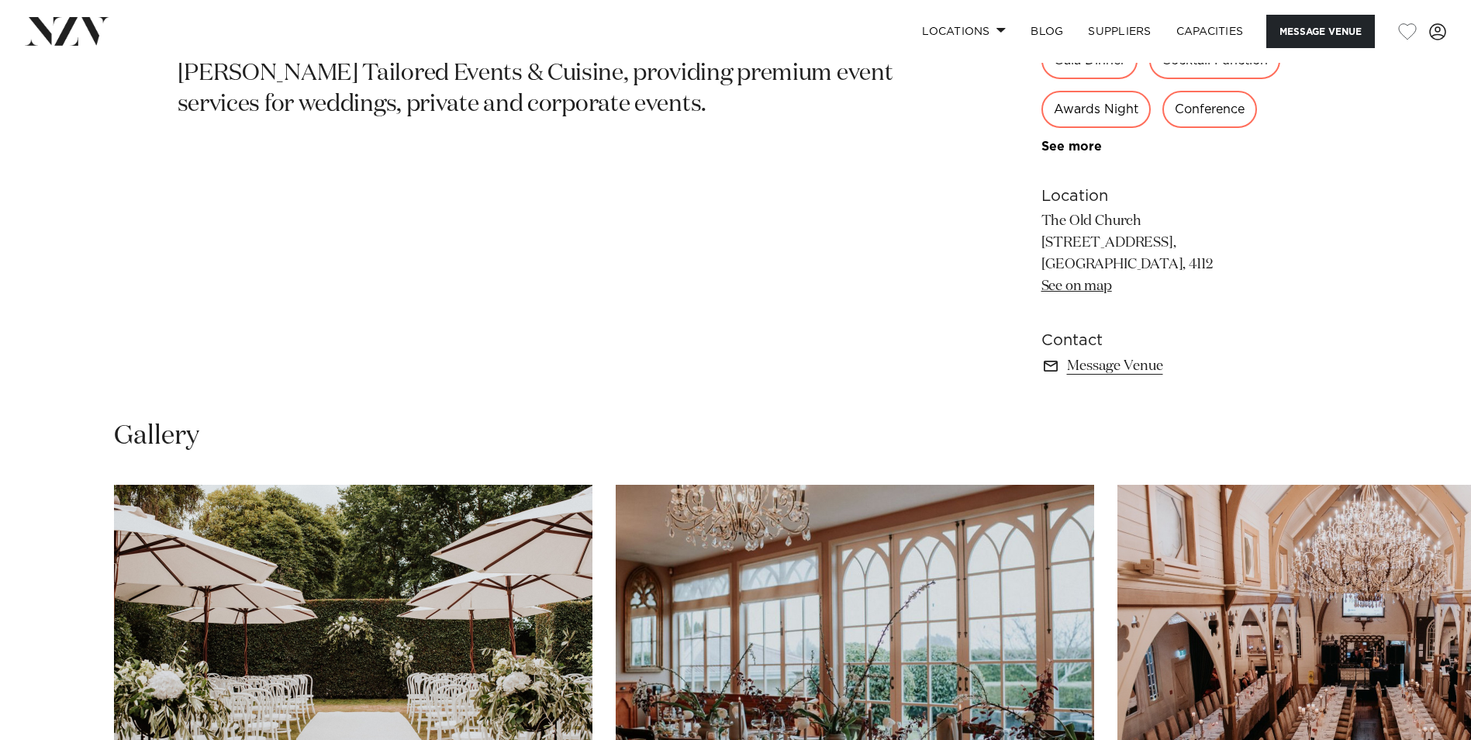
scroll to position [1241, 0]
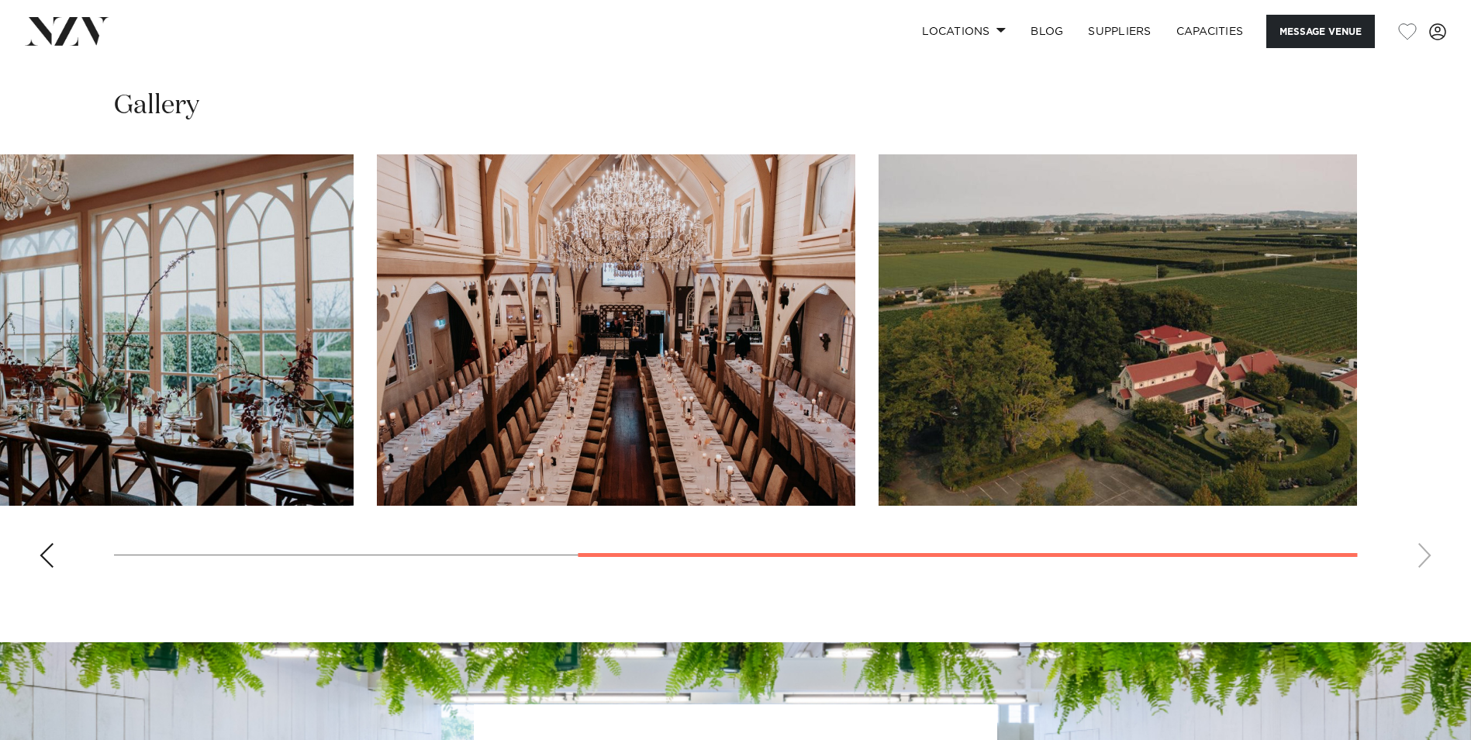
click at [1277, 555] on div at bounding box center [967, 555] width 779 height 4
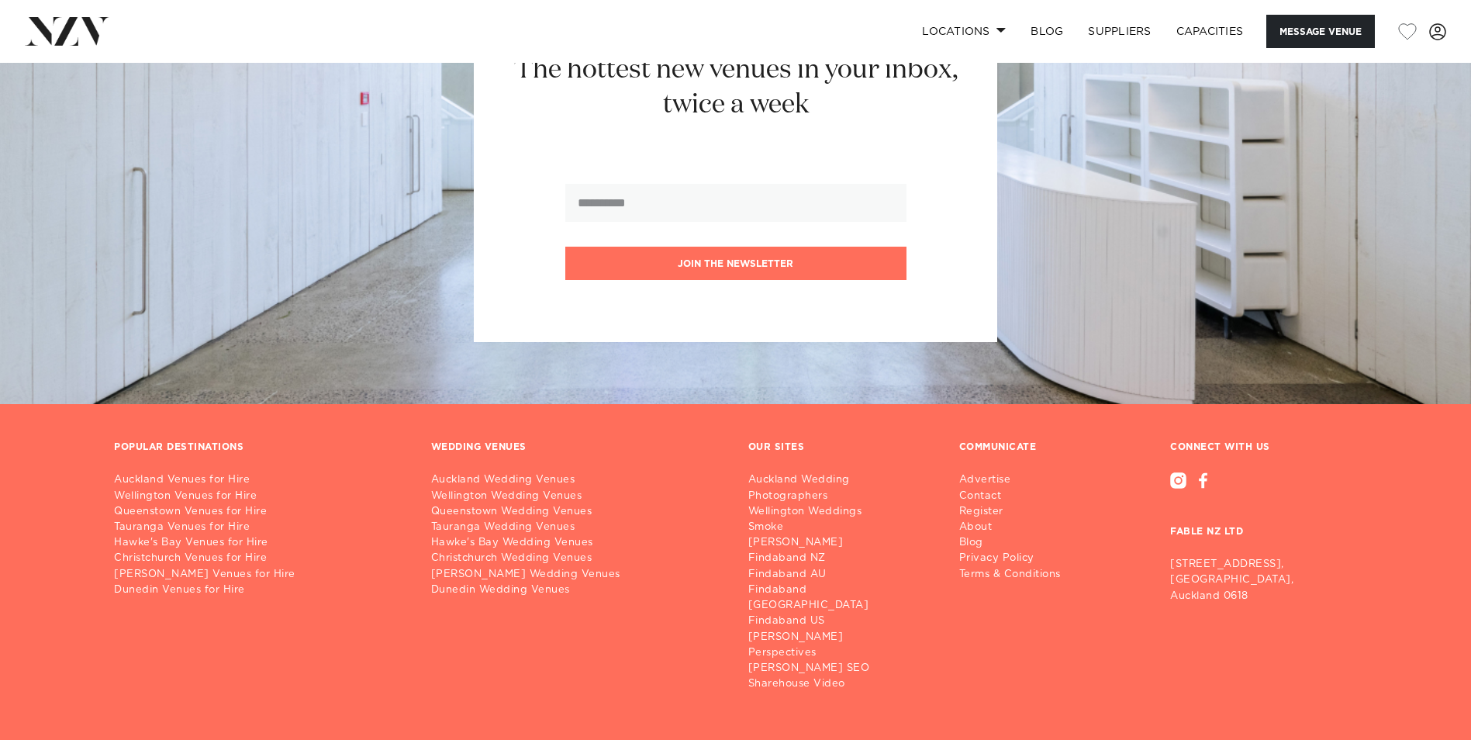
scroll to position [2011, 0]
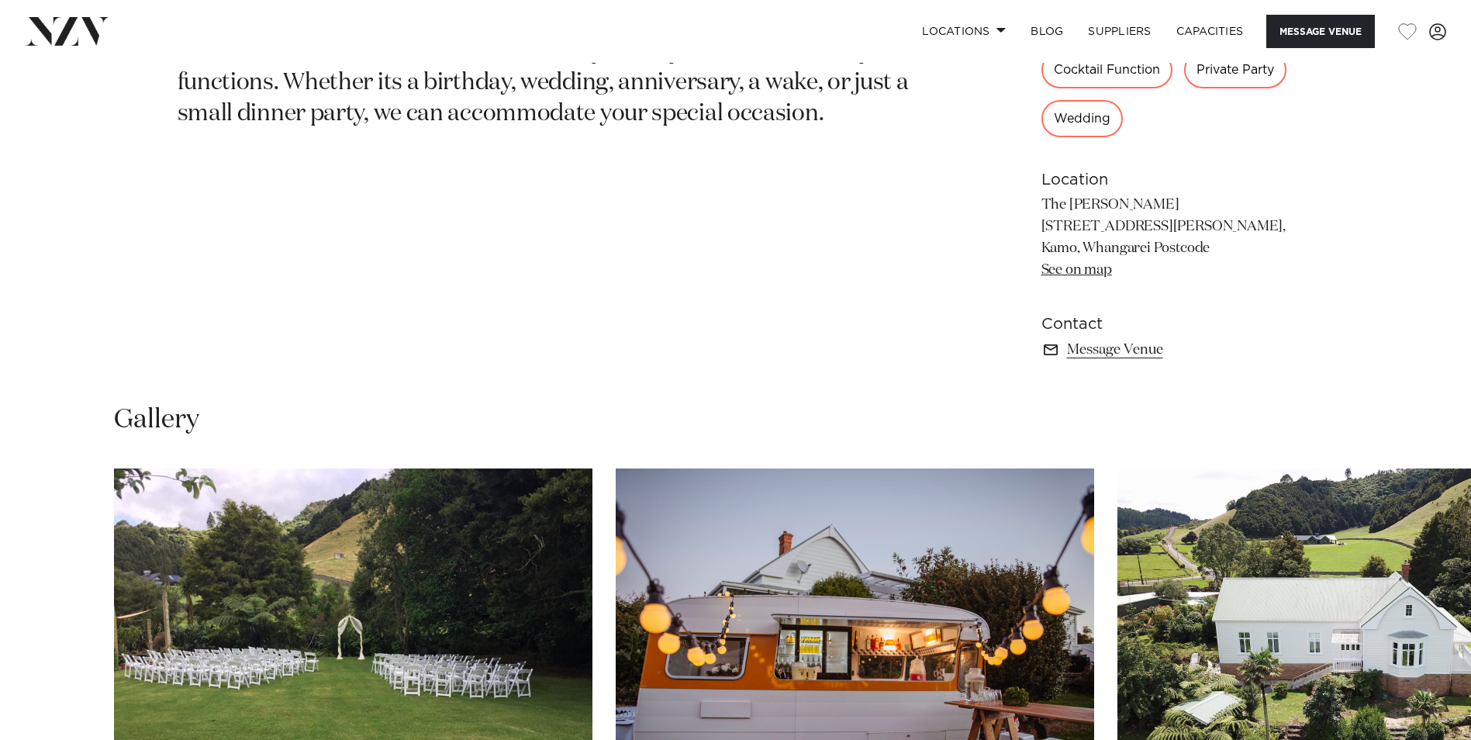
scroll to position [1163, 0]
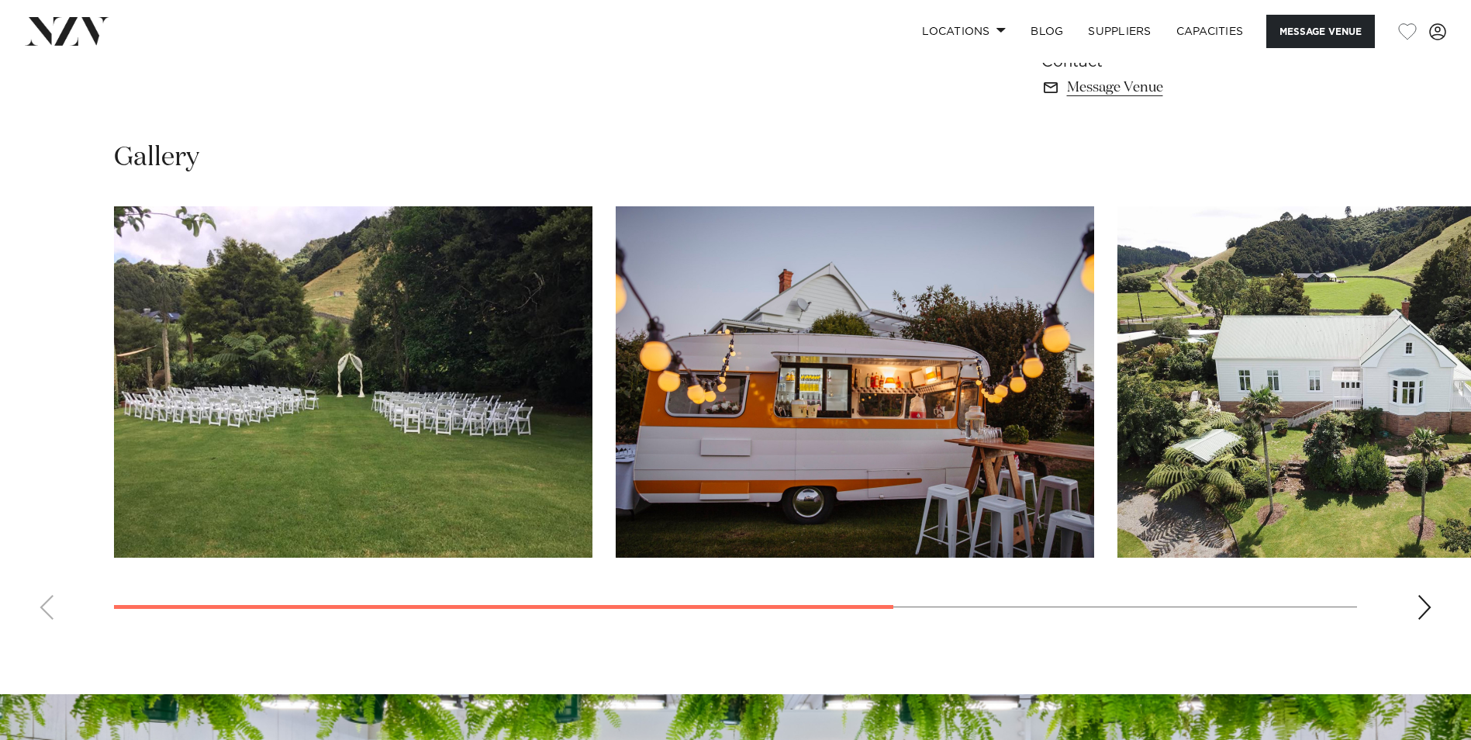
click at [99, 629] on swiper-container at bounding box center [735, 419] width 1471 height 426
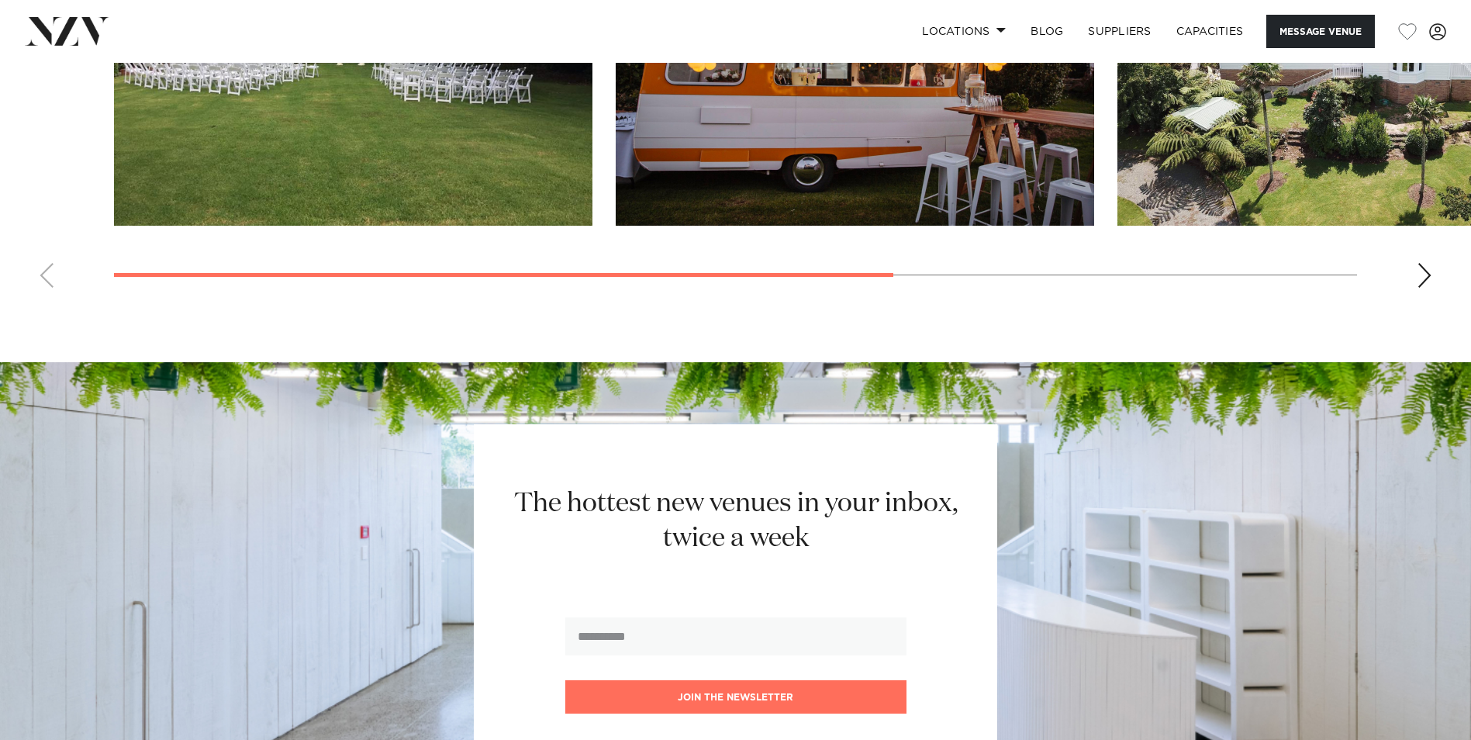
scroll to position [1706, 0]
